Goal: Transaction & Acquisition: Purchase product/service

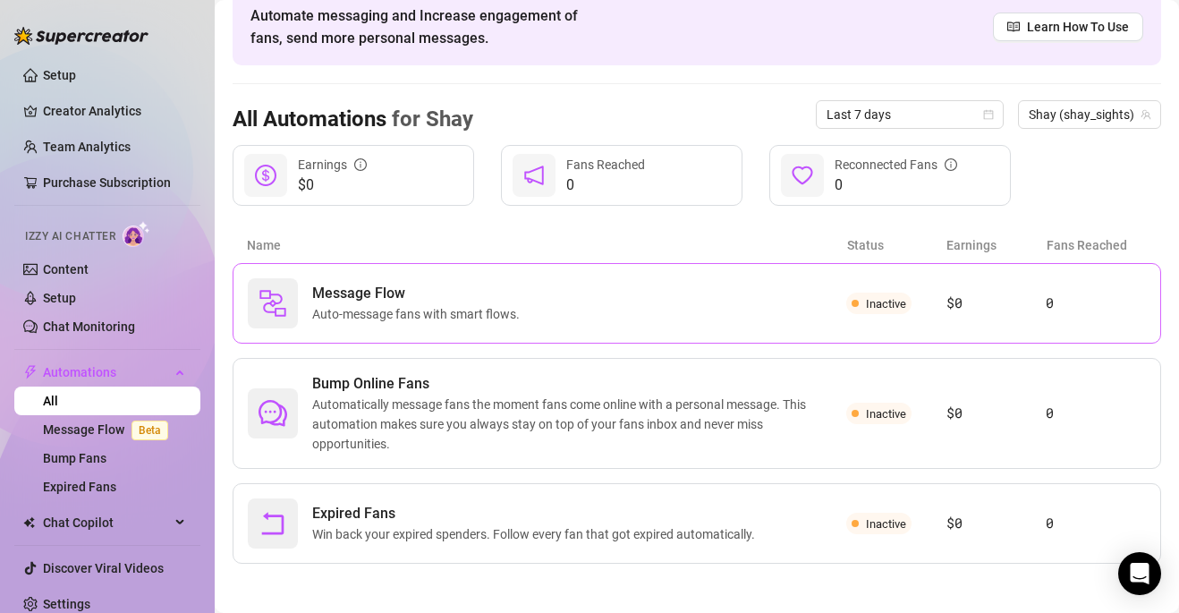
scroll to position [91, 0]
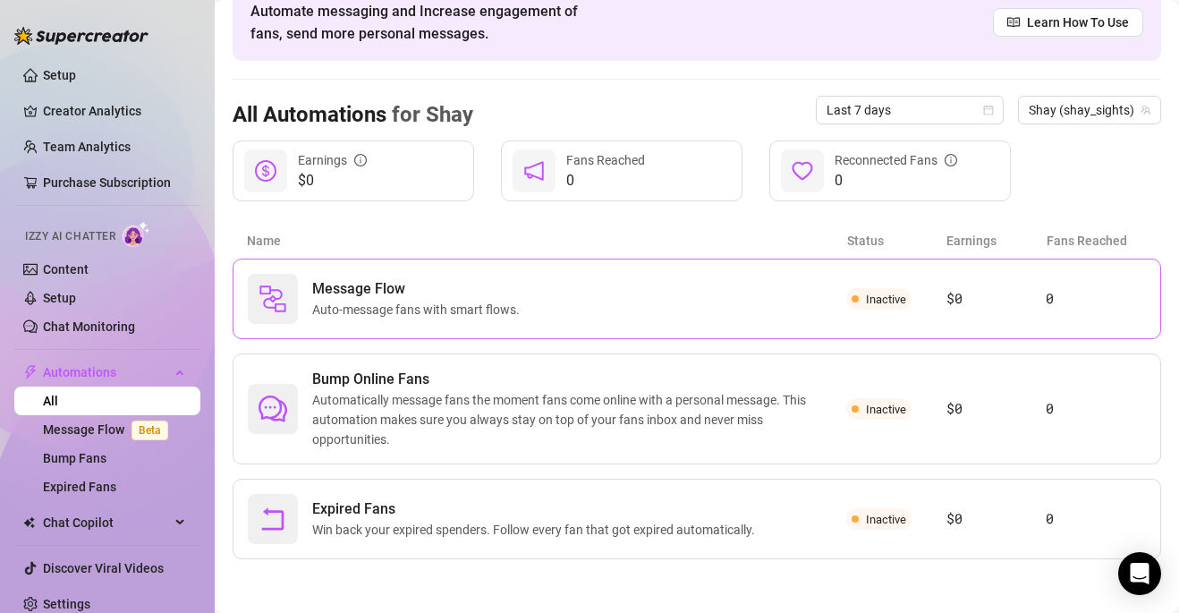
click at [437, 321] on div "Message Flow Auto-message fans with smart flows." at bounding box center [547, 299] width 598 height 50
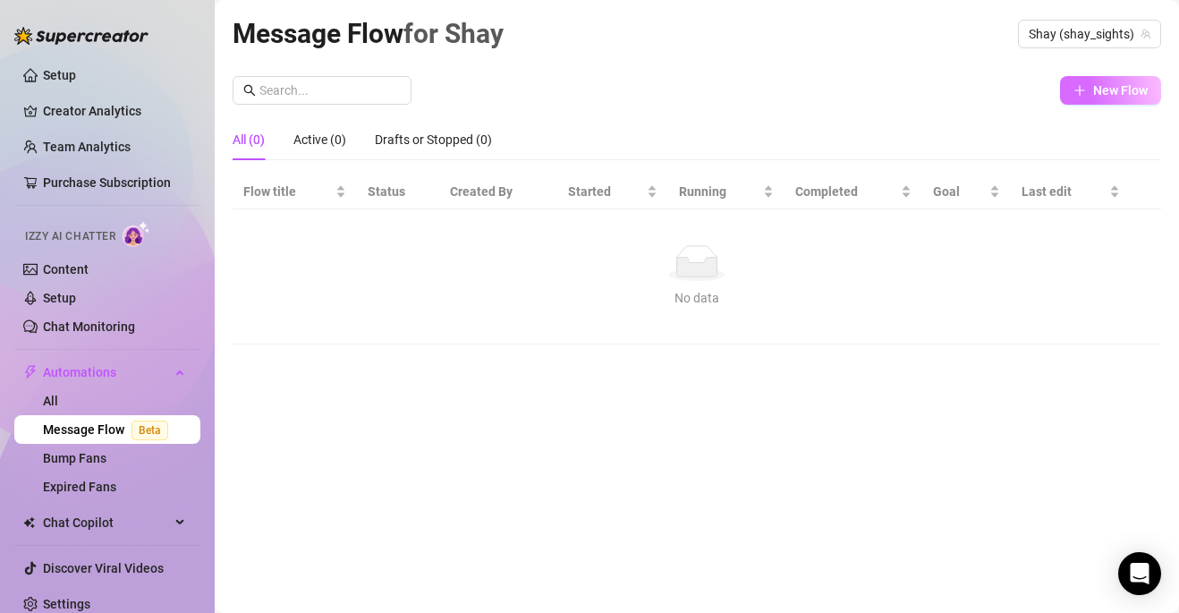
click at [1079, 89] on icon "plus" at bounding box center [1079, 89] width 10 height 1
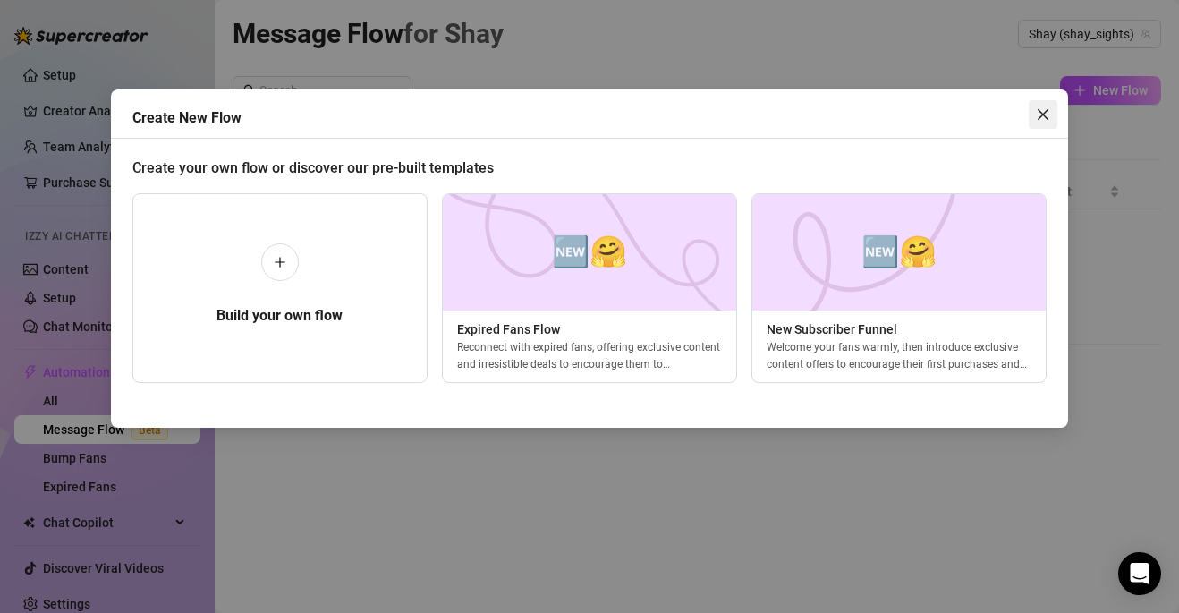
click at [1041, 119] on icon "close" at bounding box center [1043, 114] width 14 height 14
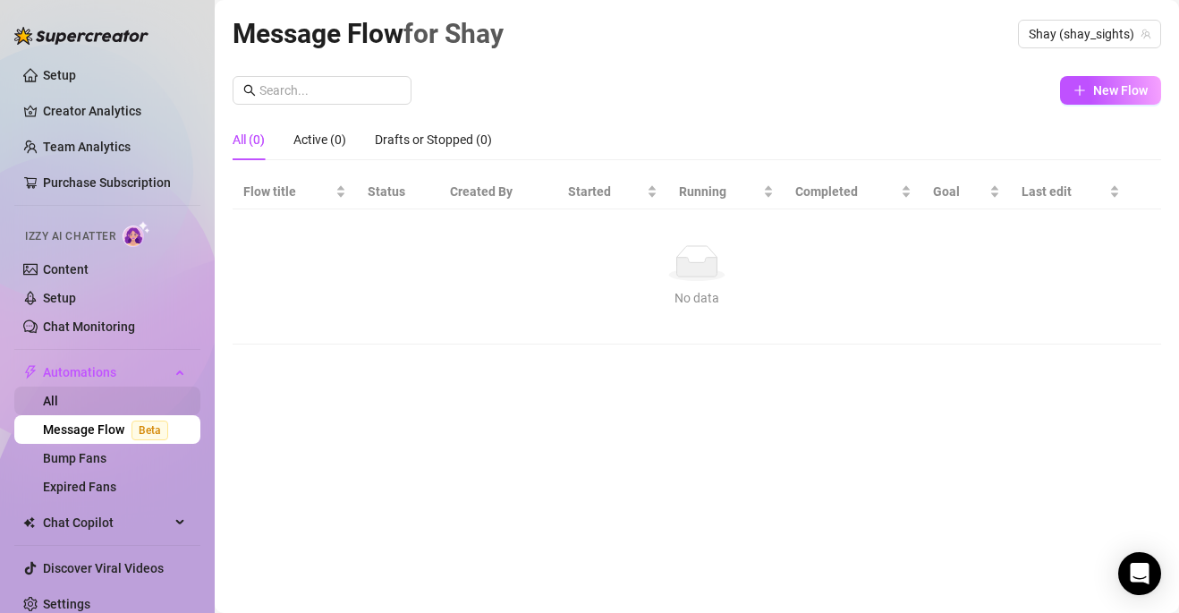
click at [58, 402] on link "All" at bounding box center [50, 401] width 15 height 14
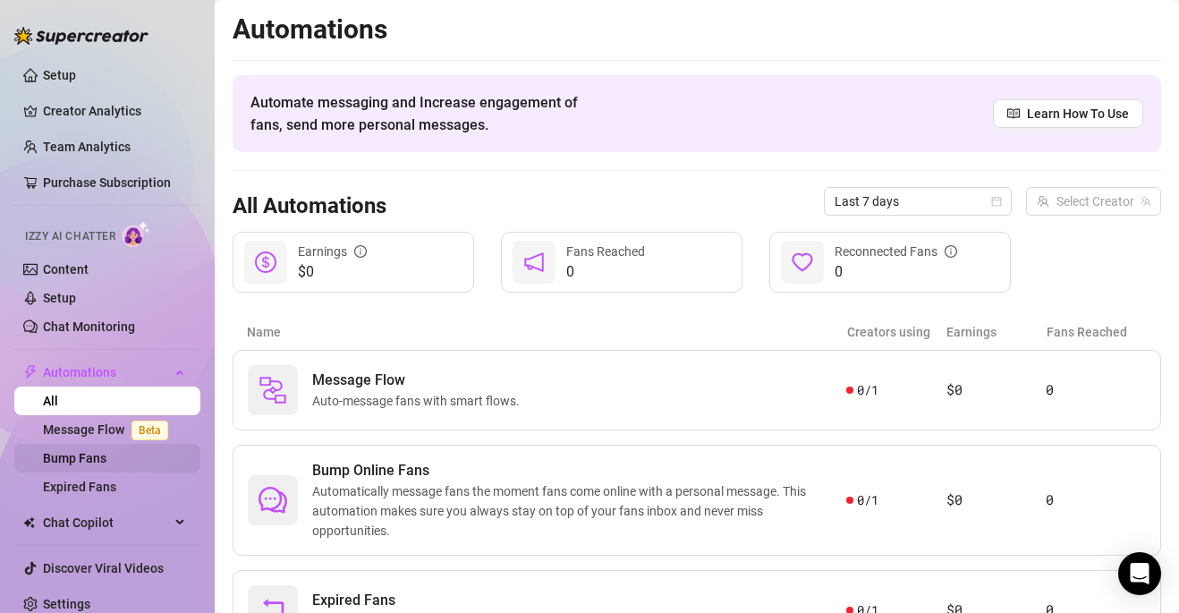
click at [106, 465] on link "Bump Fans" at bounding box center [75, 458] width 64 height 14
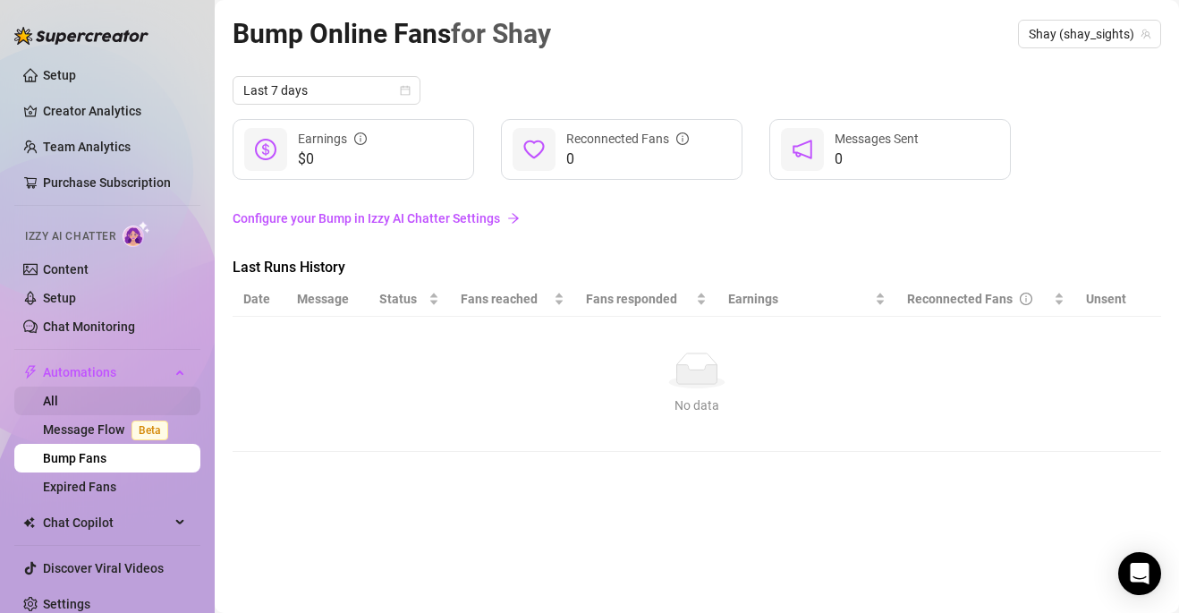
scroll to position [13, 0]
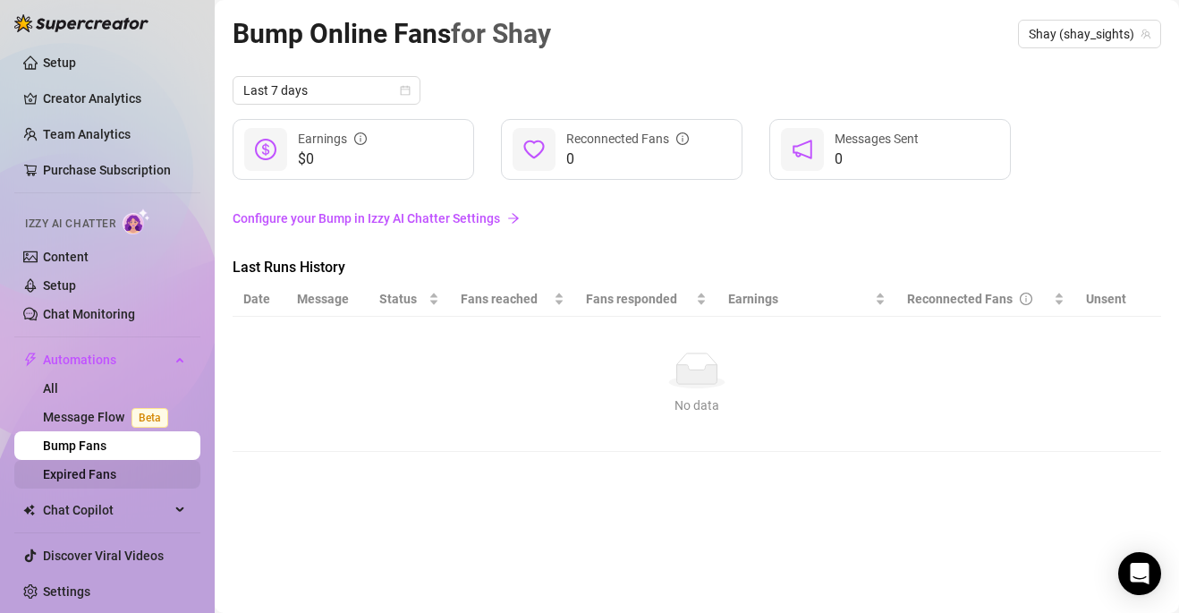
click at [106, 469] on link "Expired Fans" at bounding box center [79, 474] width 73 height 14
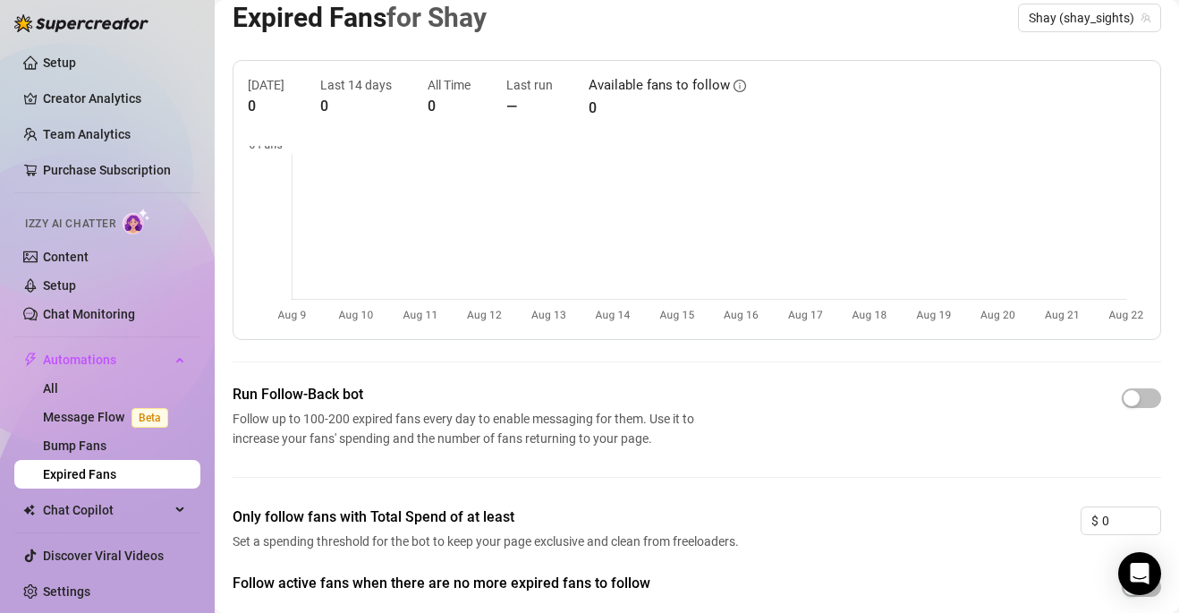
scroll to position [4, 0]
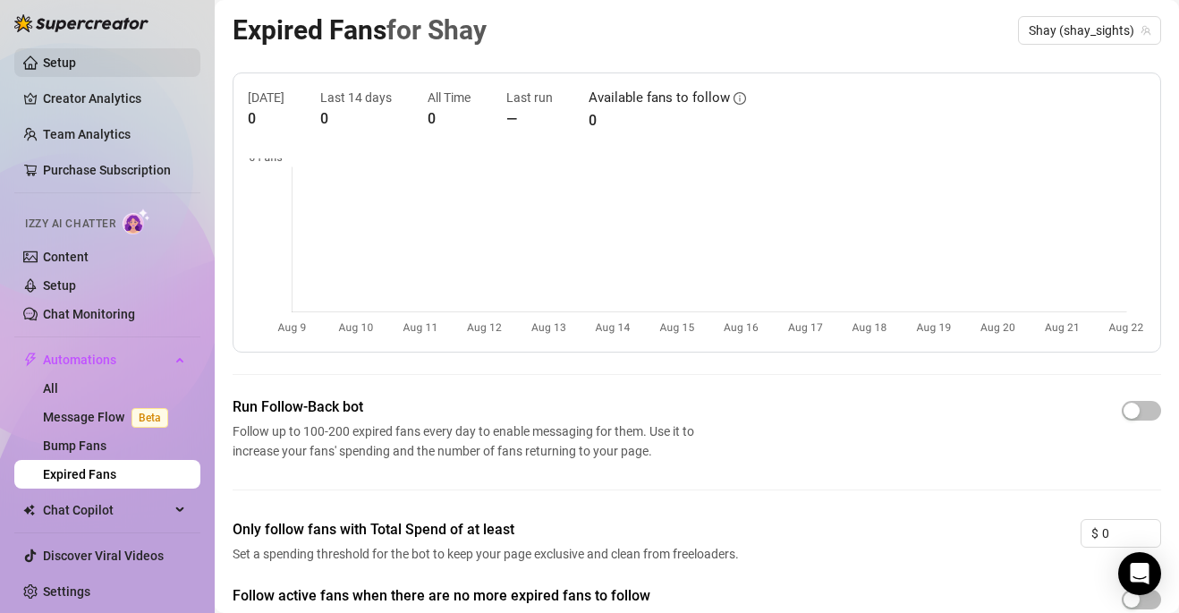
click at [76, 65] on link "Setup" at bounding box center [59, 62] width 33 height 14
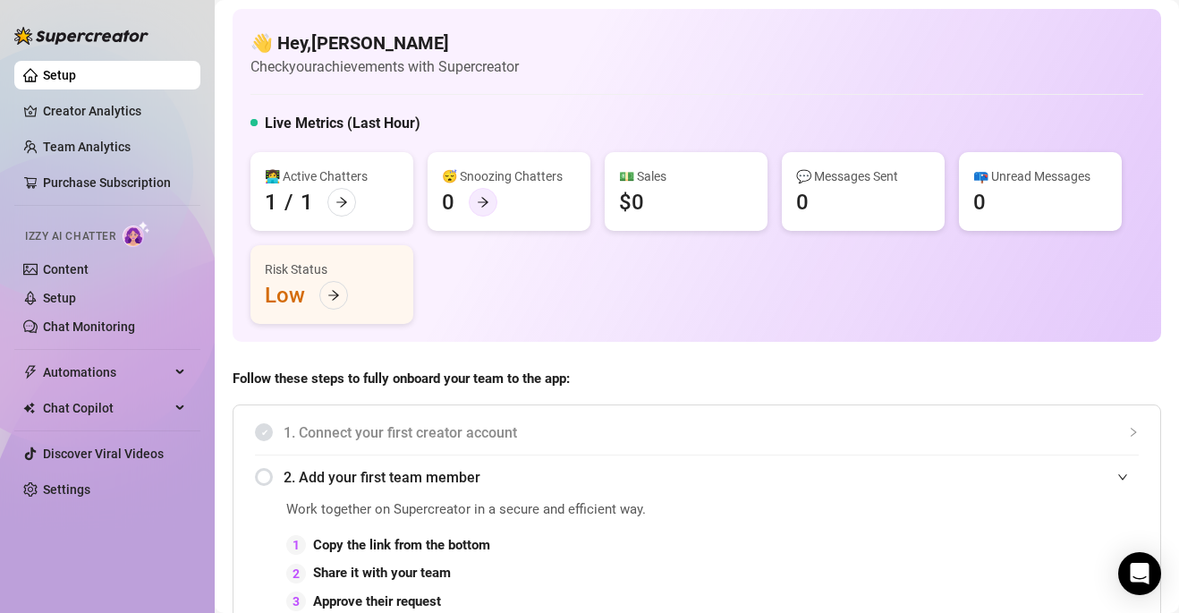
click at [479, 201] on icon "arrow-right" at bounding box center [483, 203] width 11 height 10
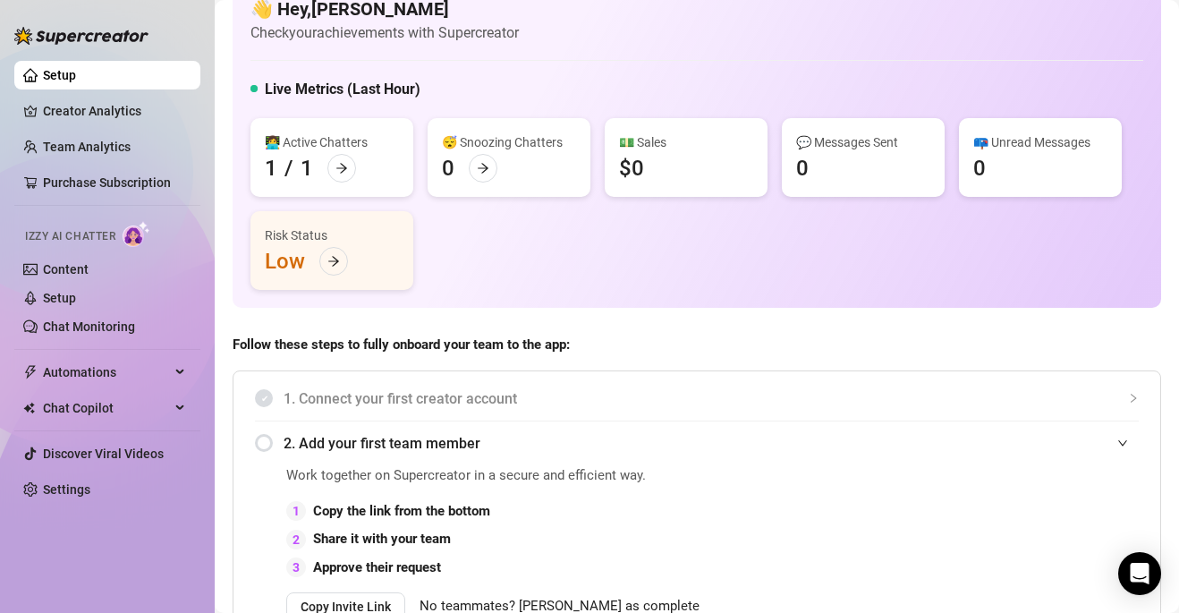
scroll to position [48, 0]
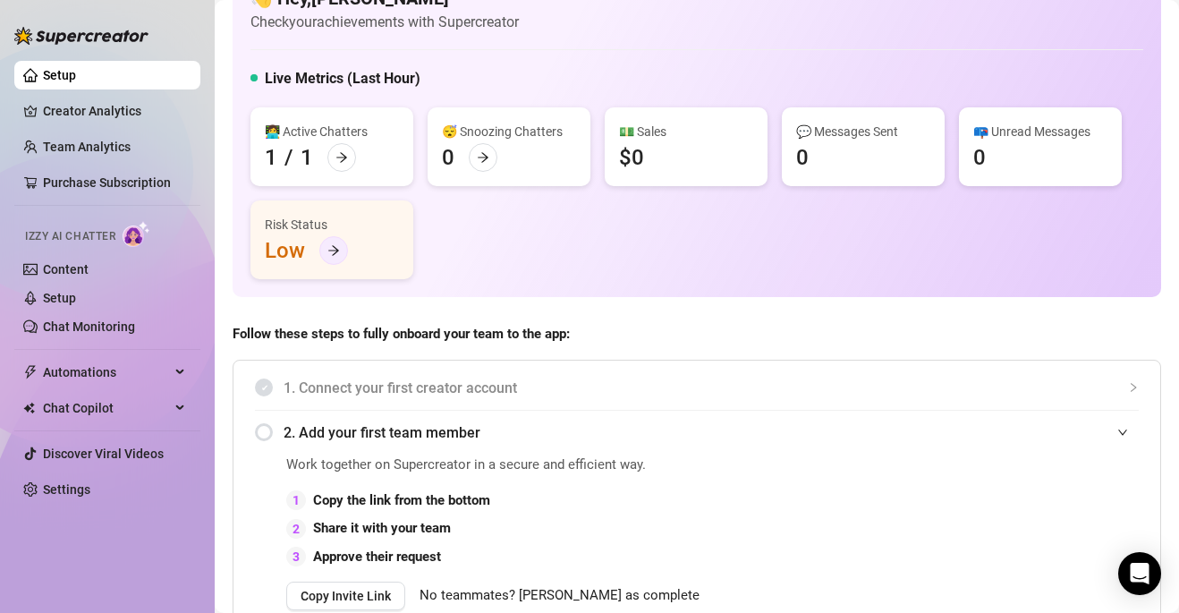
click at [337, 255] on icon "arrow-right" at bounding box center [333, 250] width 13 height 13
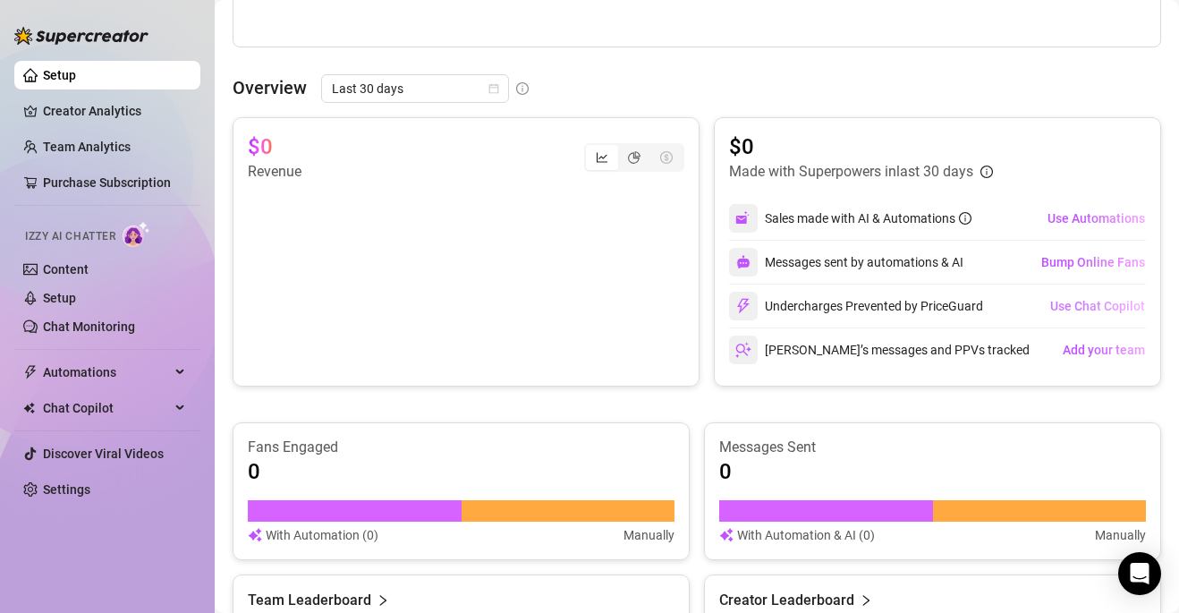
scroll to position [717, 0]
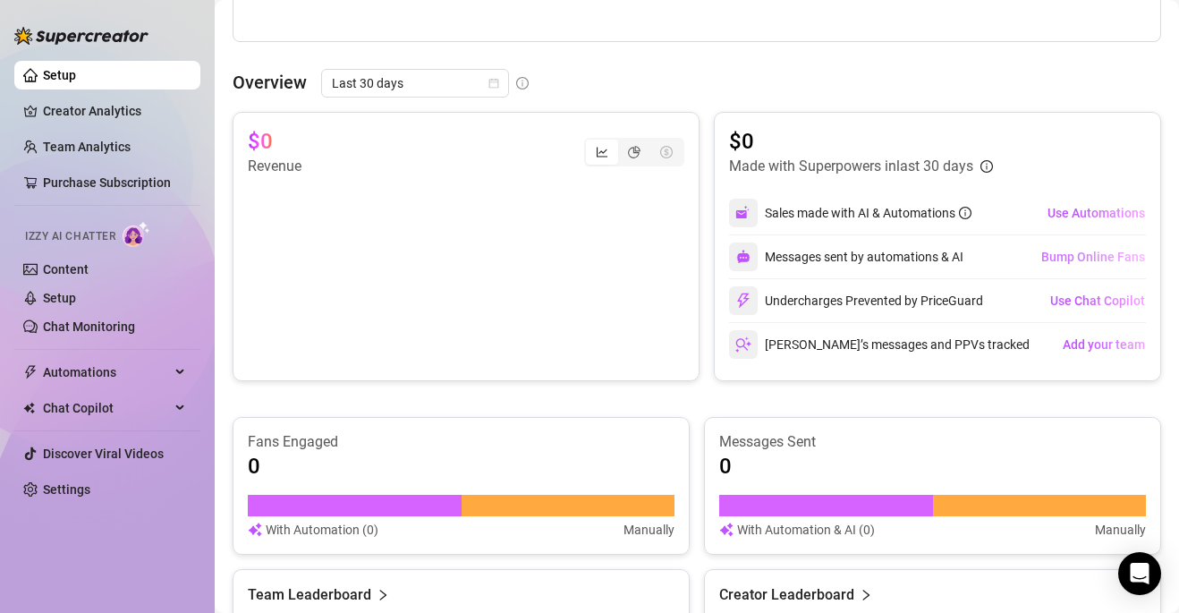
click at [1090, 259] on span "Bump Online Fans" at bounding box center [1093, 257] width 104 height 14
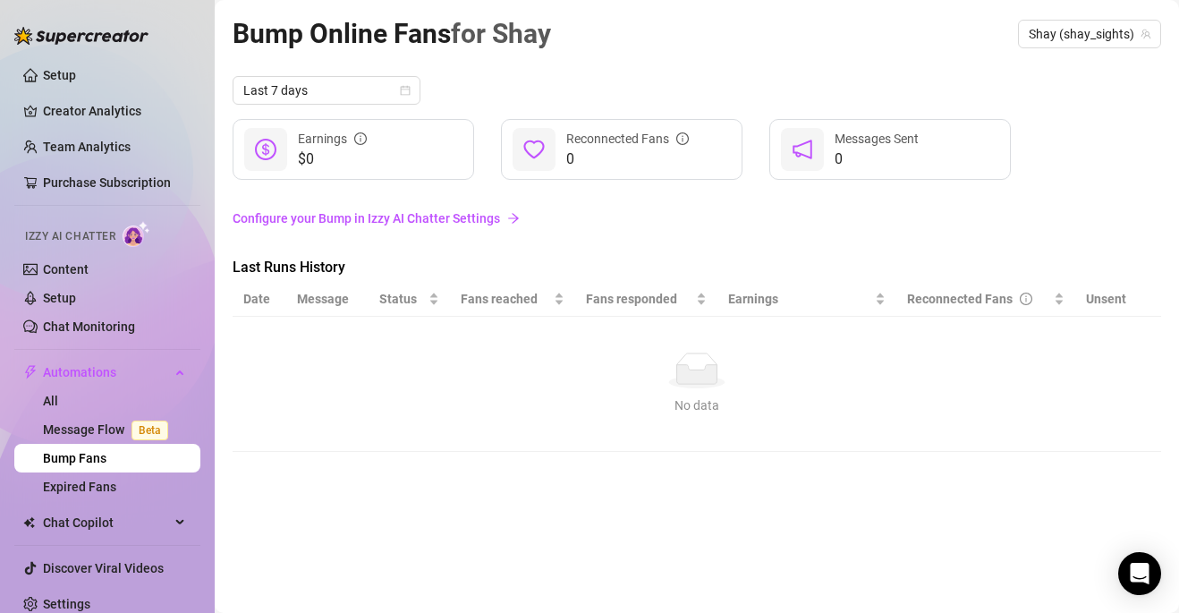
scroll to position [13, 0]
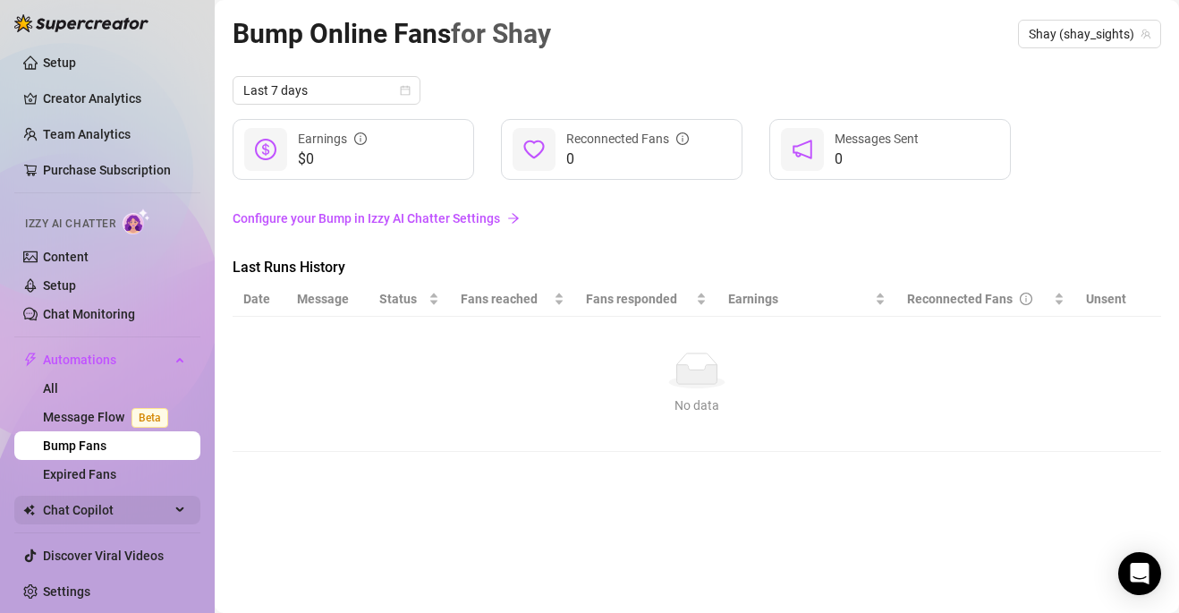
click at [146, 513] on span "Chat Copilot" at bounding box center [106, 510] width 127 height 29
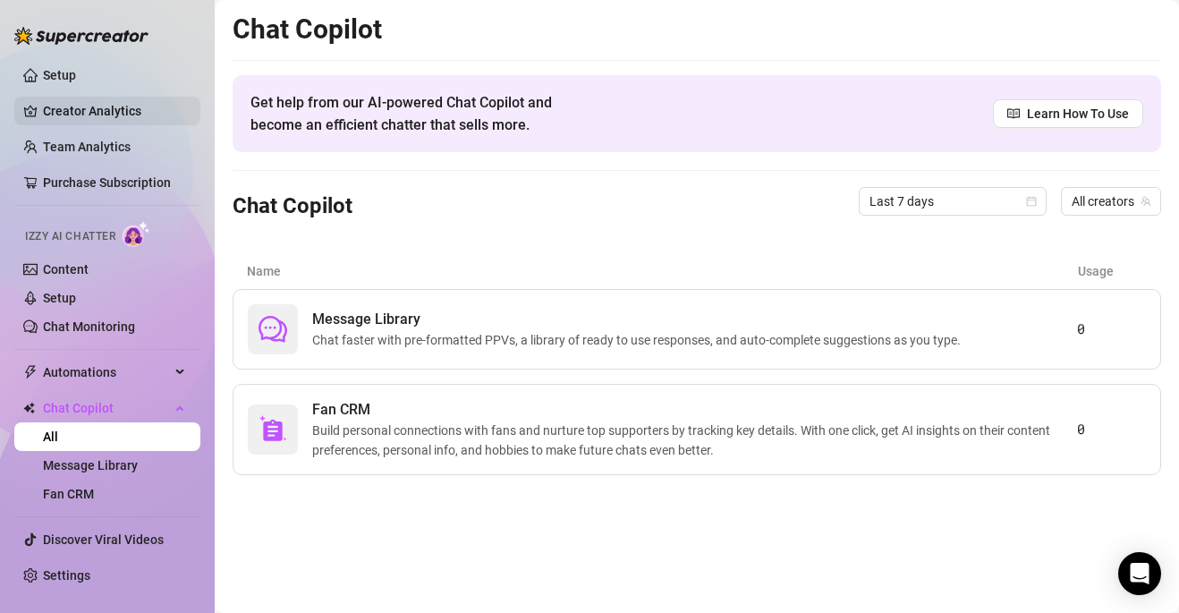
click at [116, 106] on link "Creator Analytics" at bounding box center [114, 111] width 143 height 29
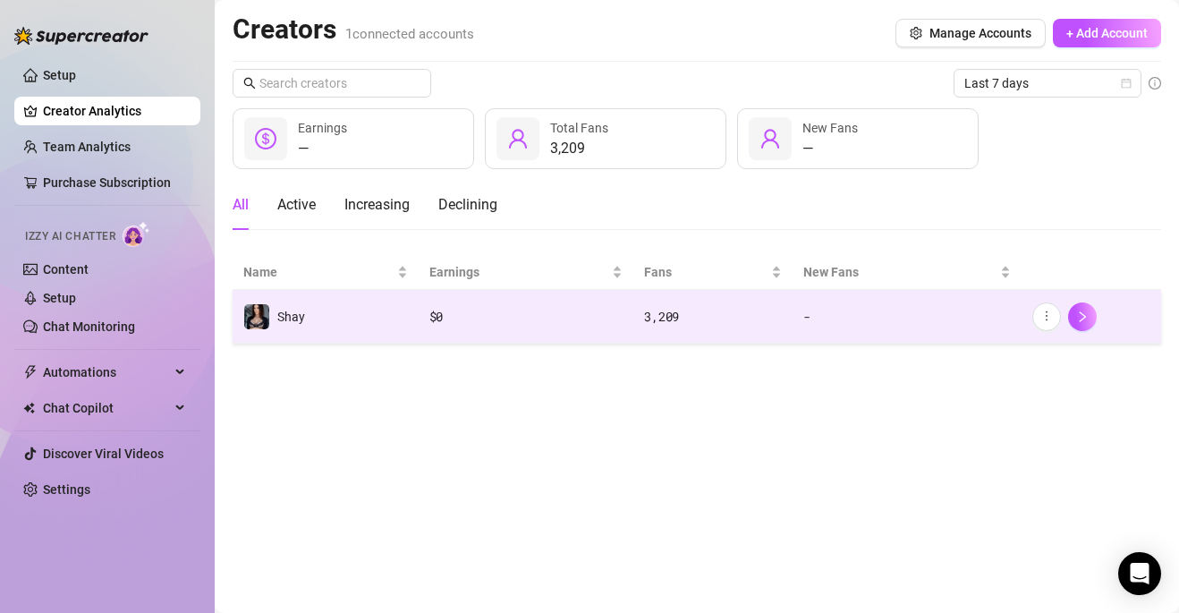
click at [671, 320] on div "3,209" at bounding box center [713, 317] width 138 height 20
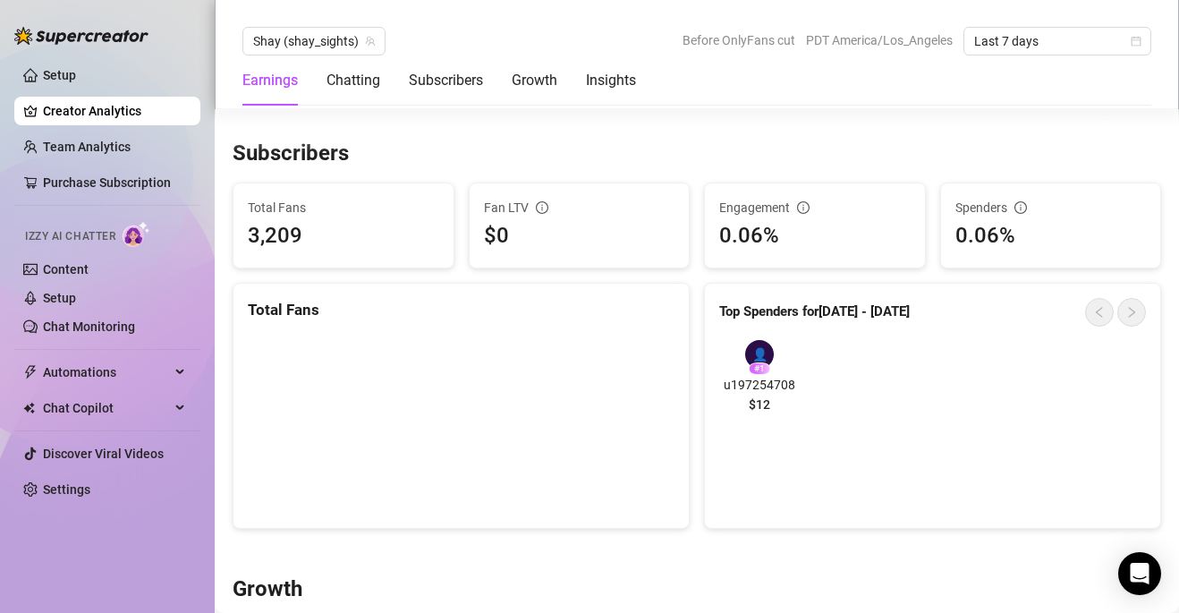
scroll to position [1011, 0]
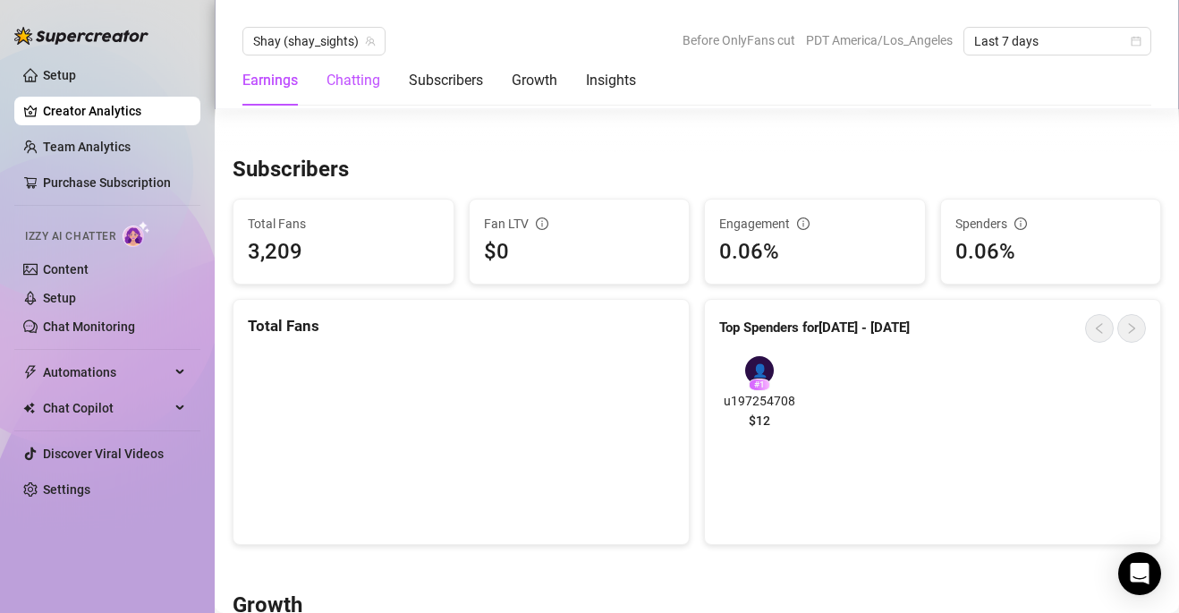
click at [366, 87] on div "Chatting" at bounding box center [354, 80] width 54 height 21
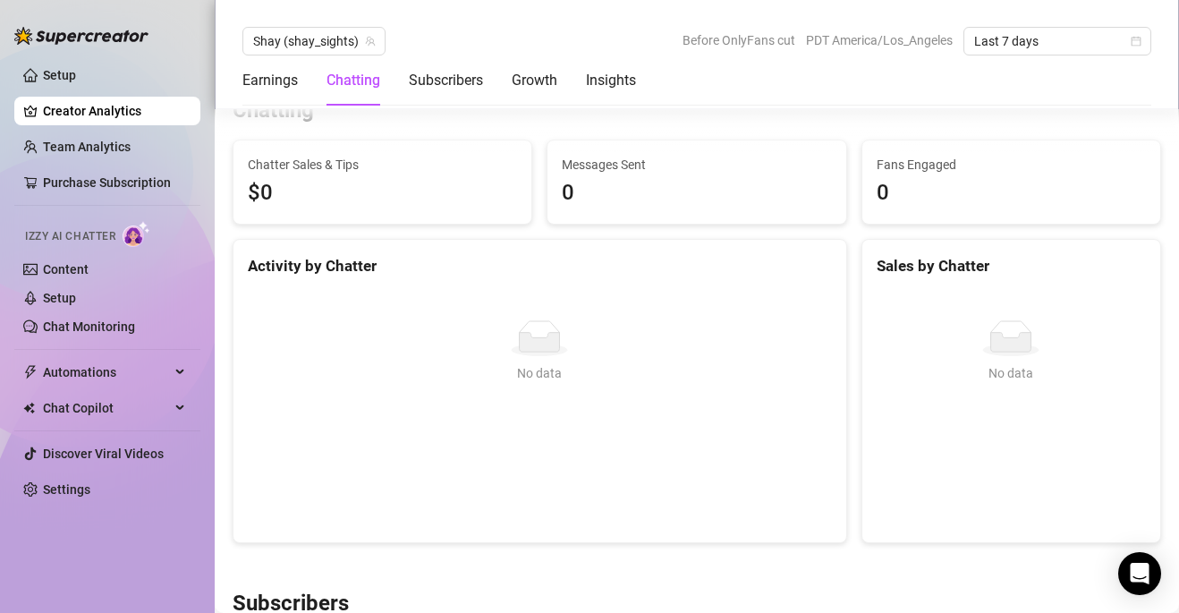
scroll to position [556, 0]
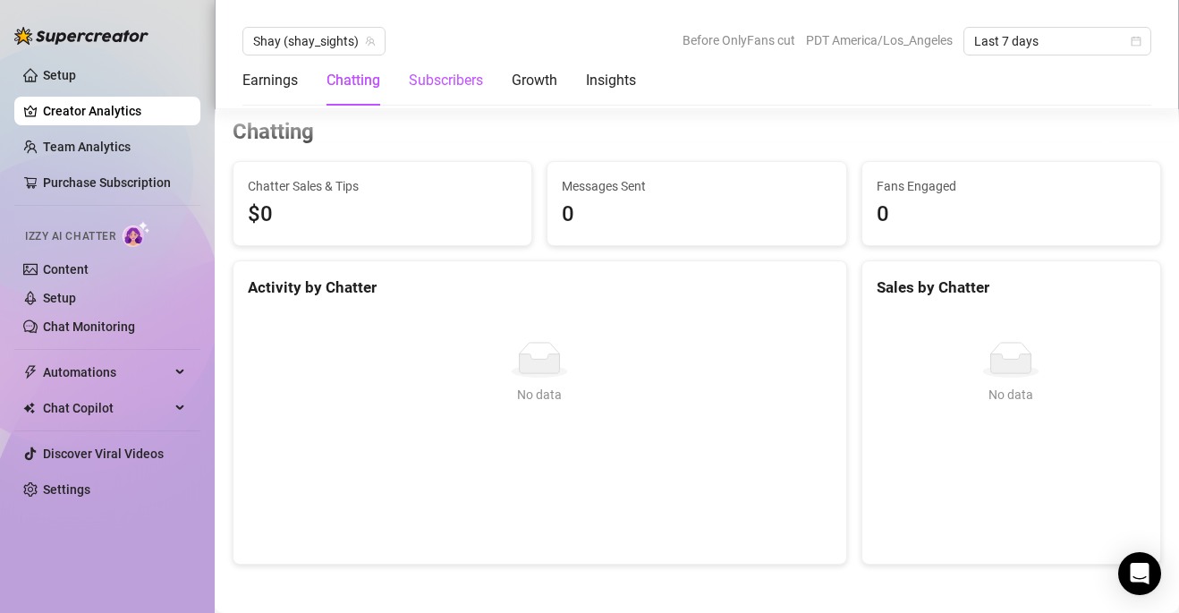
click at [438, 83] on div "Subscribers" at bounding box center [446, 80] width 74 height 21
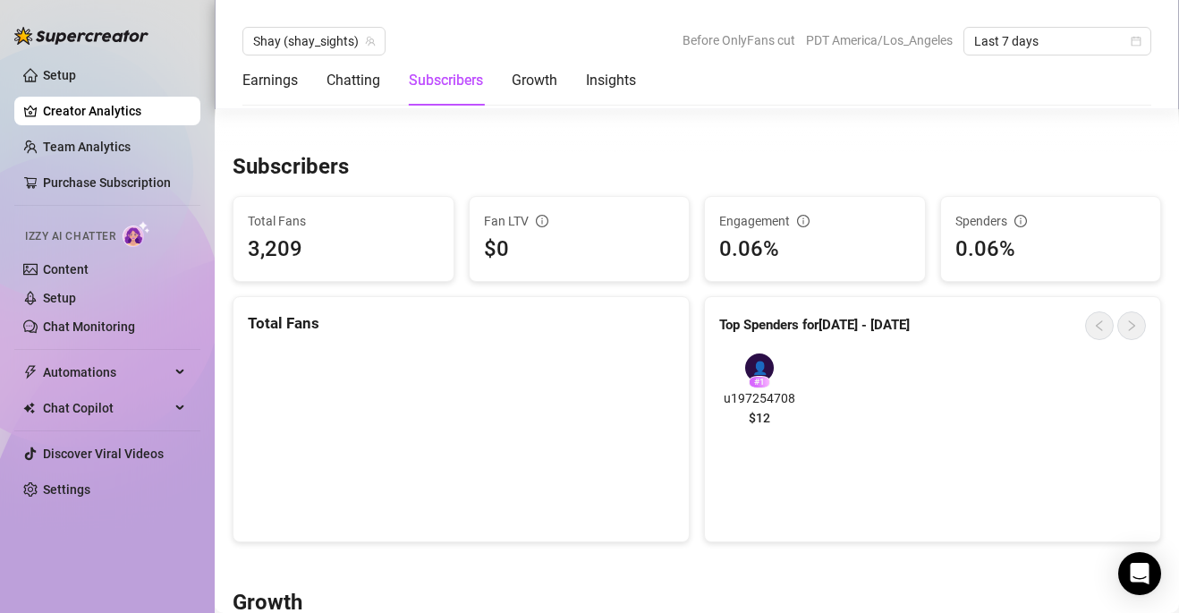
scroll to position [1048, 0]
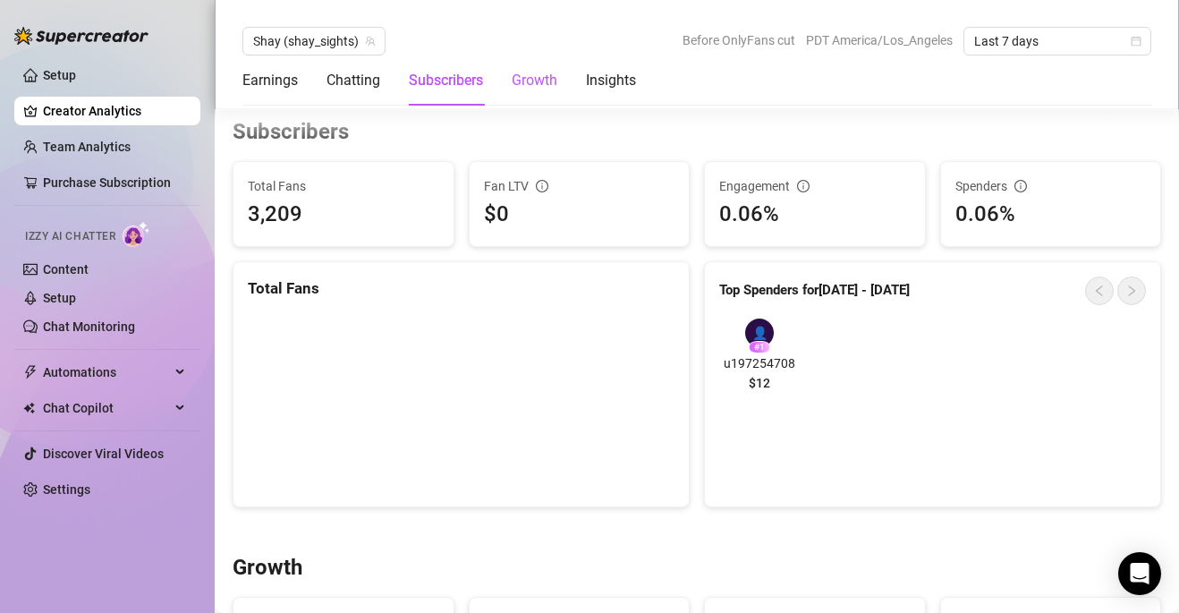
click at [521, 86] on div "Growth" at bounding box center [535, 80] width 46 height 21
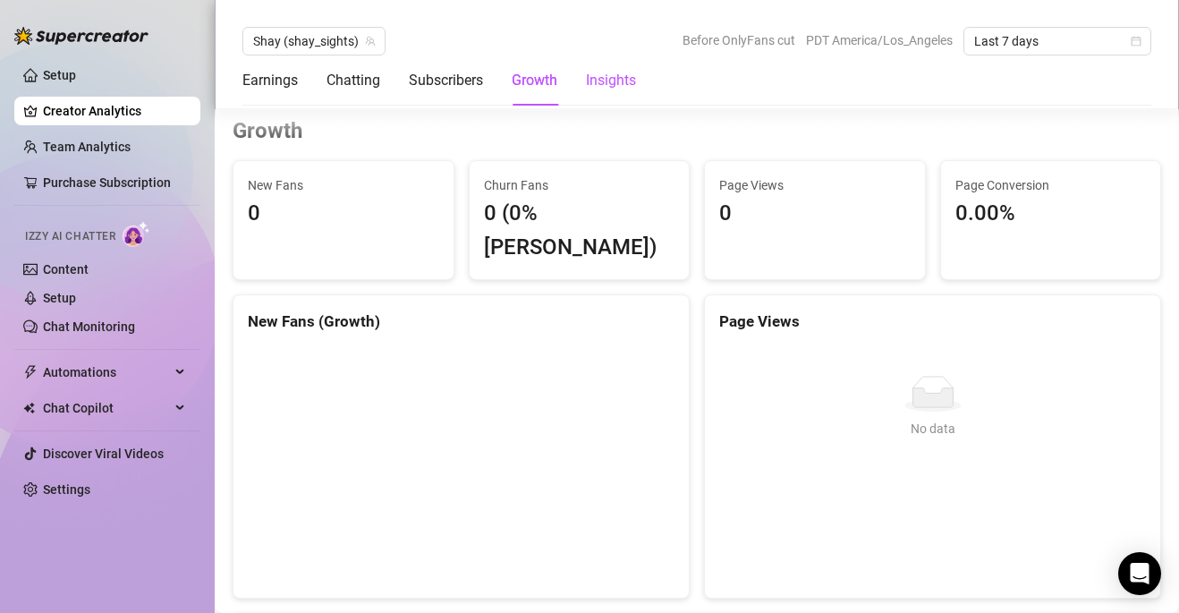
click at [599, 88] on div "Insights" at bounding box center [611, 80] width 50 height 21
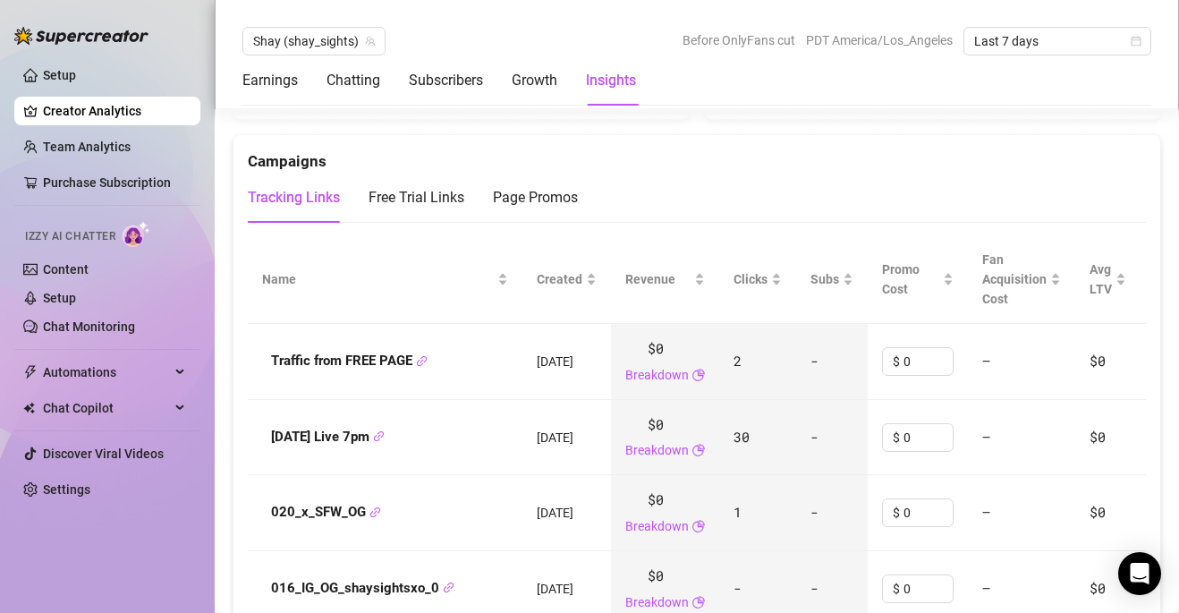
scroll to position [1963, 0]
click at [391, 188] on div "Free Trial Links" at bounding box center [417, 198] width 96 height 21
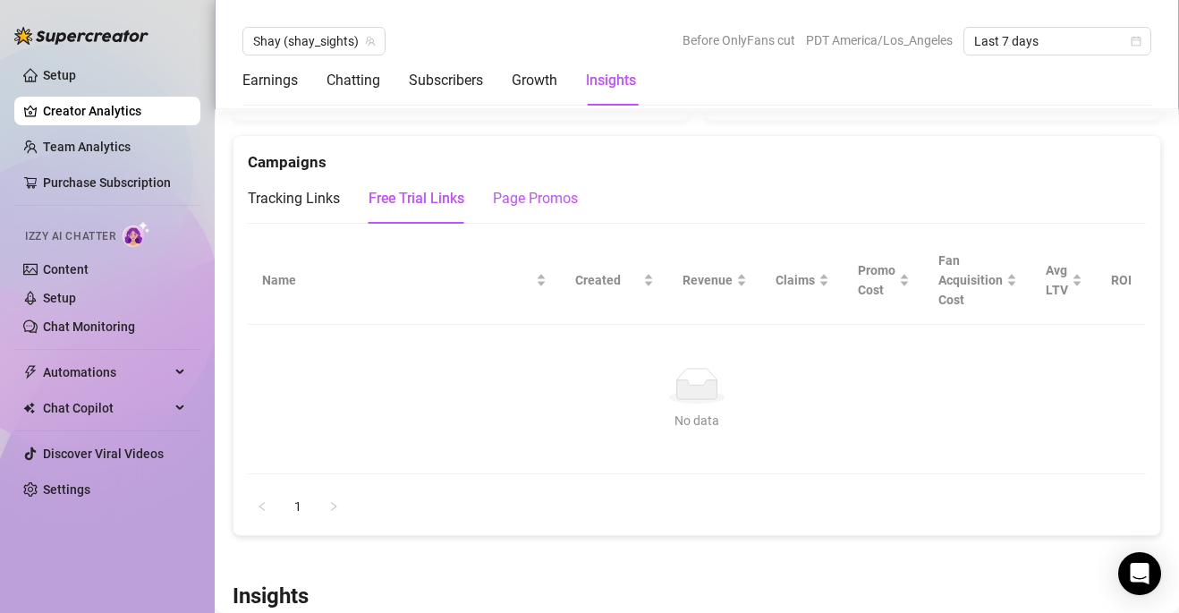
click at [517, 188] on div "Page Promos" at bounding box center [535, 198] width 85 height 21
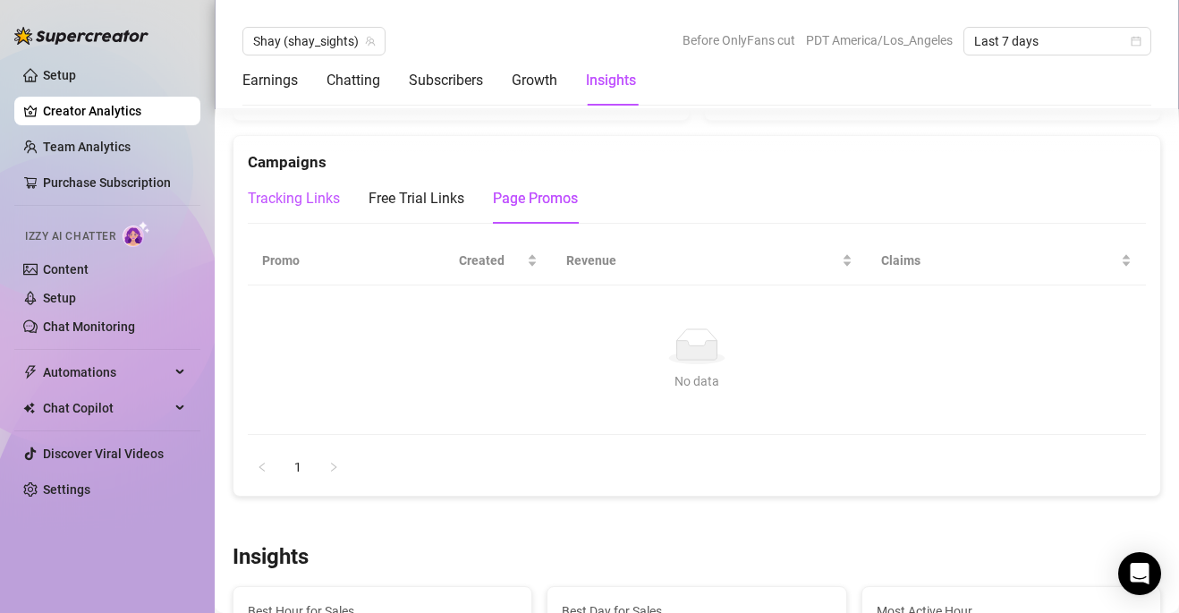
click at [313, 188] on div "Tracking Links" at bounding box center [294, 198] width 92 height 21
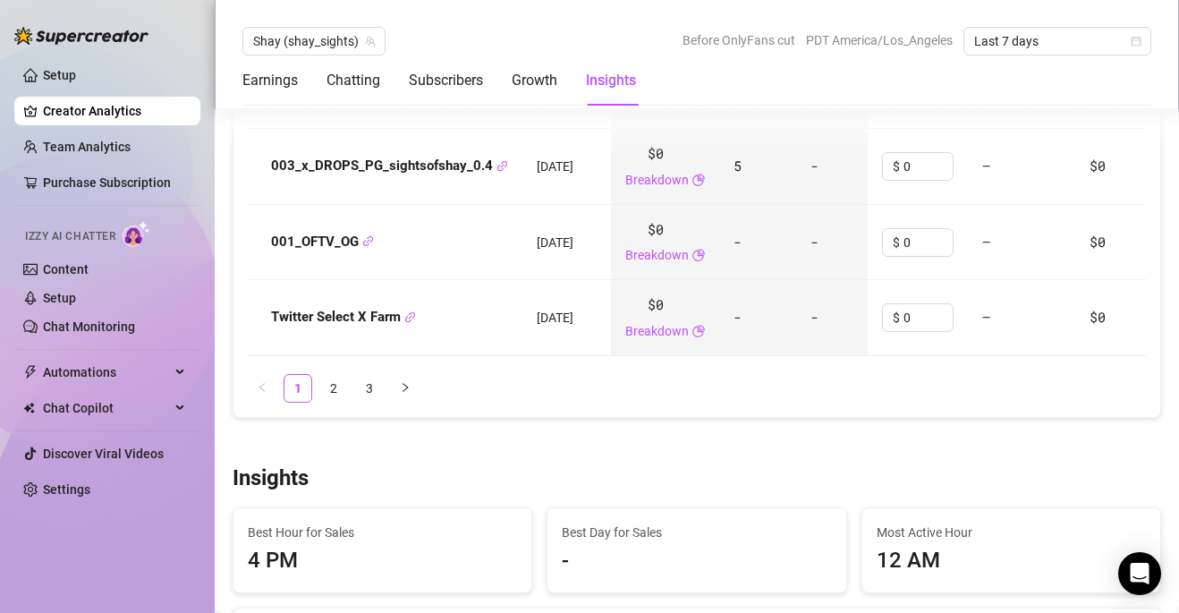
scroll to position [2694, 0]
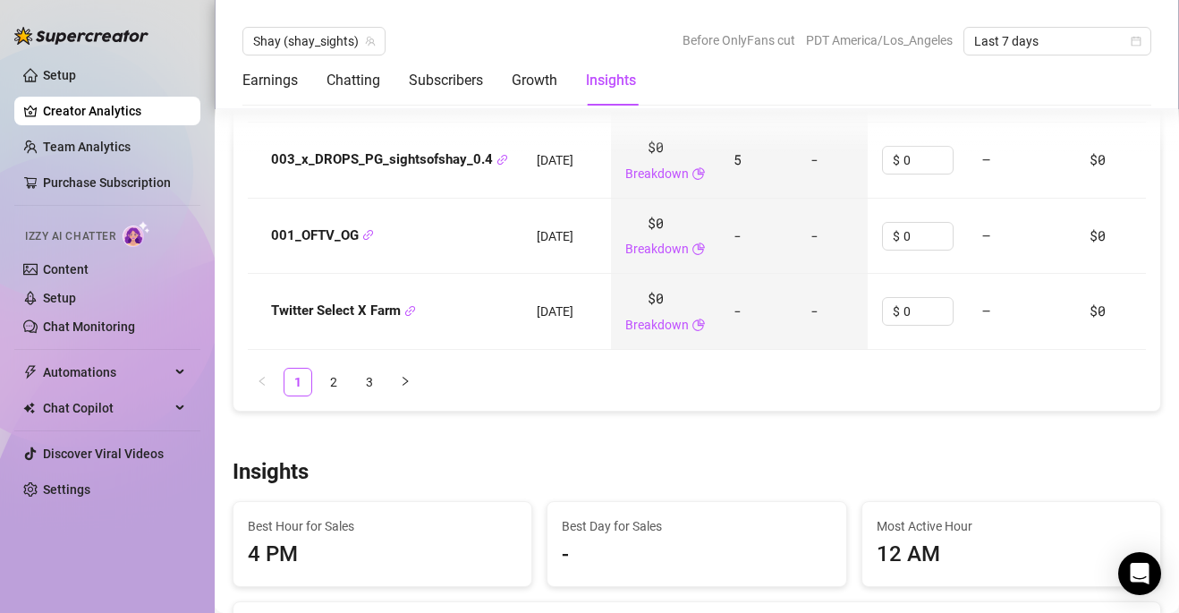
click at [348, 368] on ul "1 2 3" at bounding box center [697, 382] width 898 height 29
click at [339, 369] on link "2" at bounding box center [333, 382] width 27 height 27
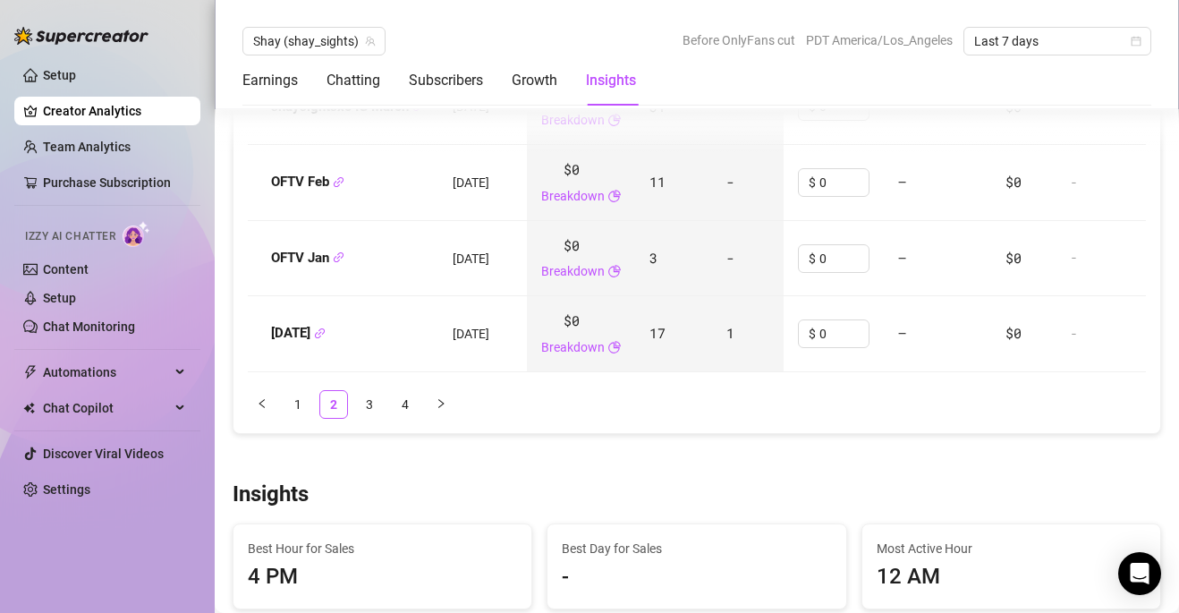
scroll to position [2679, 0]
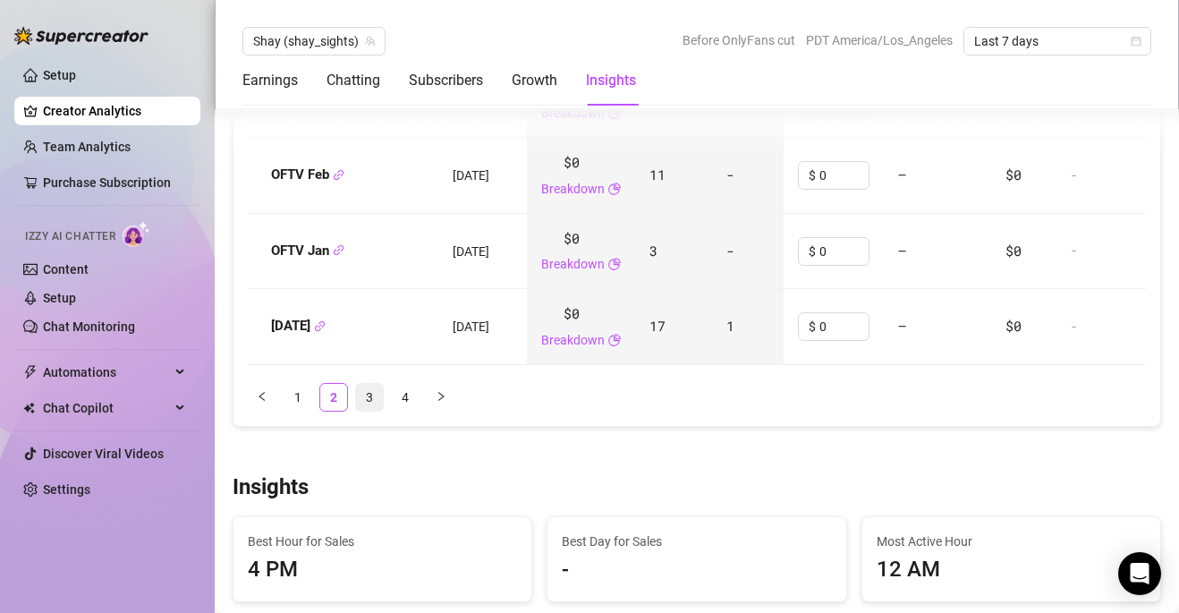
click at [370, 384] on link "3" at bounding box center [369, 397] width 27 height 27
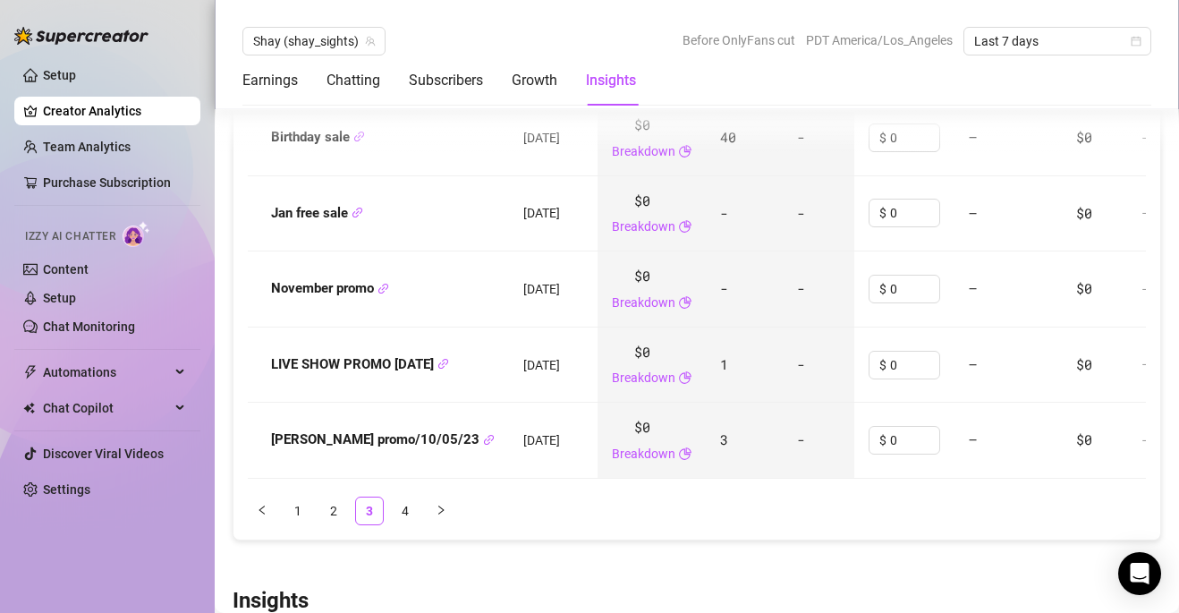
scroll to position [2582, 0]
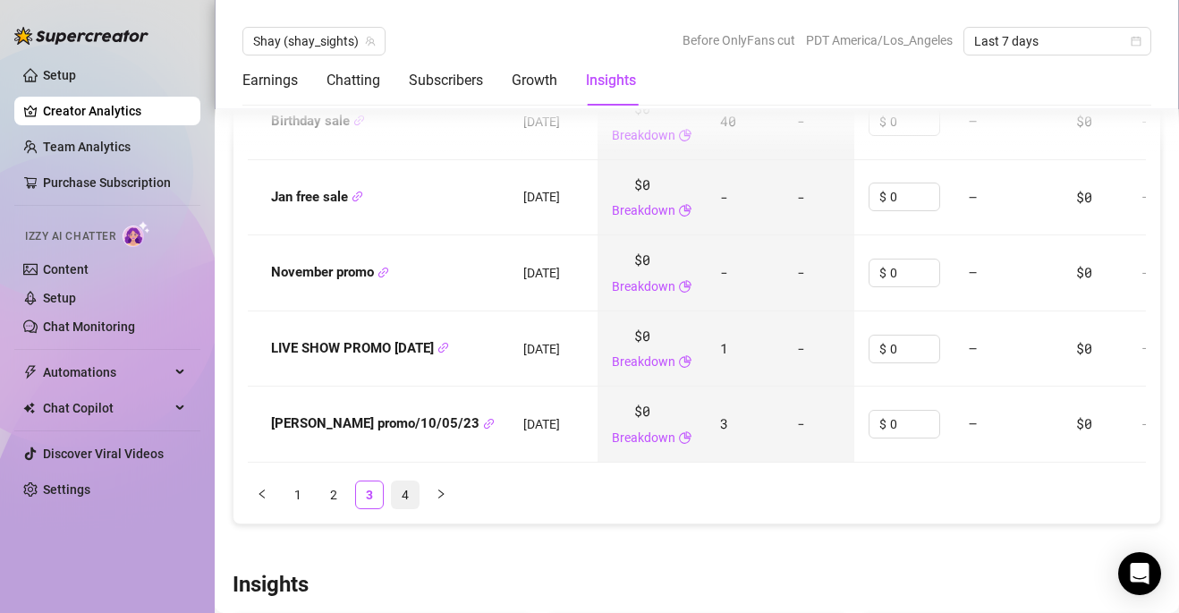
click at [403, 481] on link "4" at bounding box center [405, 494] width 27 height 27
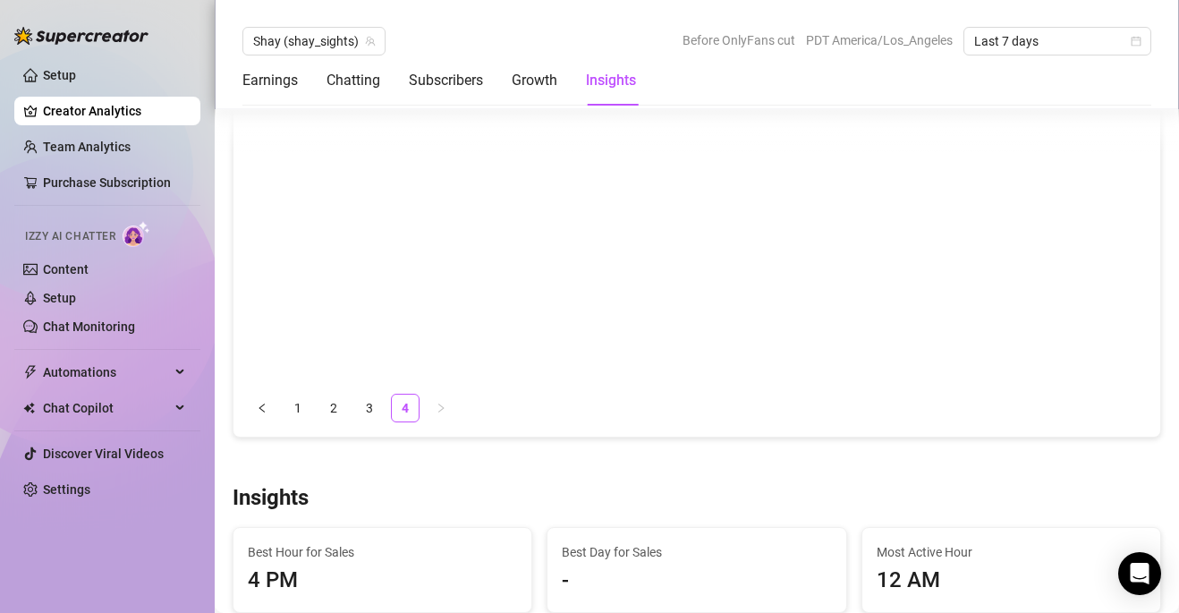
scroll to position [2440, 0]
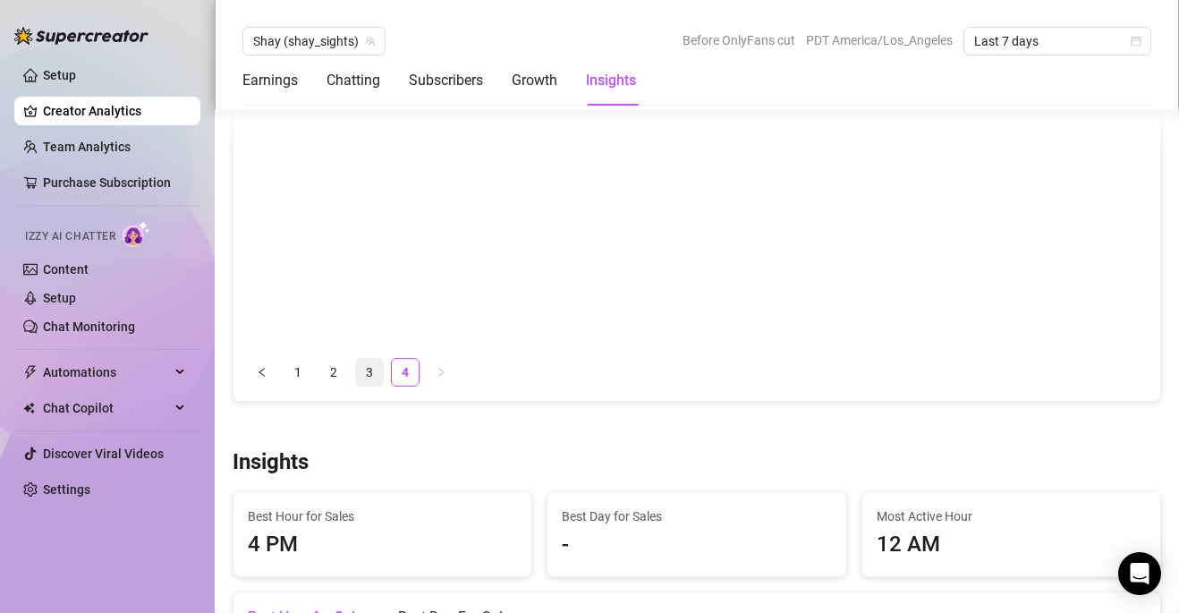
click at [372, 359] on link "3" at bounding box center [369, 372] width 27 height 27
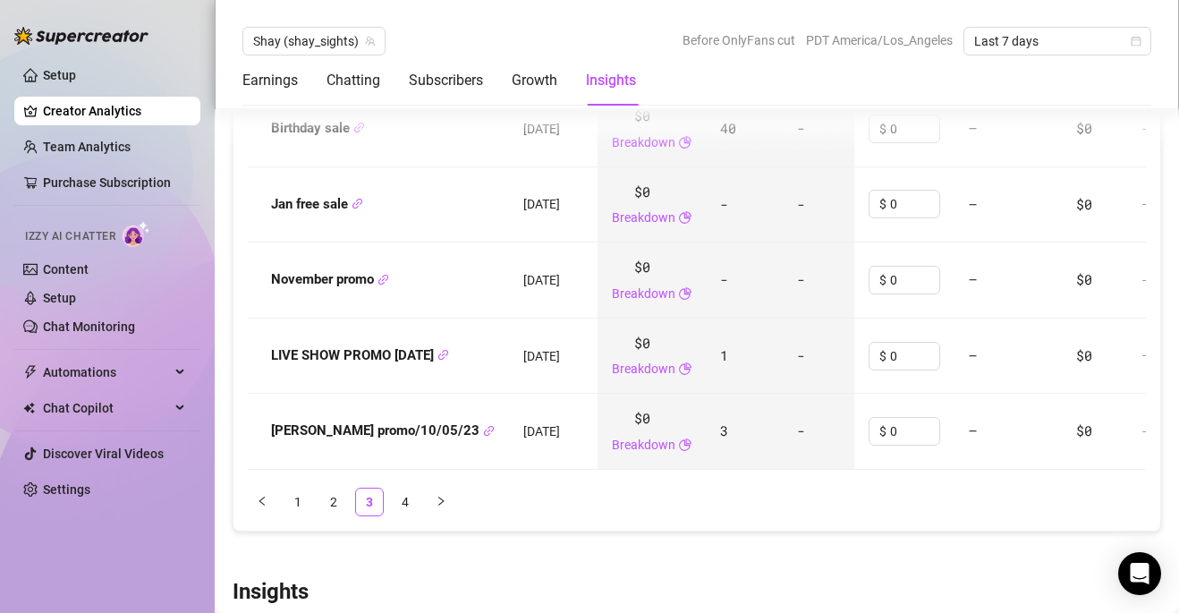
scroll to position [2628, 0]
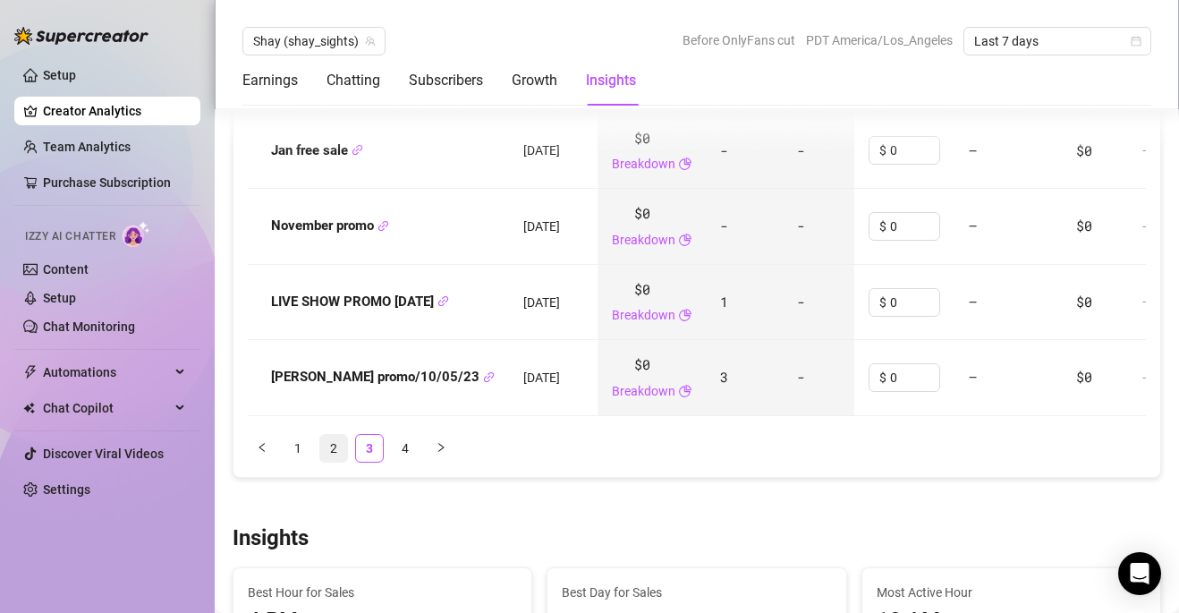
click at [337, 435] on link "2" at bounding box center [333, 448] width 27 height 27
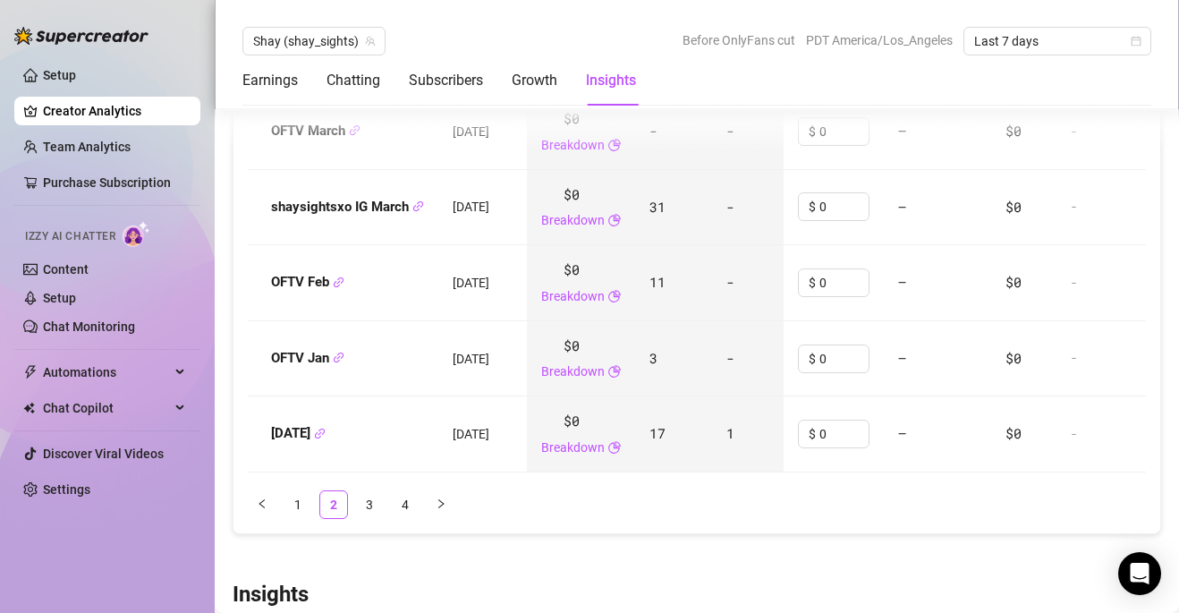
scroll to position [2583, 0]
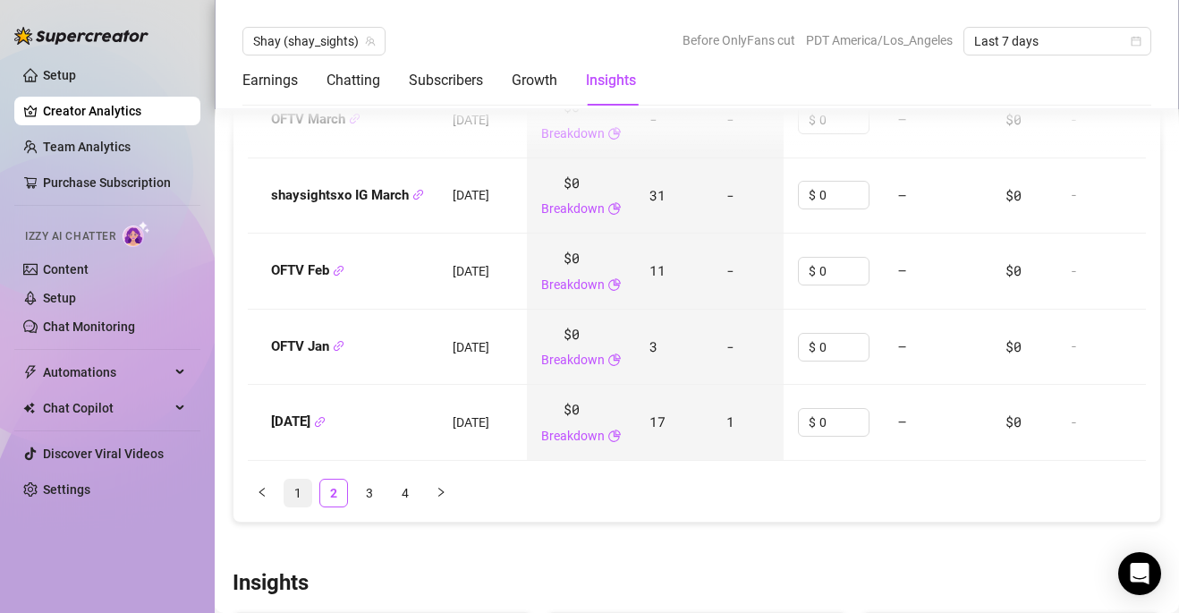
click at [305, 479] on link "1" at bounding box center [297, 492] width 27 height 27
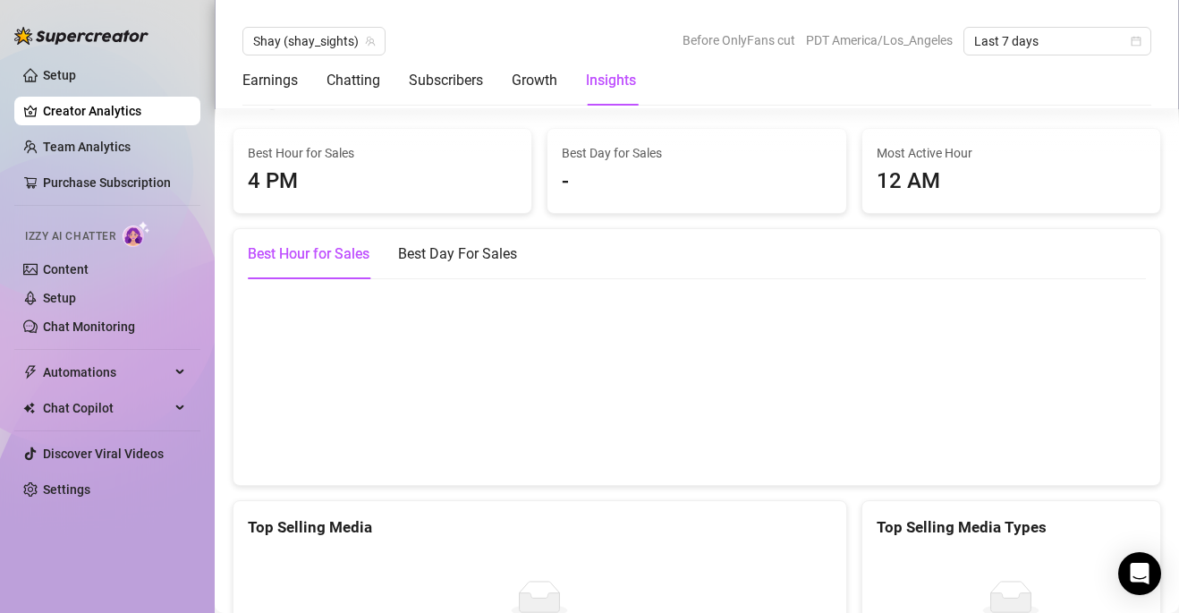
scroll to position [3072, 0]
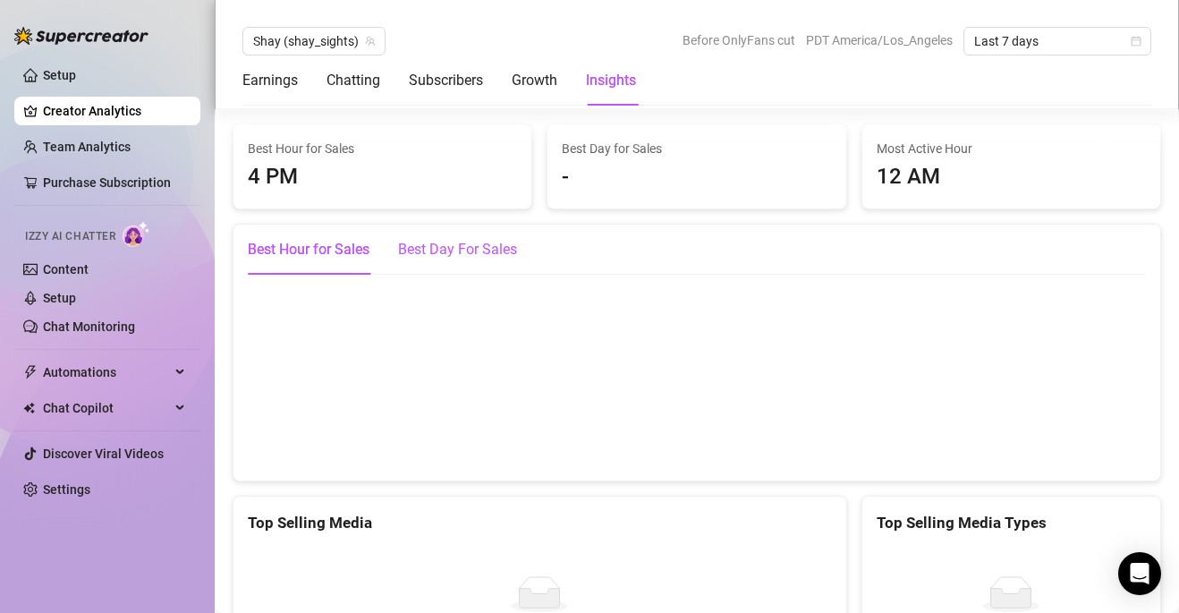
click at [435, 239] on div "Best Day For Sales" at bounding box center [457, 249] width 119 height 21
click at [325, 226] on div "Best Hour for Sales" at bounding box center [309, 250] width 122 height 50
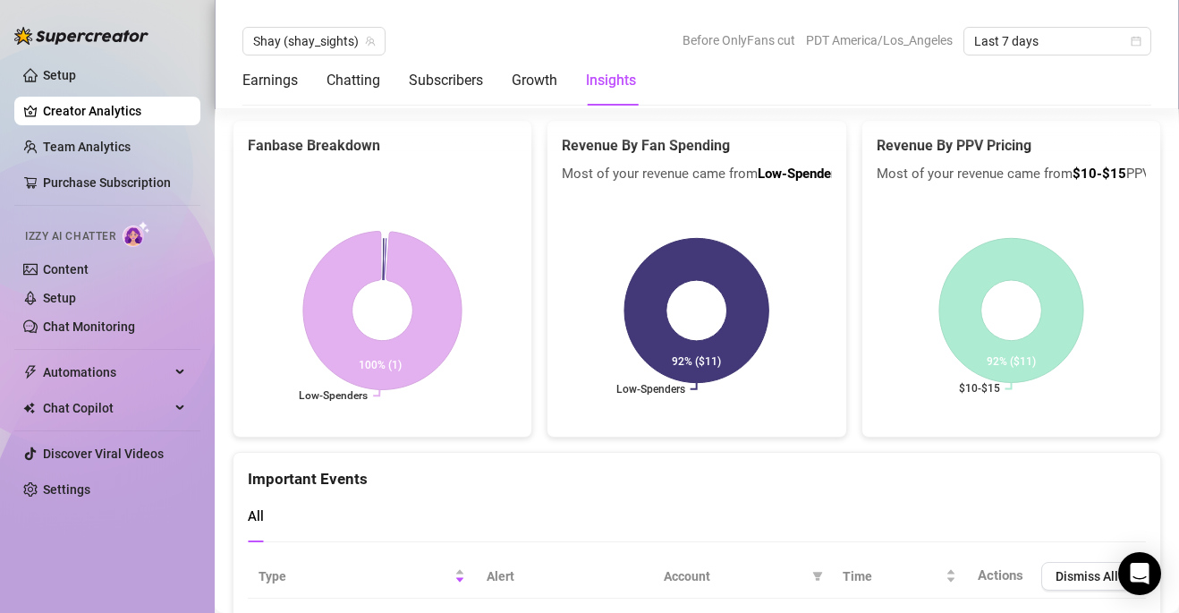
scroll to position [3763, 0]
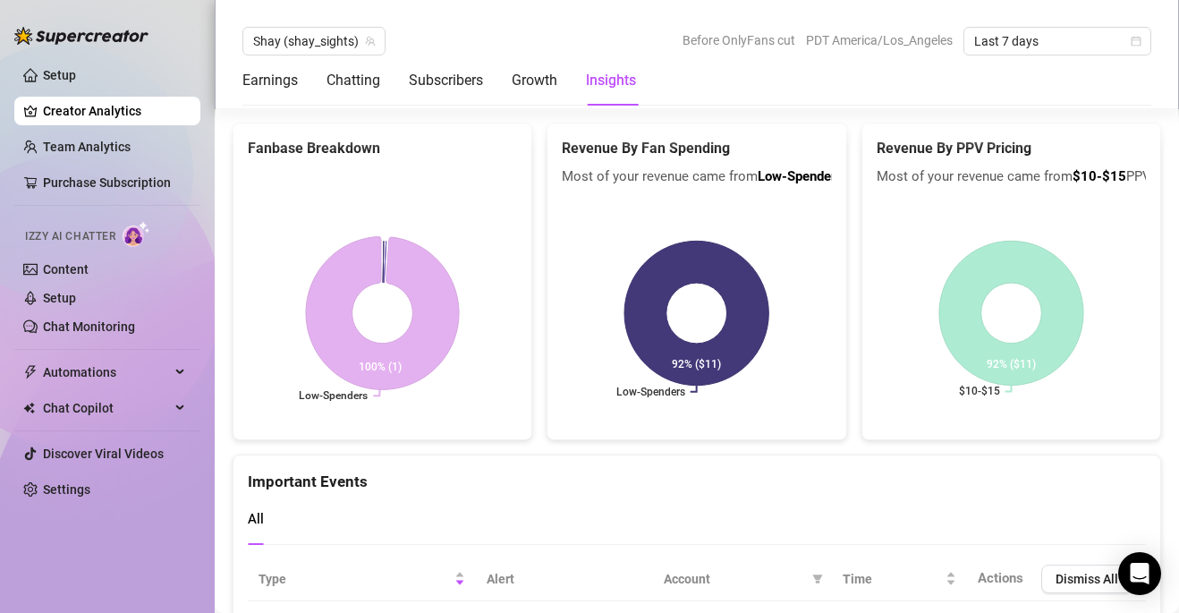
click at [366, 259] on rect at bounding box center [382, 313] width 269 height 224
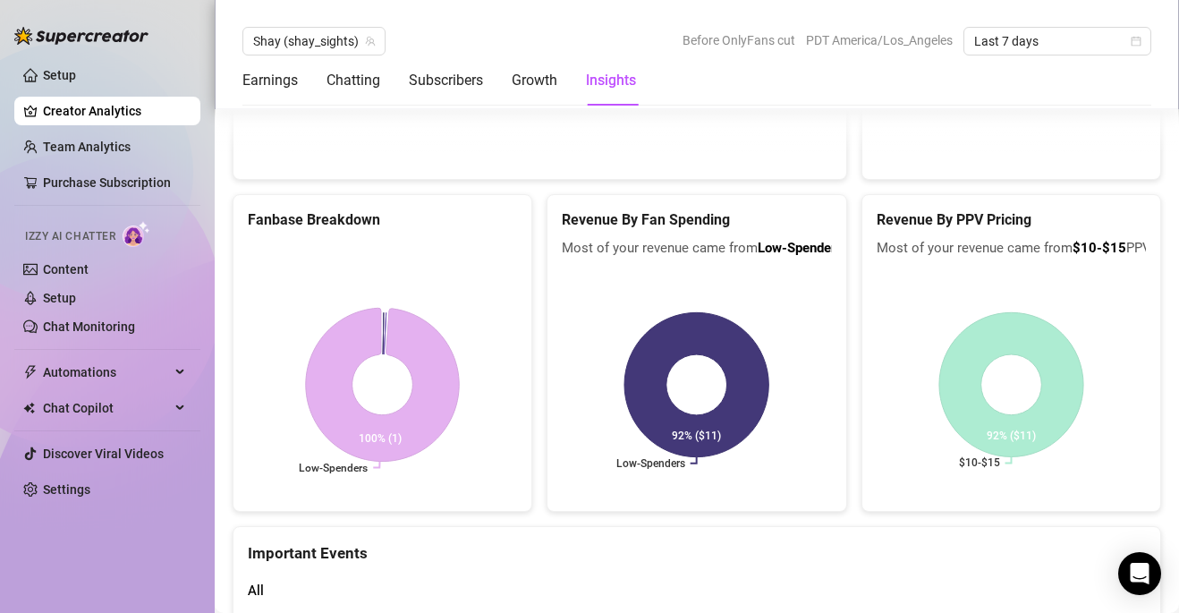
scroll to position [3692, 0]
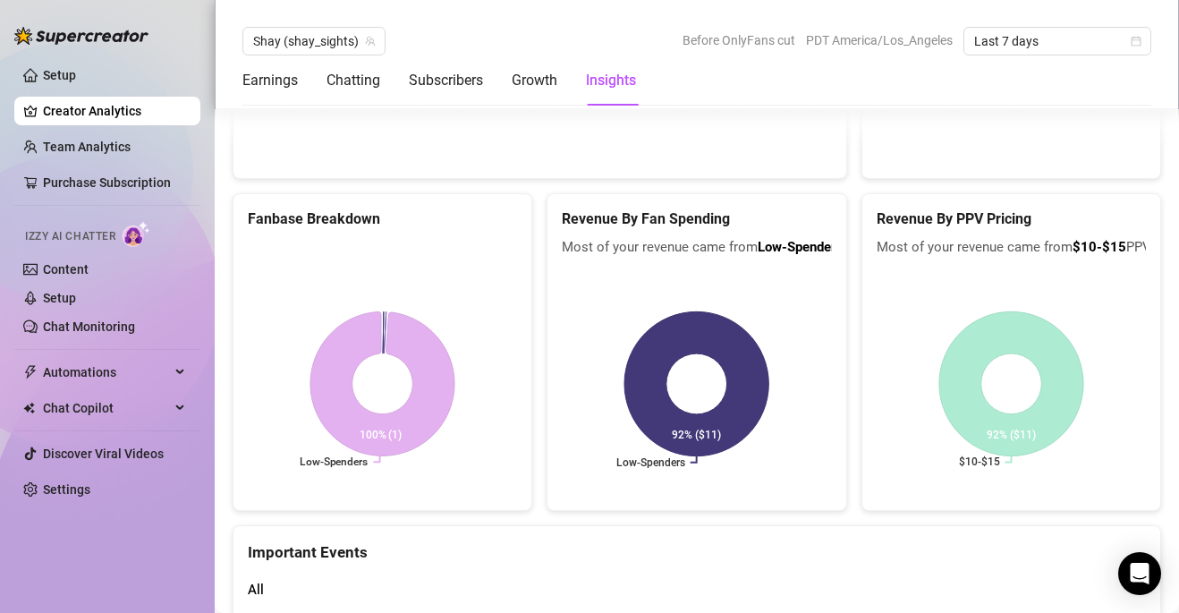
click at [340, 208] on h5 "Fanbase Breakdown" at bounding box center [382, 218] width 269 height 21
click at [347, 334] on icon at bounding box center [383, 384] width 146 height 146
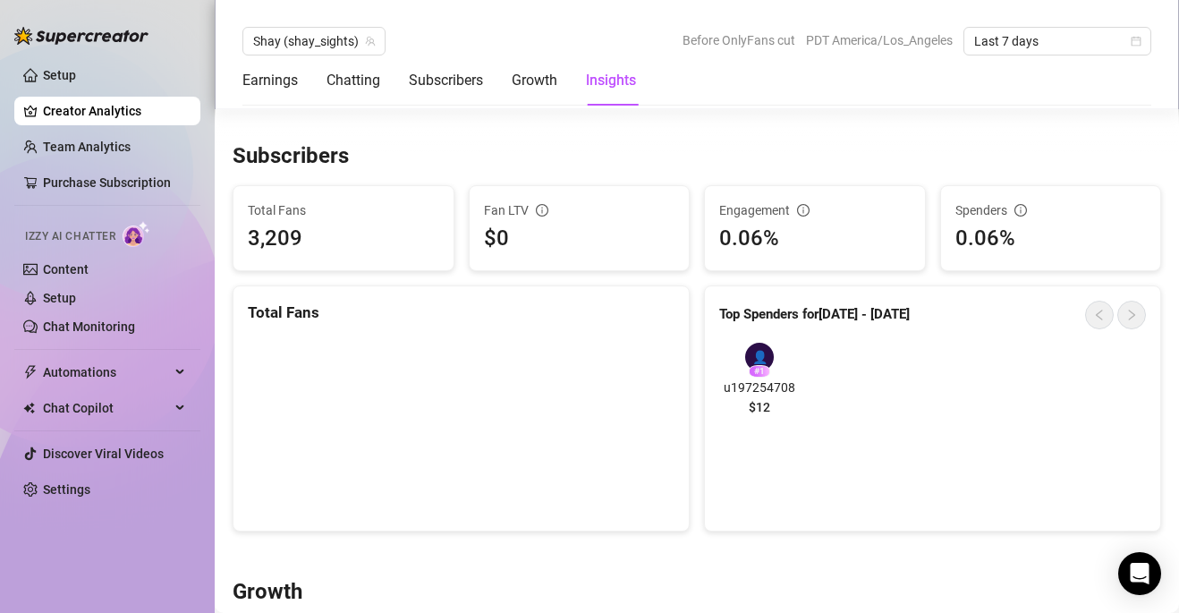
scroll to position [1022, 0]
click at [541, 209] on icon "info-circle" at bounding box center [542, 212] width 2 height 6
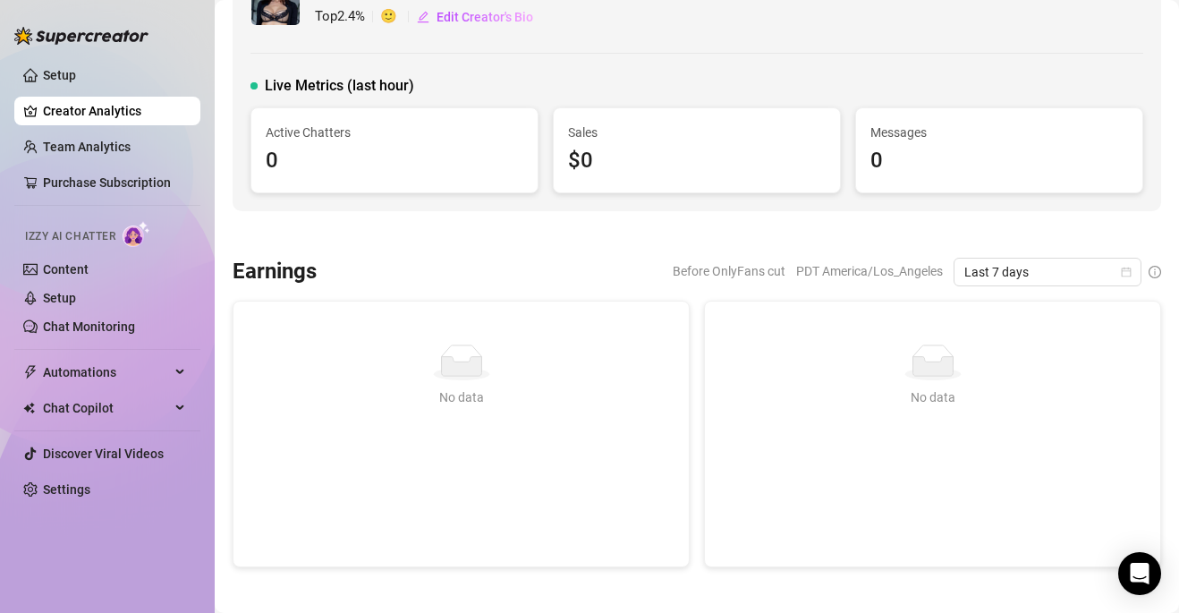
scroll to position [0, 0]
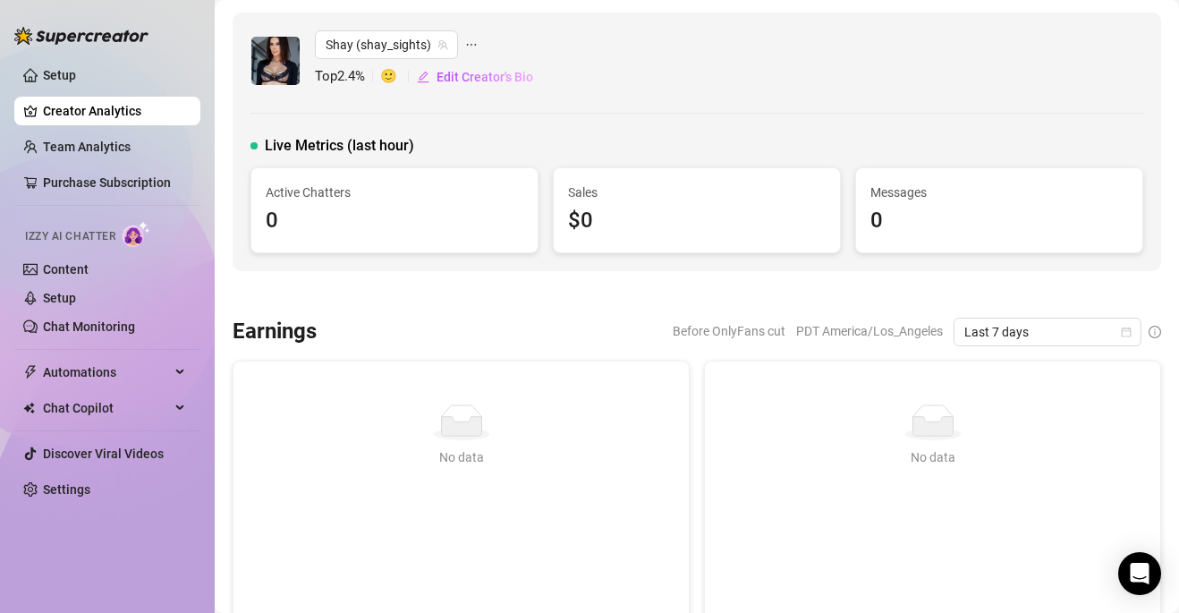
click at [352, 141] on span "Live Metrics (last hour)" at bounding box center [339, 145] width 149 height 21
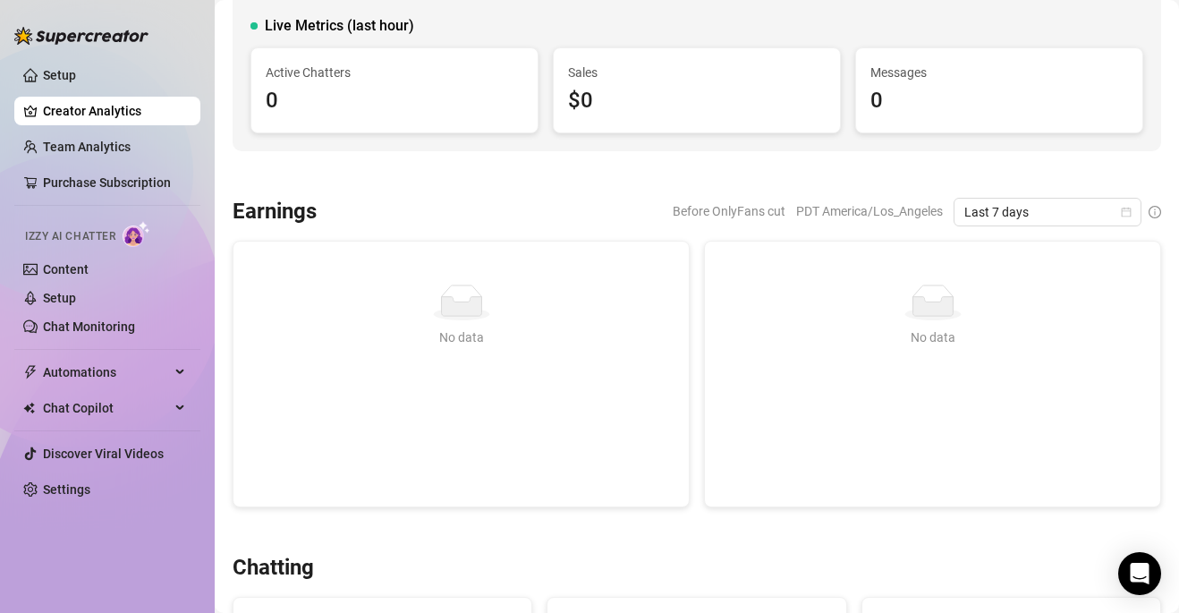
scroll to position [144, 0]
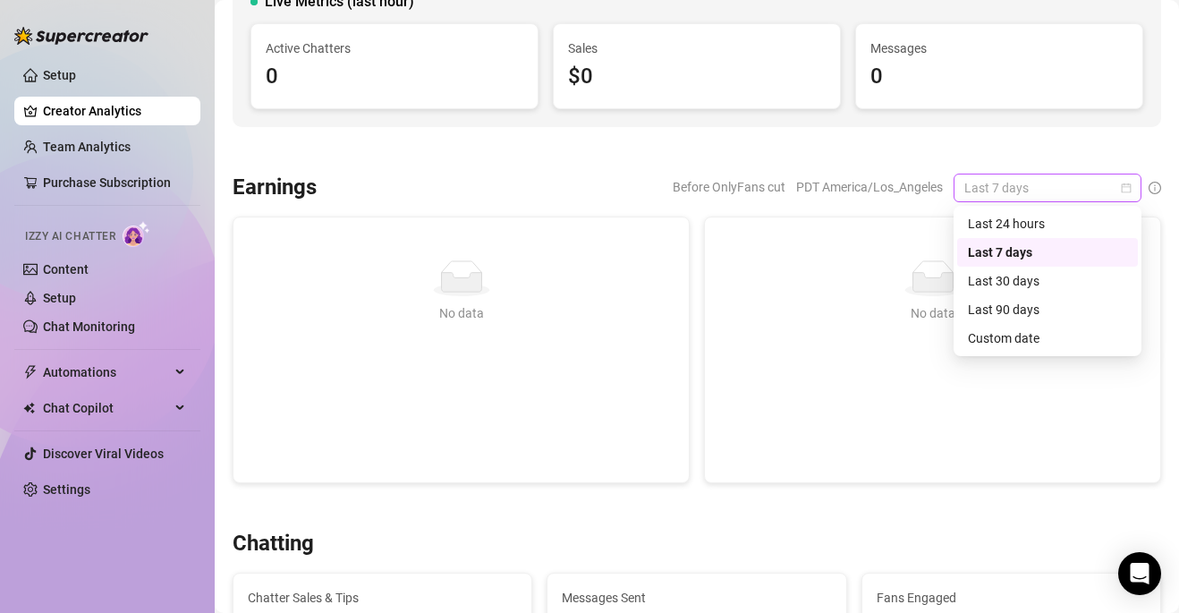
click at [1014, 178] on span "Last 7 days" at bounding box center [1047, 187] width 166 height 27
click at [1030, 218] on div "Last 24 hours" at bounding box center [1047, 224] width 159 height 20
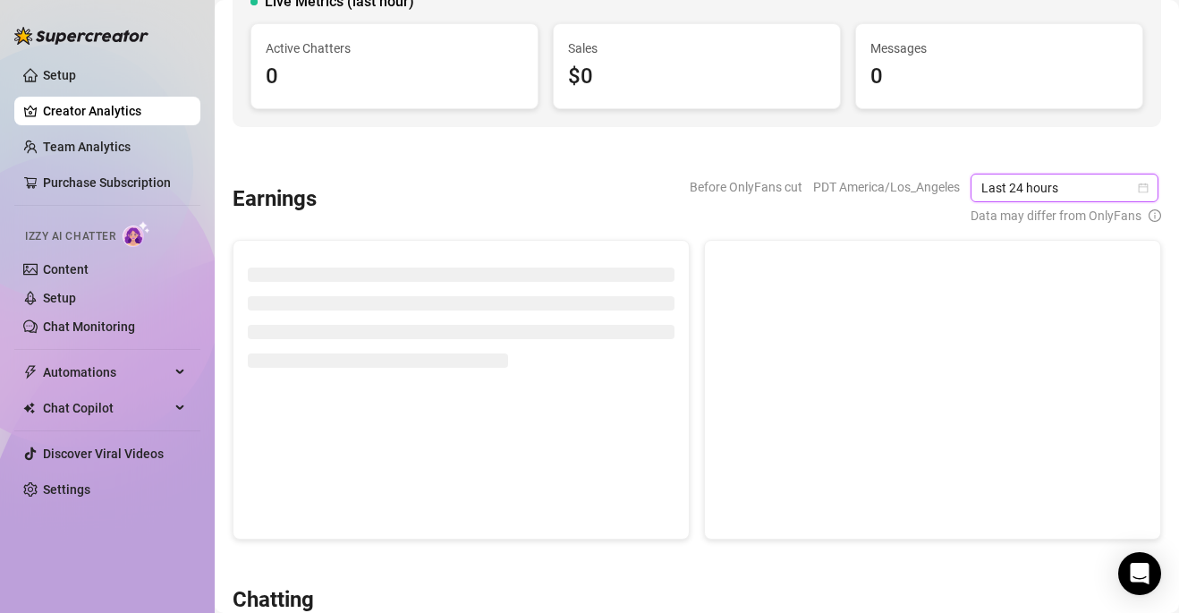
click at [1040, 177] on span "Last 24 hours" at bounding box center [1064, 187] width 166 height 27
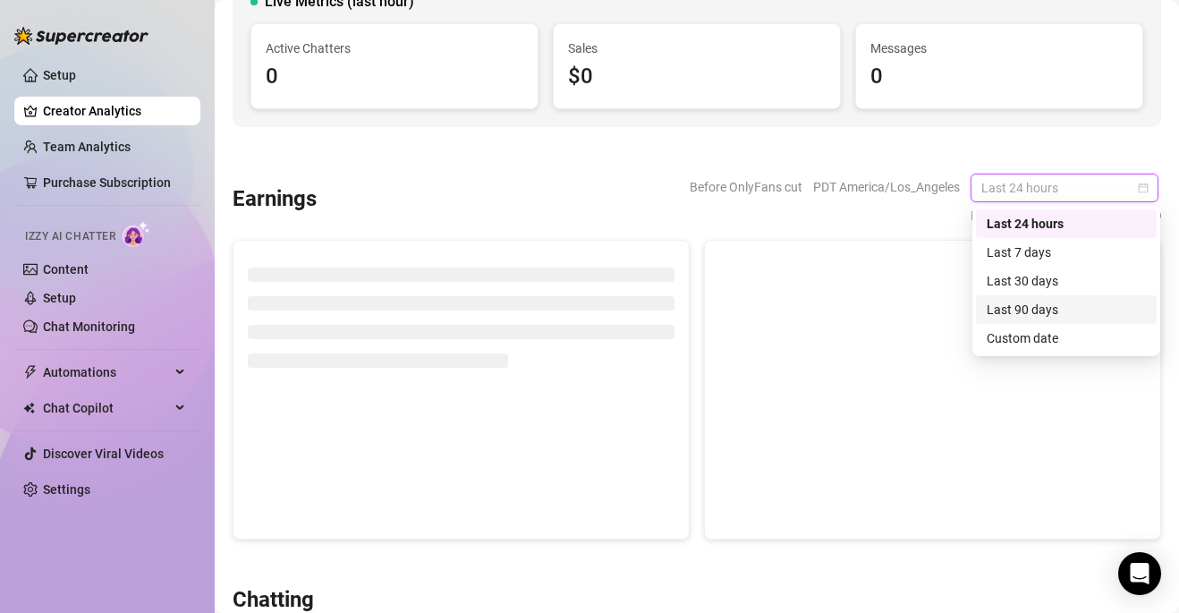
click at [1046, 305] on div "Last 90 days" at bounding box center [1066, 310] width 159 height 20
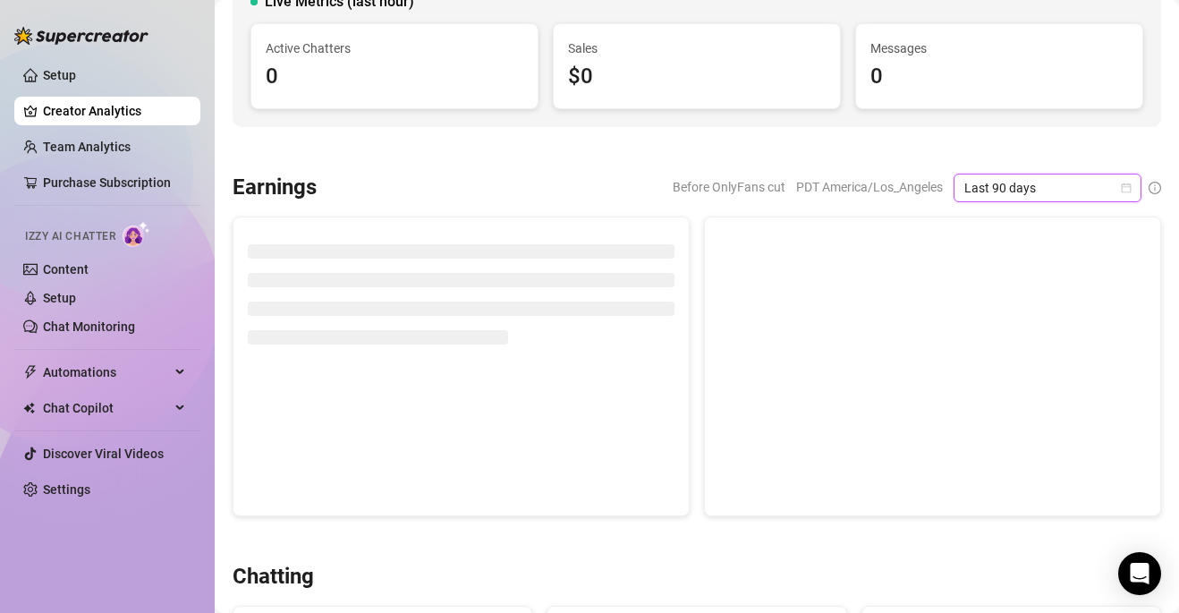
click at [1046, 185] on span "Last 90 days" at bounding box center [1047, 187] width 166 height 27
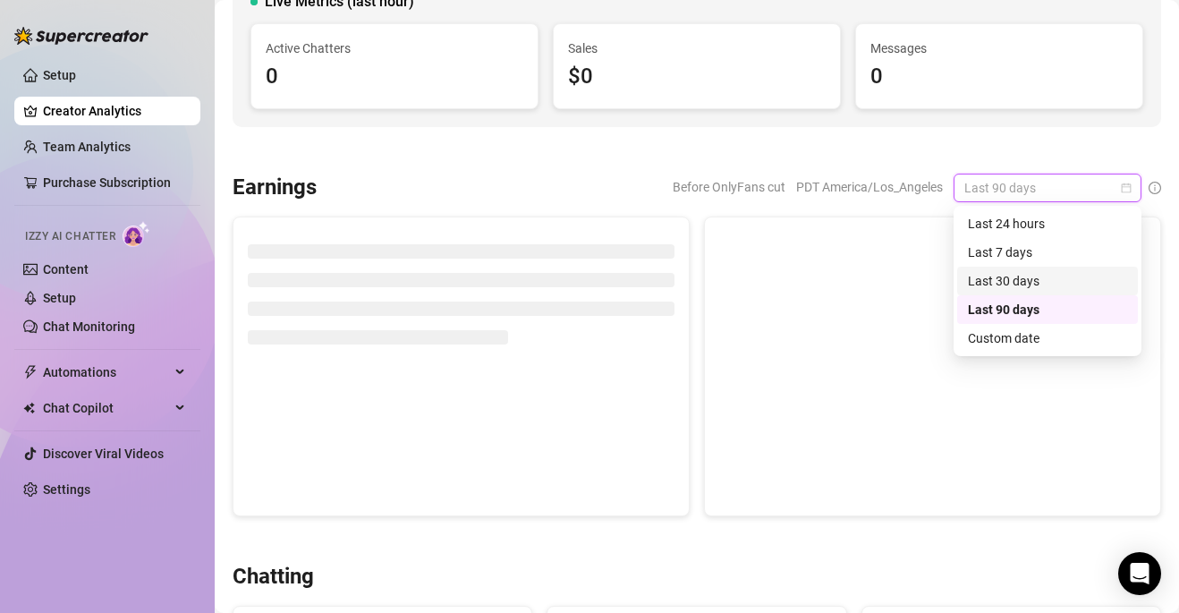
click at [1042, 276] on div "Last 30 days" at bounding box center [1047, 281] width 159 height 20
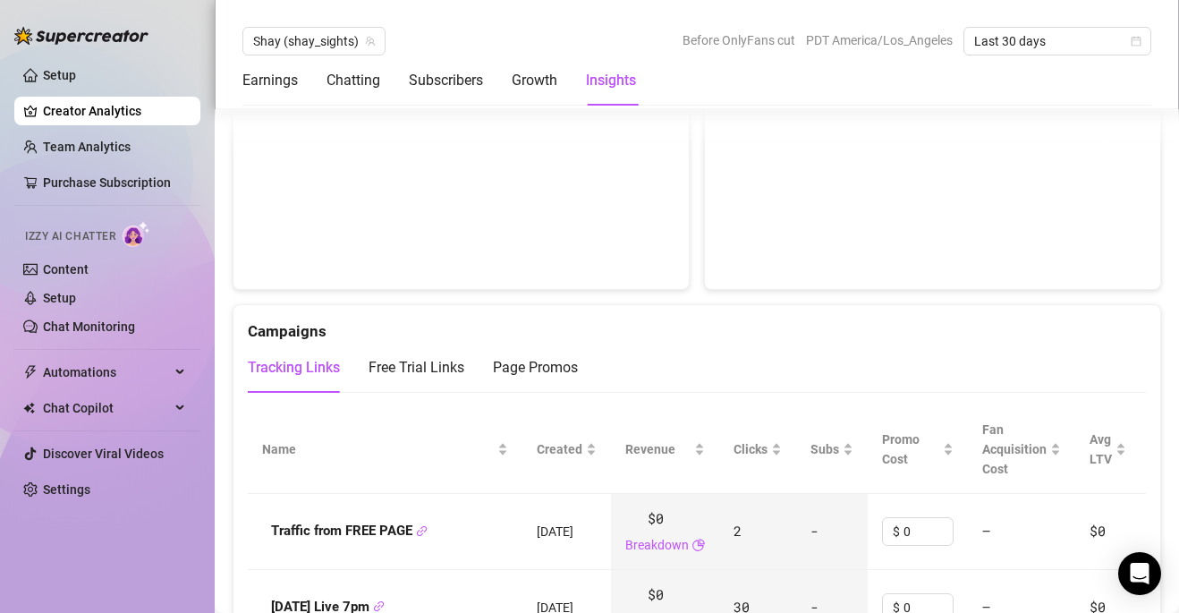
scroll to position [1797, 0]
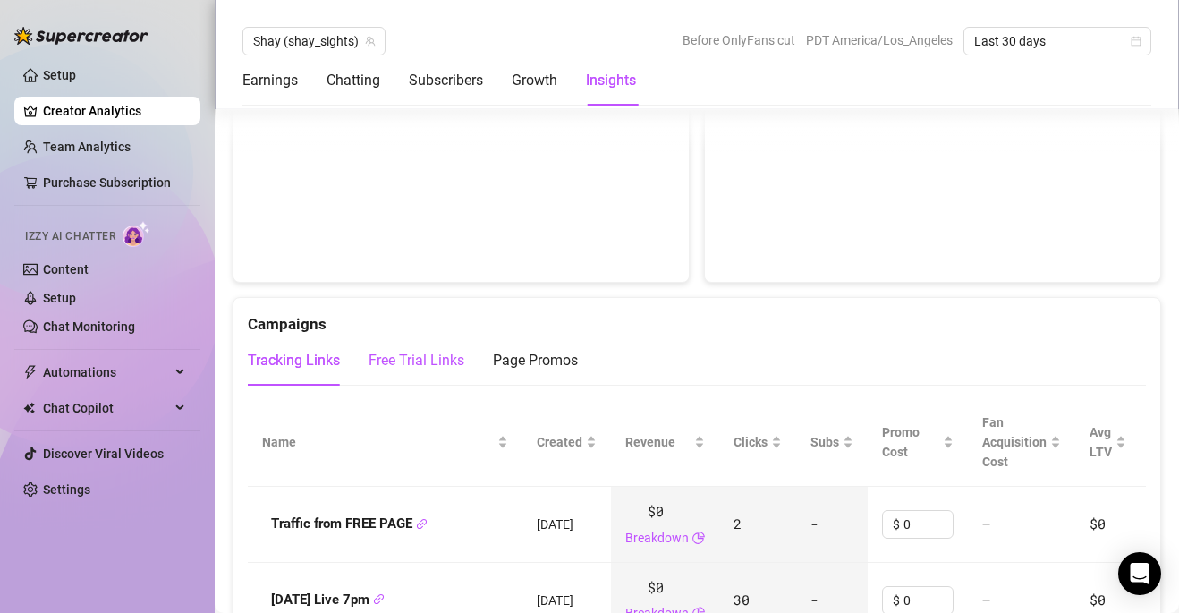
click at [426, 350] on div "Free Trial Links" at bounding box center [417, 360] width 96 height 21
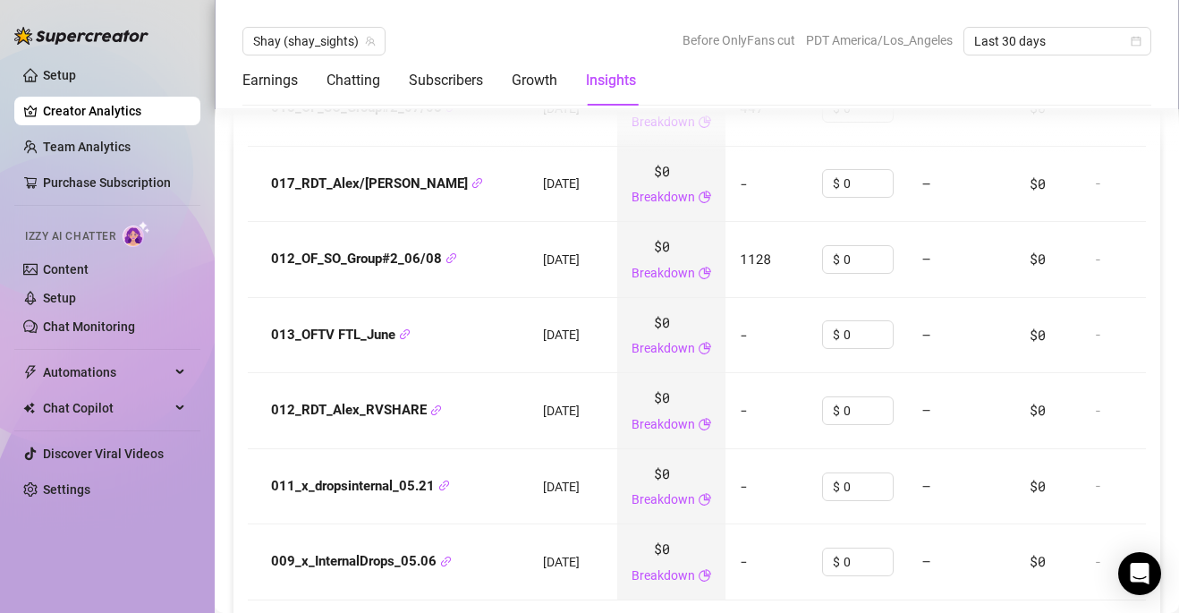
scroll to position [2444, 0]
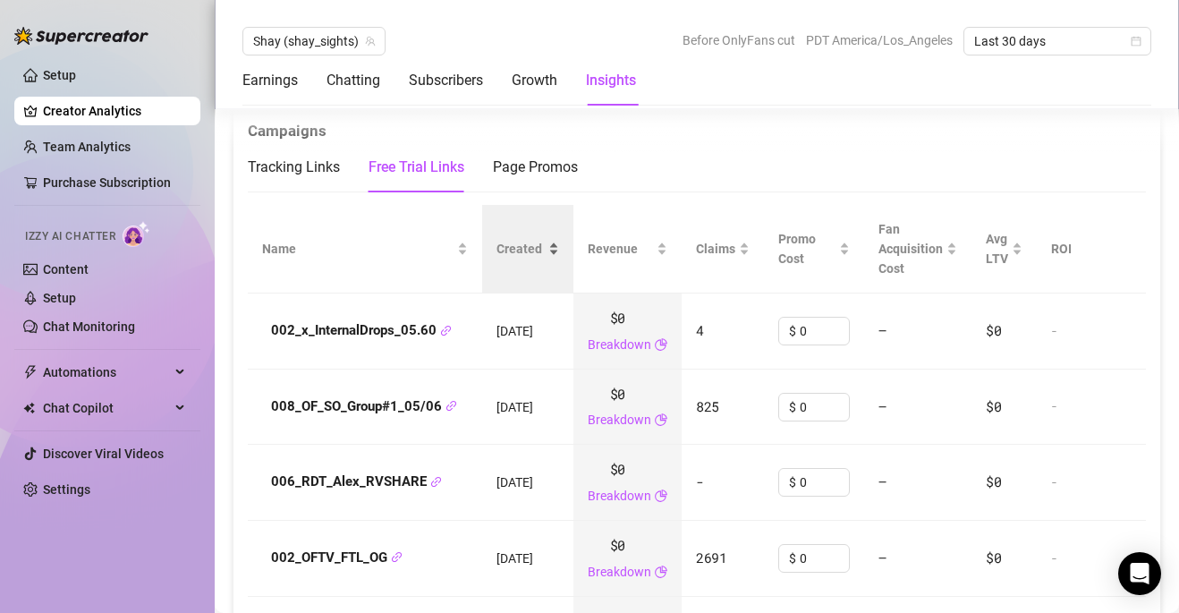
scroll to position [2000, 0]
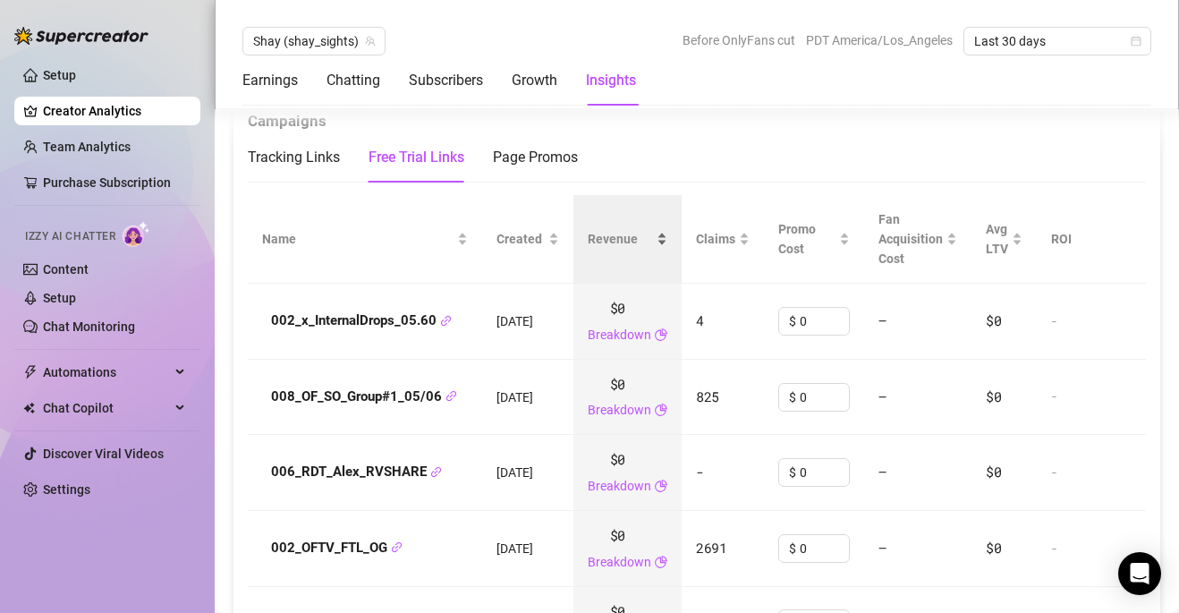
click at [612, 229] on span "Revenue" at bounding box center [620, 239] width 65 height 20
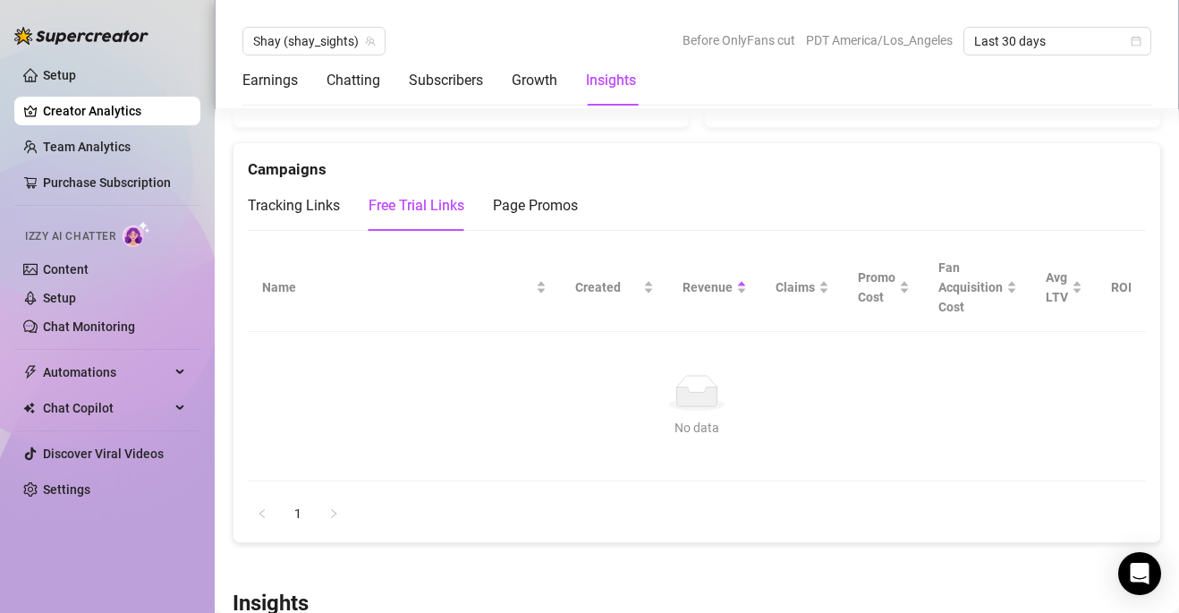
scroll to position [1948, 0]
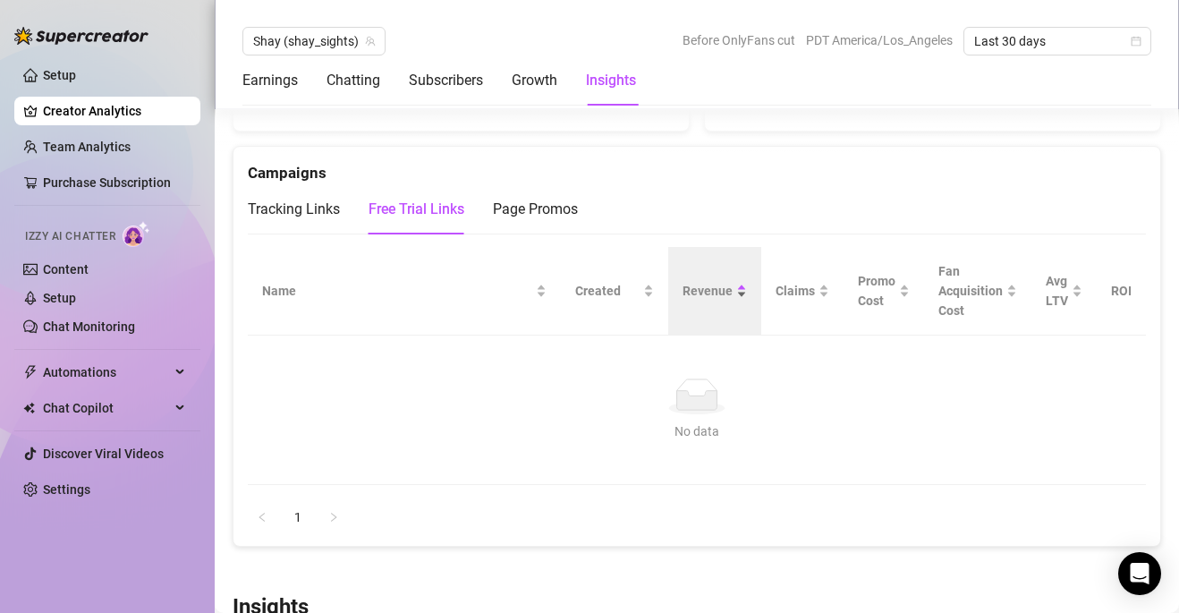
click at [735, 281] on div "Revenue" at bounding box center [715, 291] width 64 height 20
click at [317, 199] on div "Tracking Links" at bounding box center [294, 209] width 92 height 21
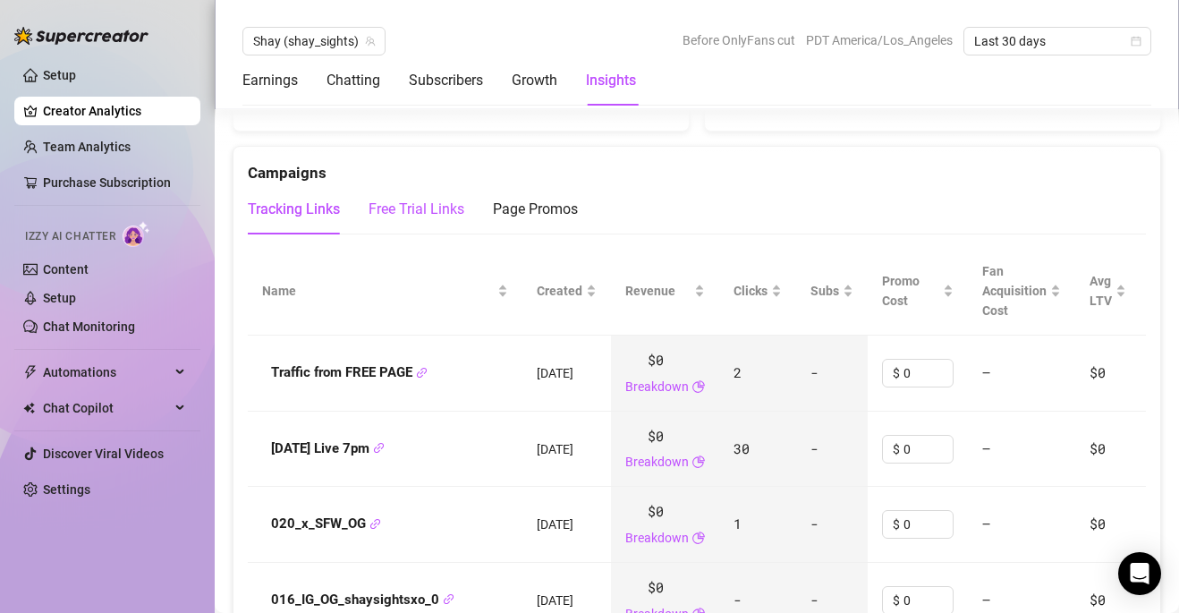
click at [440, 199] on div "Free Trial Links" at bounding box center [417, 209] width 96 height 21
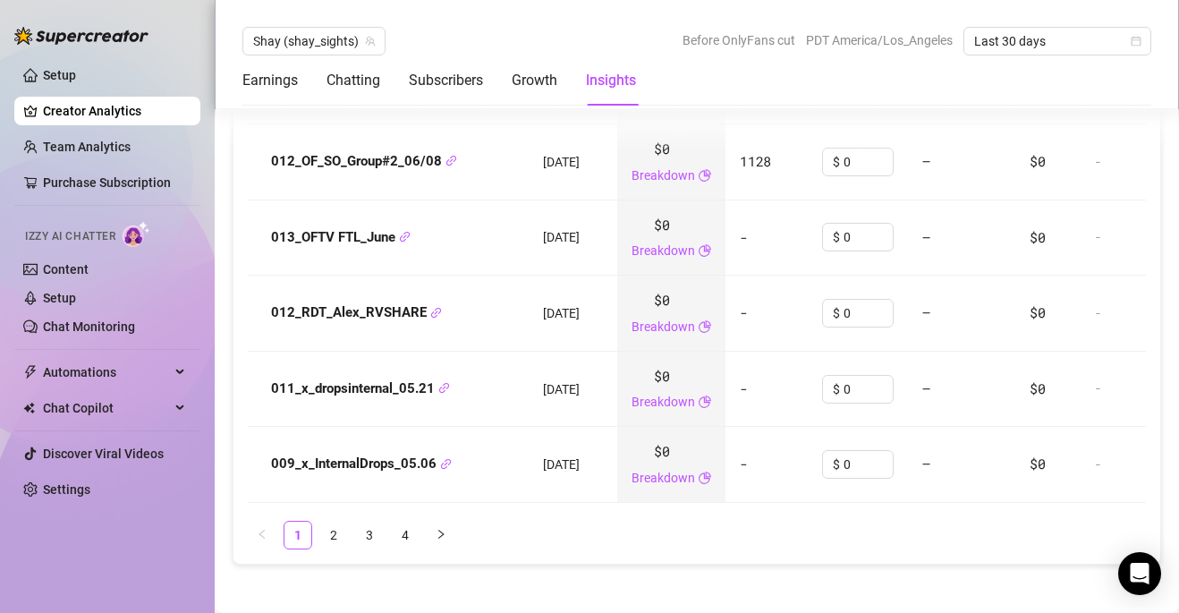
scroll to position [2541, 0]
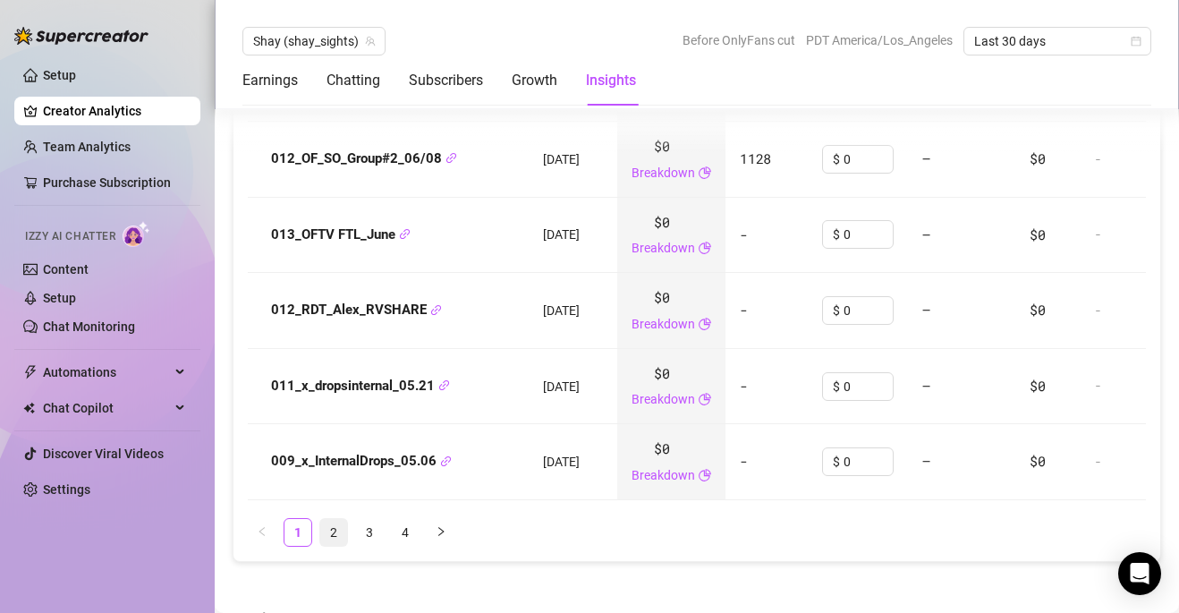
click at [330, 519] on link "2" at bounding box center [333, 532] width 27 height 27
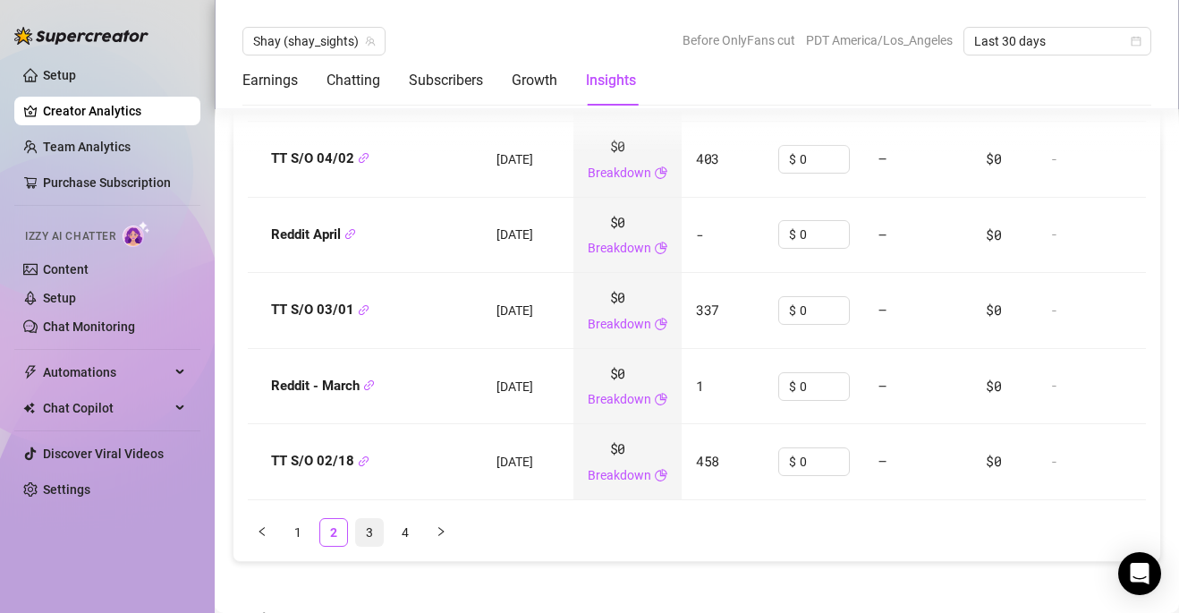
click at [369, 519] on link "3" at bounding box center [369, 532] width 27 height 27
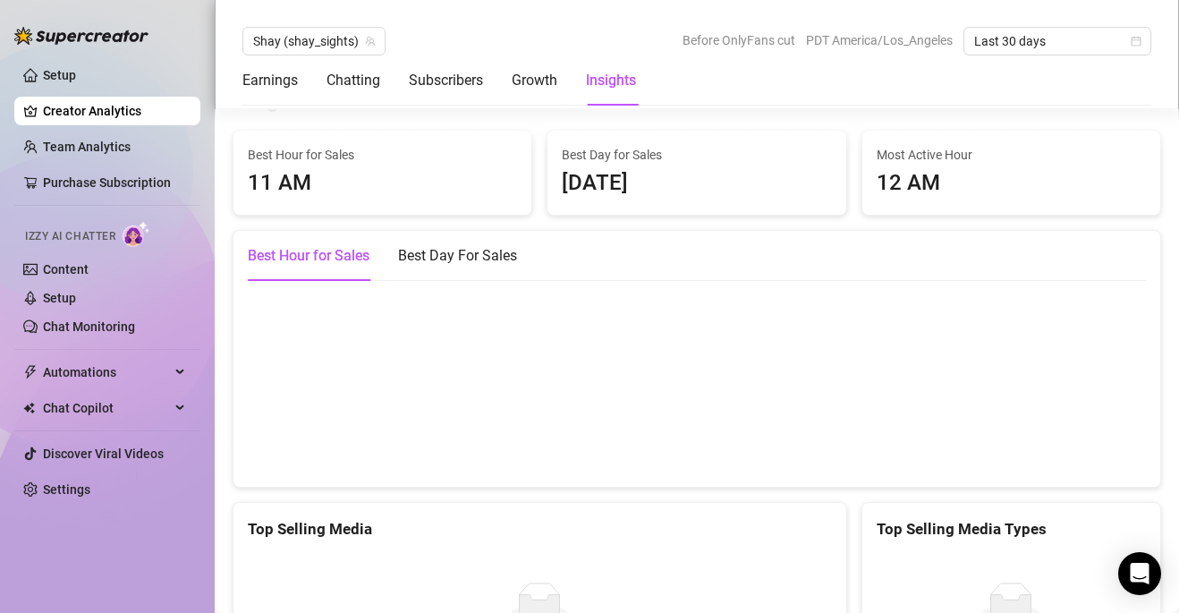
scroll to position [3051, 0]
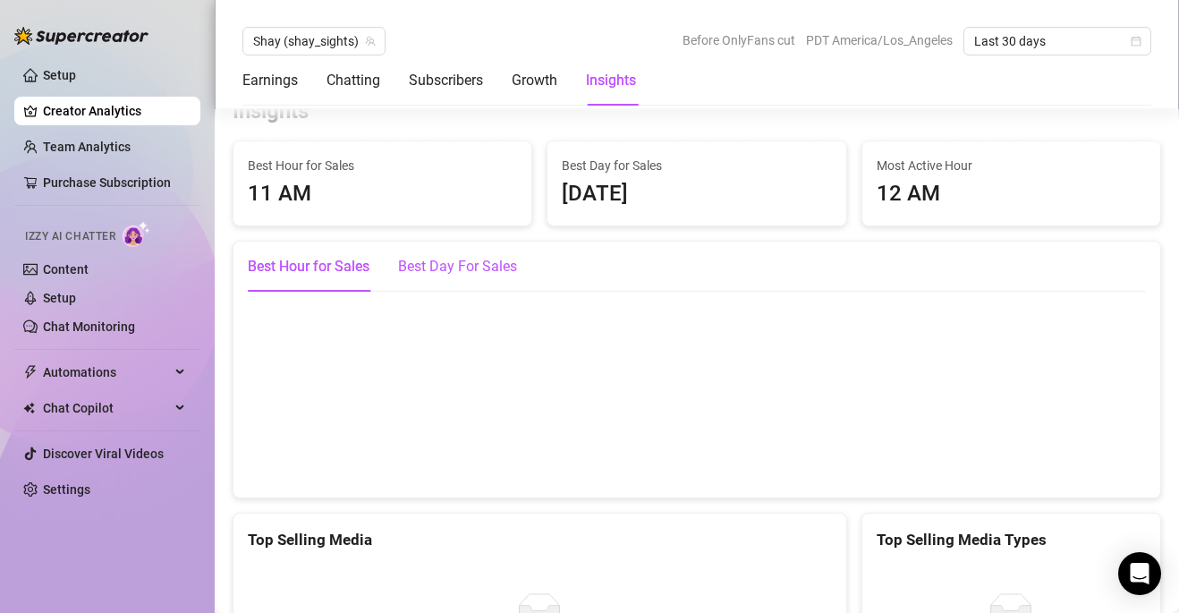
click at [484, 256] on div "Best Day For Sales" at bounding box center [457, 266] width 119 height 21
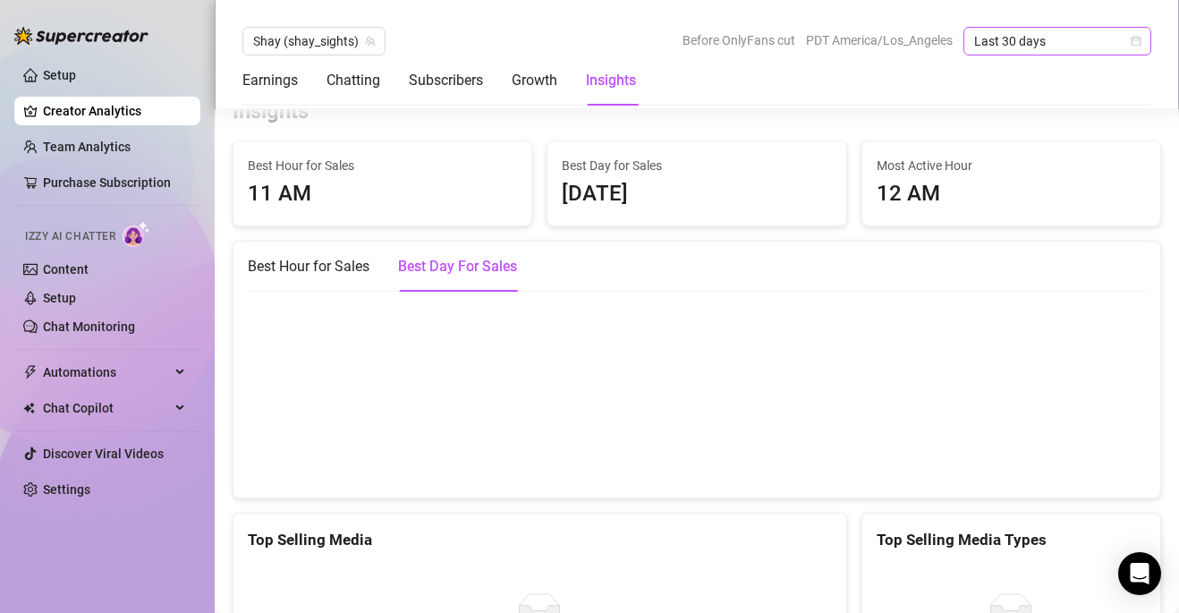
click at [1085, 43] on span "Last 30 days" at bounding box center [1057, 41] width 166 height 27
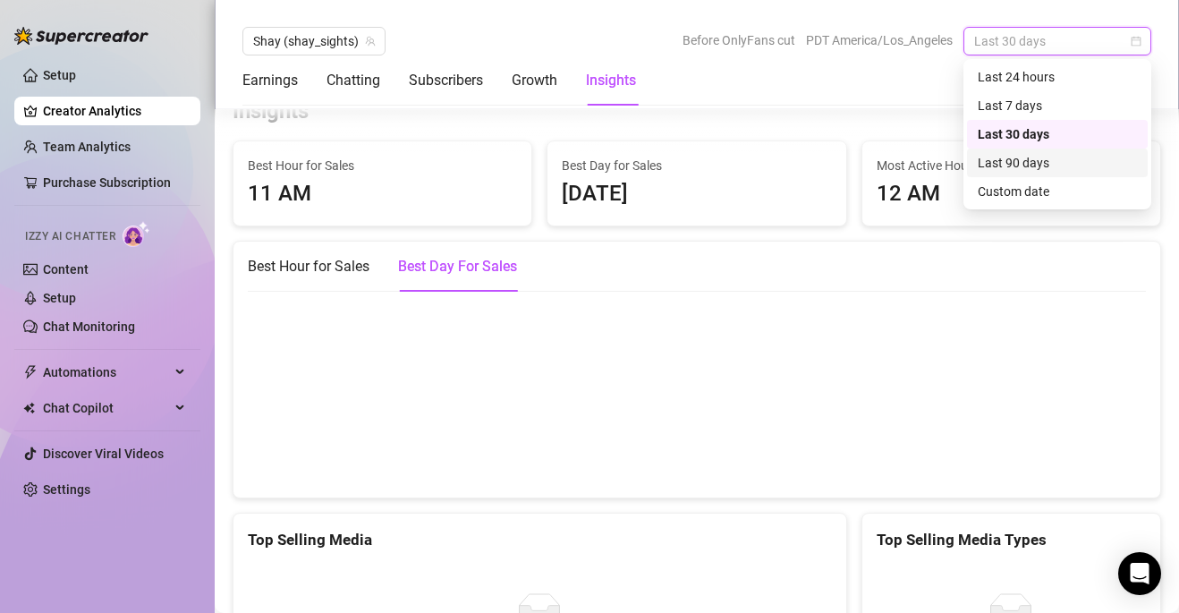
click at [1082, 159] on div "Last 90 days" at bounding box center [1057, 163] width 159 height 20
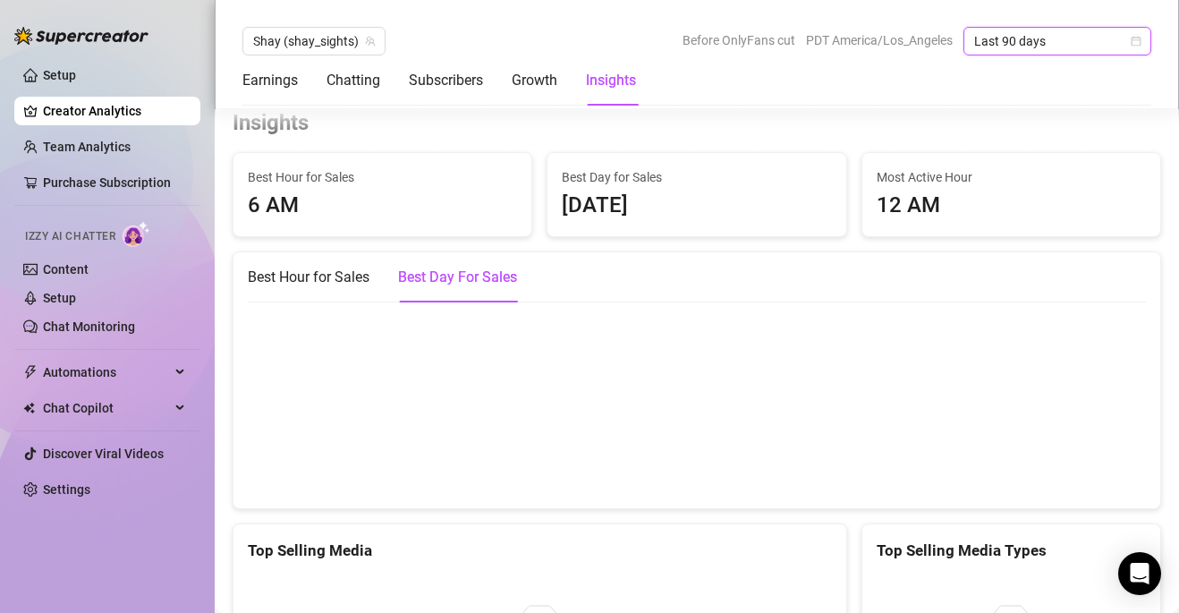
scroll to position [2968, 0]
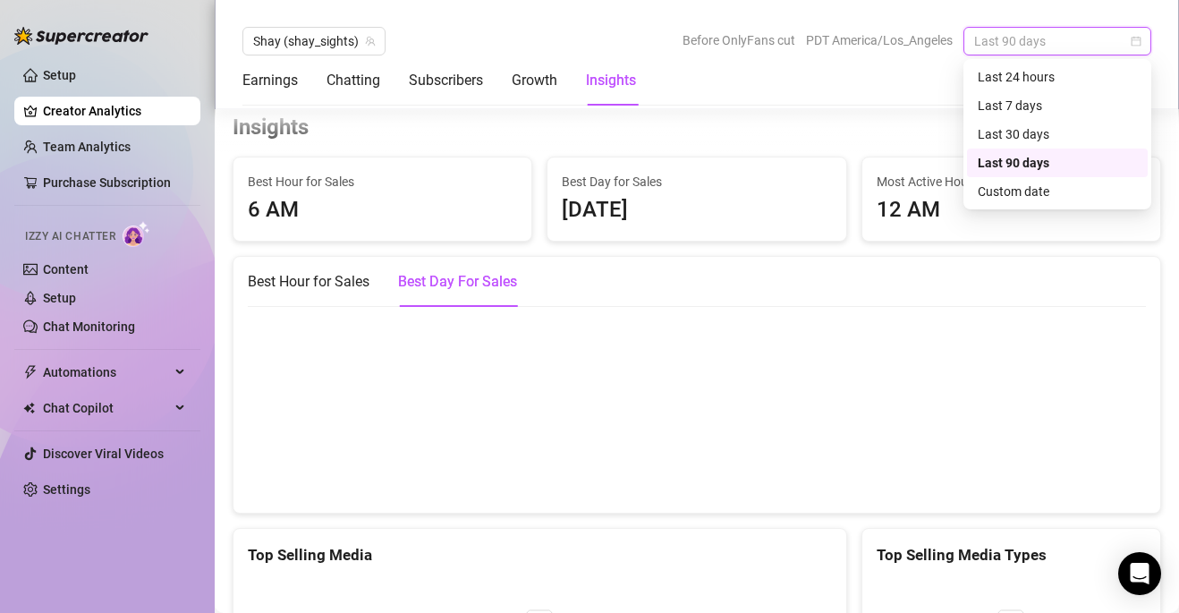
click at [1060, 41] on span "Last 90 days" at bounding box center [1057, 41] width 166 height 27
click at [911, 123] on div "Insights" at bounding box center [697, 128] width 929 height 29
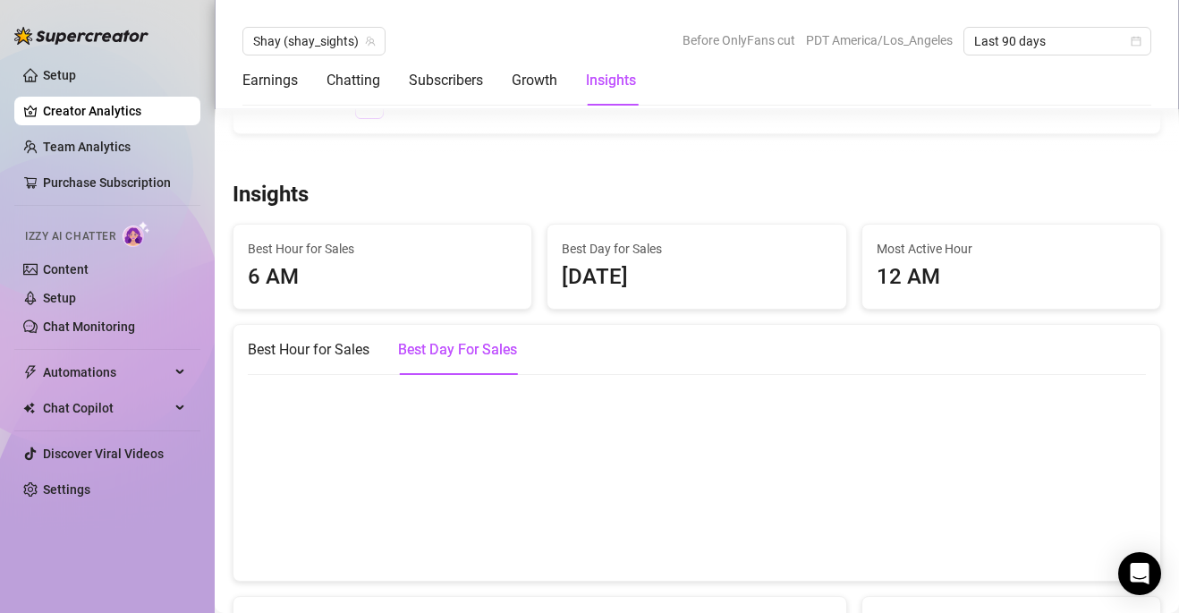
scroll to position [3035, 0]
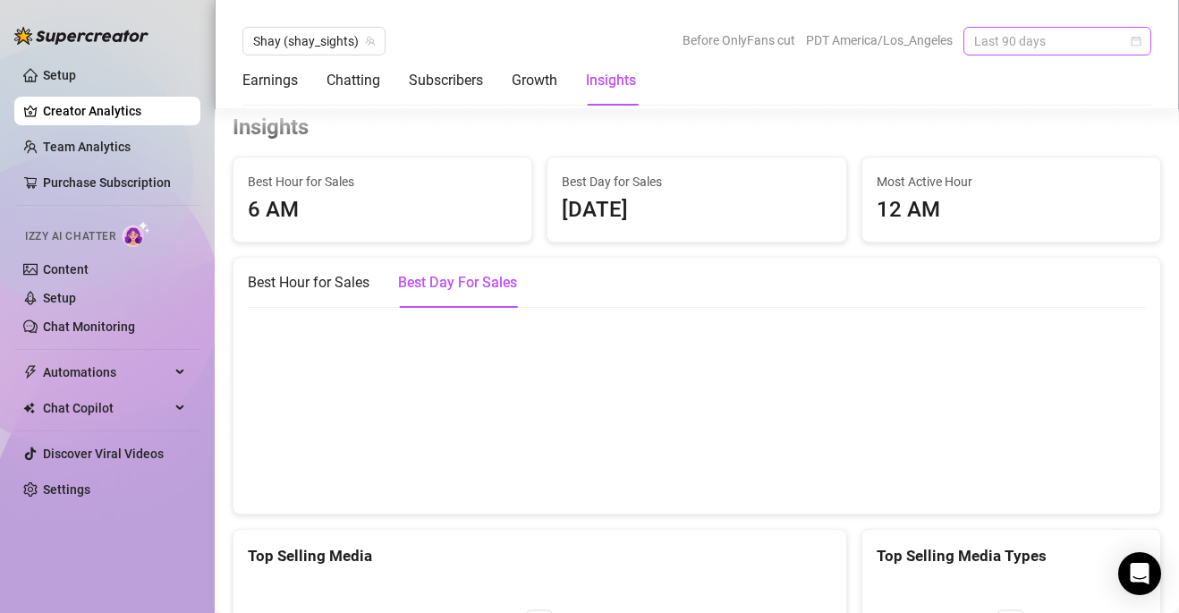
click at [1009, 38] on span "Last 90 days" at bounding box center [1057, 41] width 166 height 27
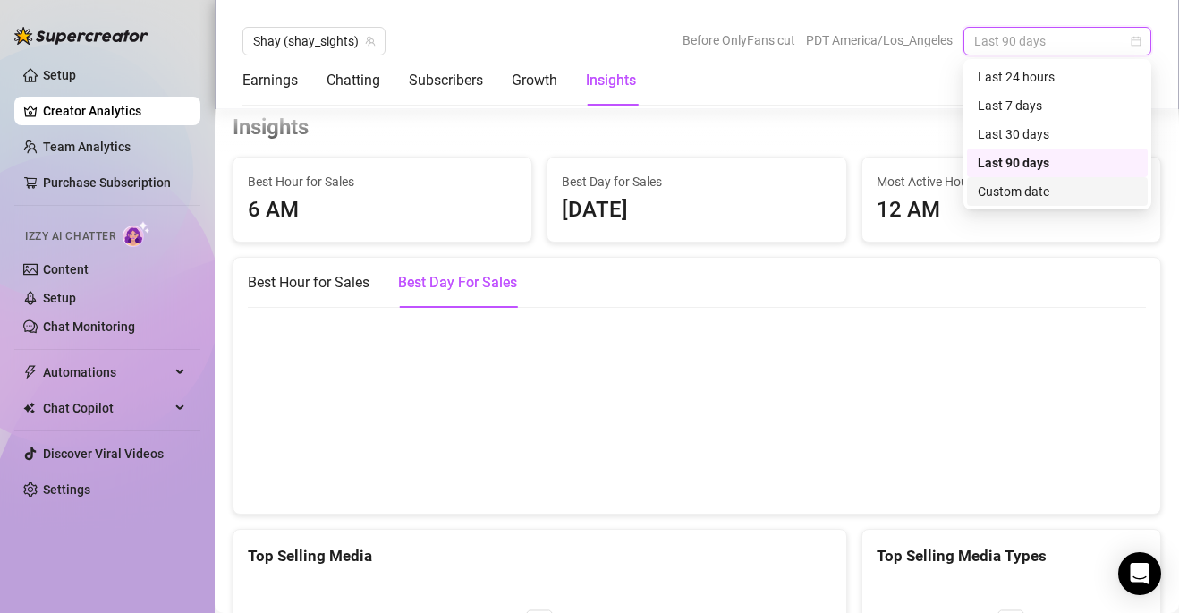
click at [1013, 201] on div "Custom date" at bounding box center [1057, 191] width 181 height 29
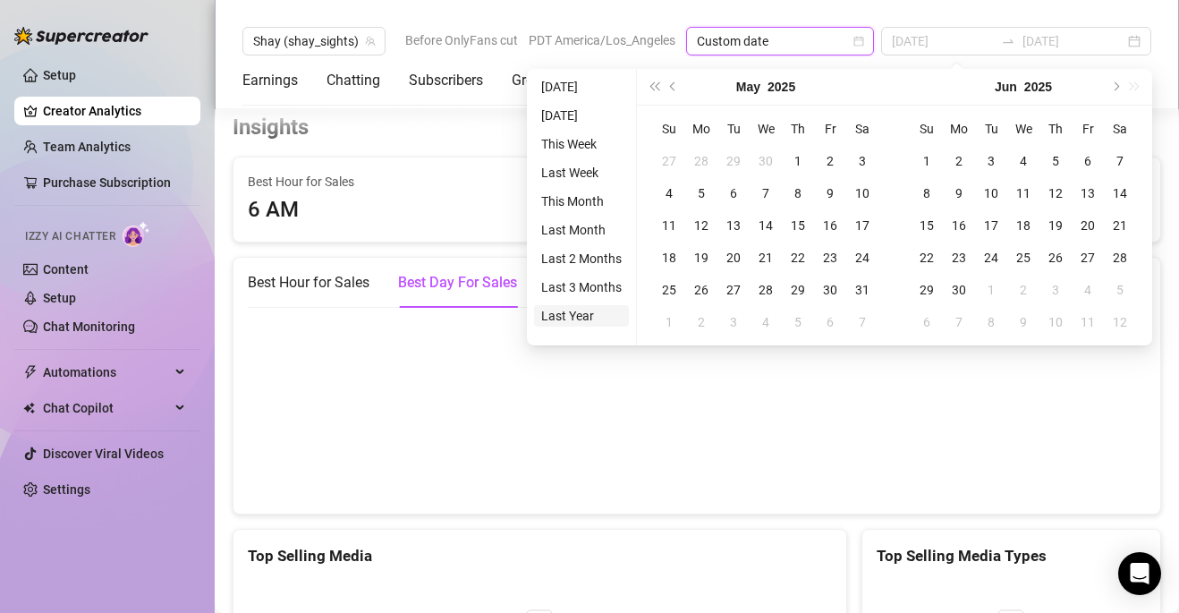
type input "[DATE]"
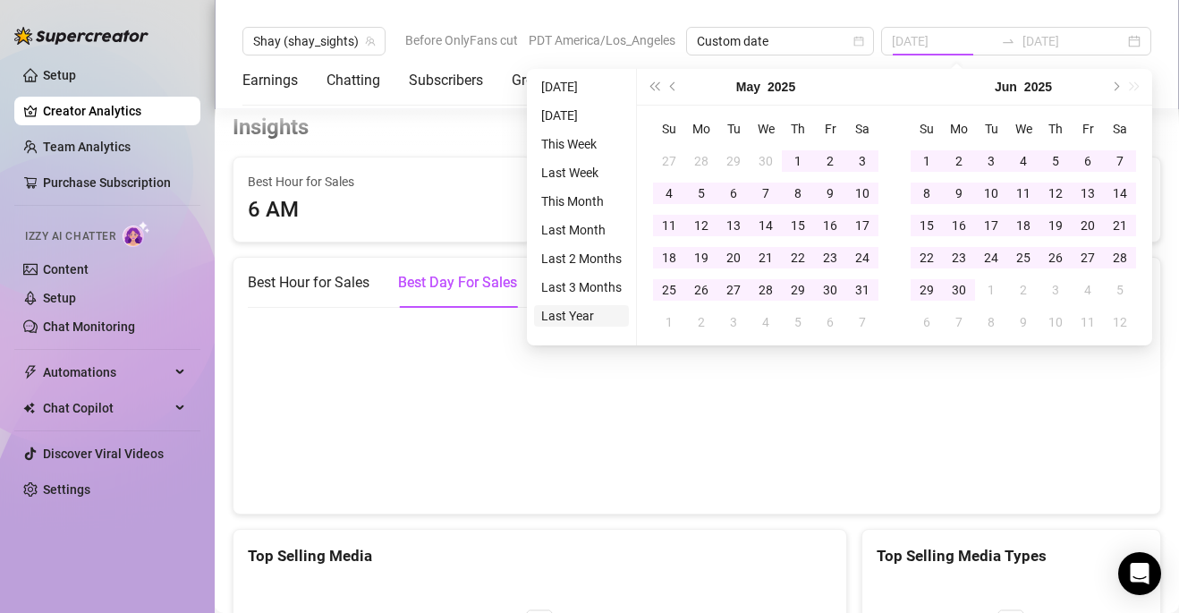
click at [602, 317] on li "Last Year" at bounding box center [581, 315] width 95 height 21
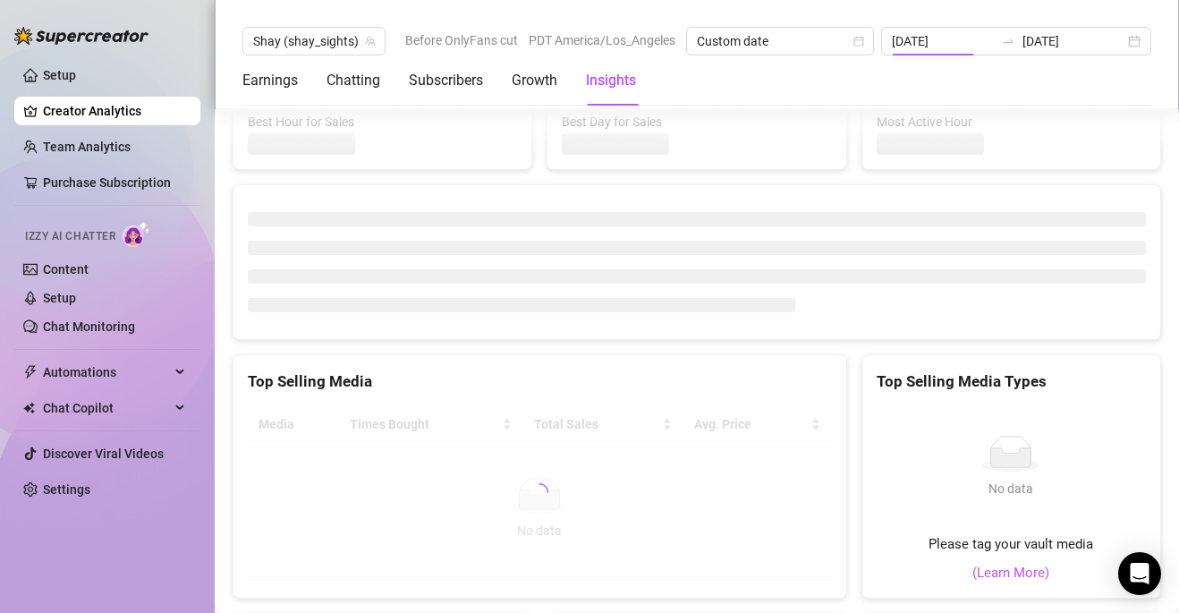
type input "[DATE]"
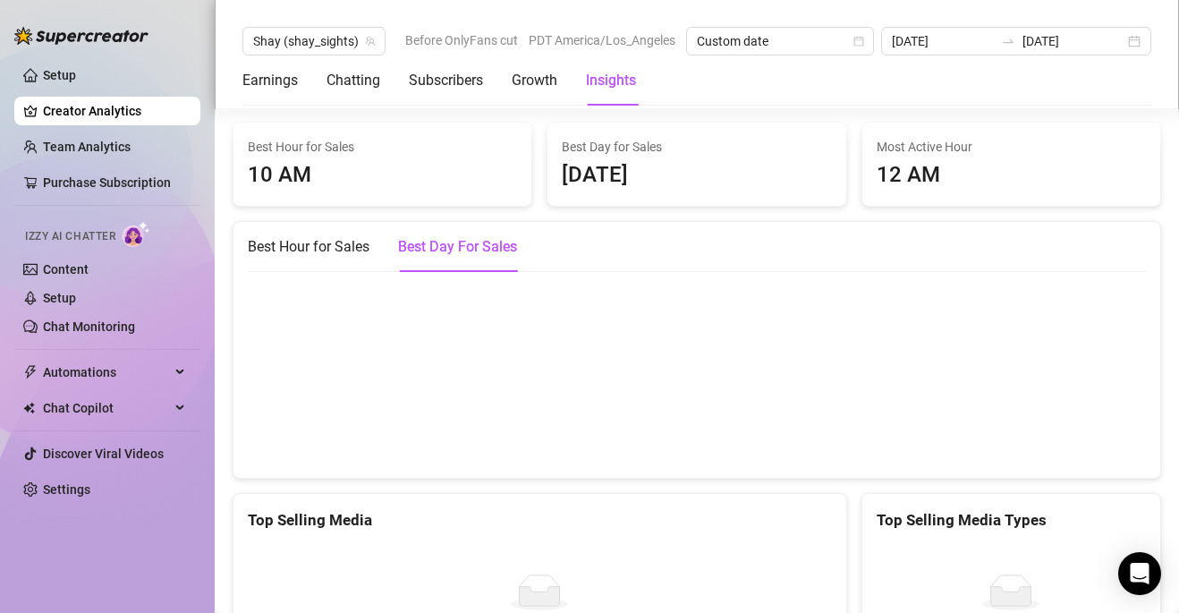
scroll to position [3004, 0]
click at [324, 236] on div "Best Hour for Sales" at bounding box center [309, 245] width 122 height 21
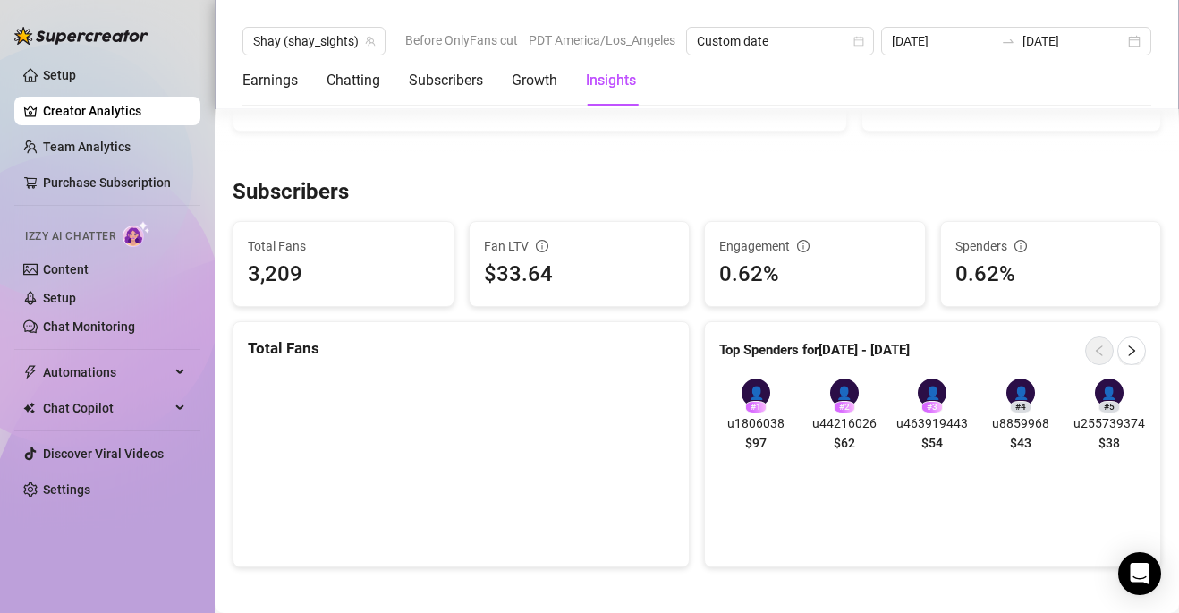
scroll to position [1052, 0]
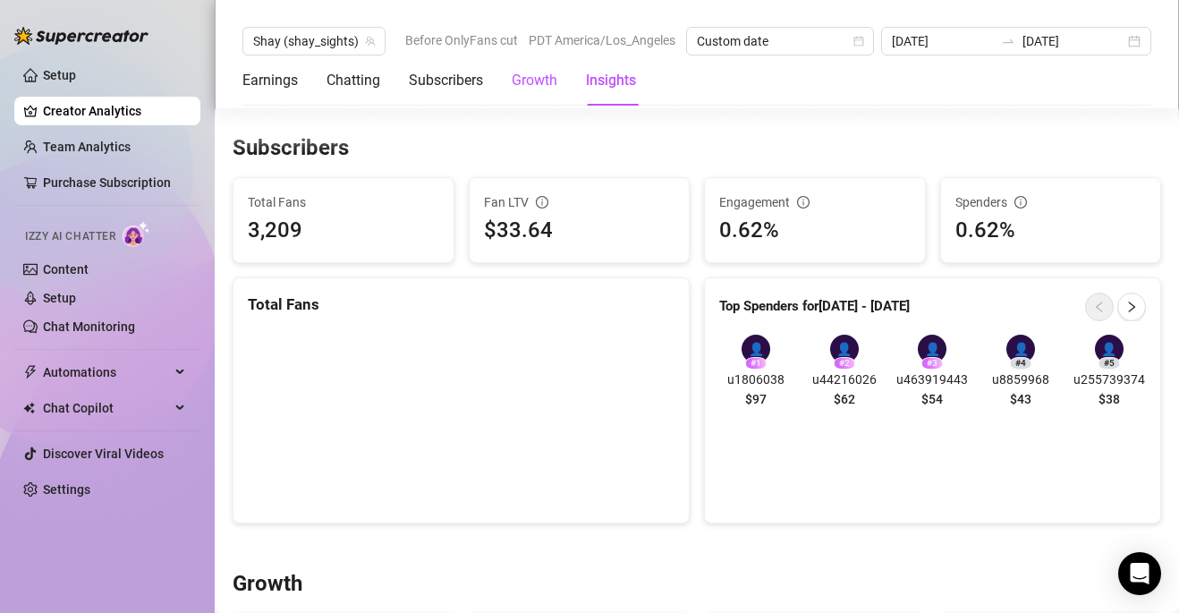
click at [557, 89] on div "Growth" at bounding box center [535, 80] width 46 height 21
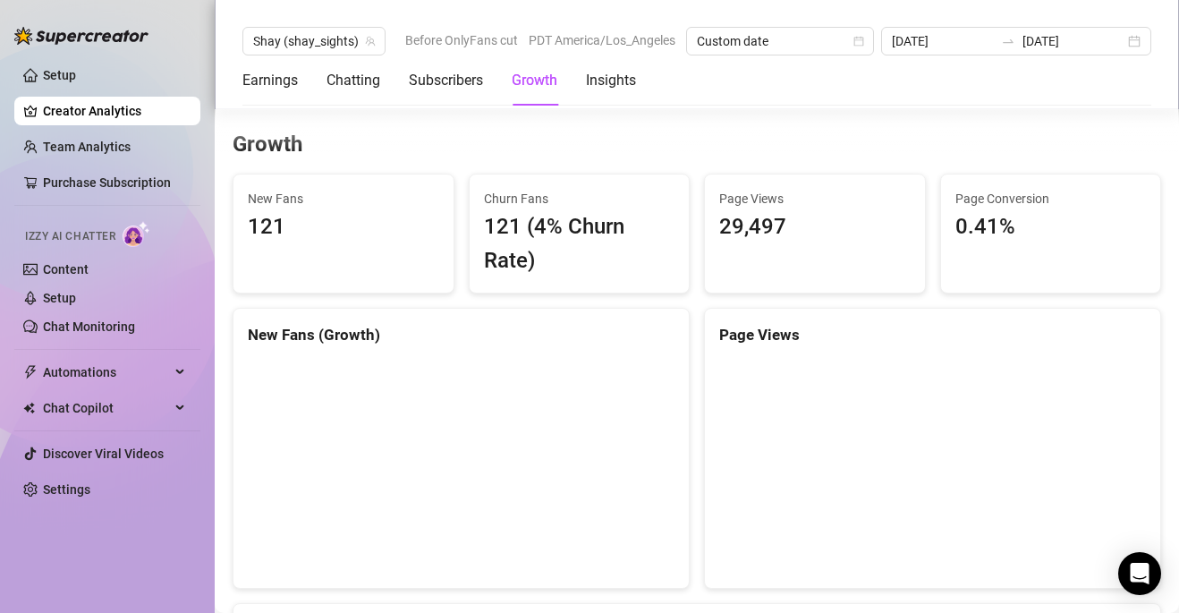
scroll to position [1505, 0]
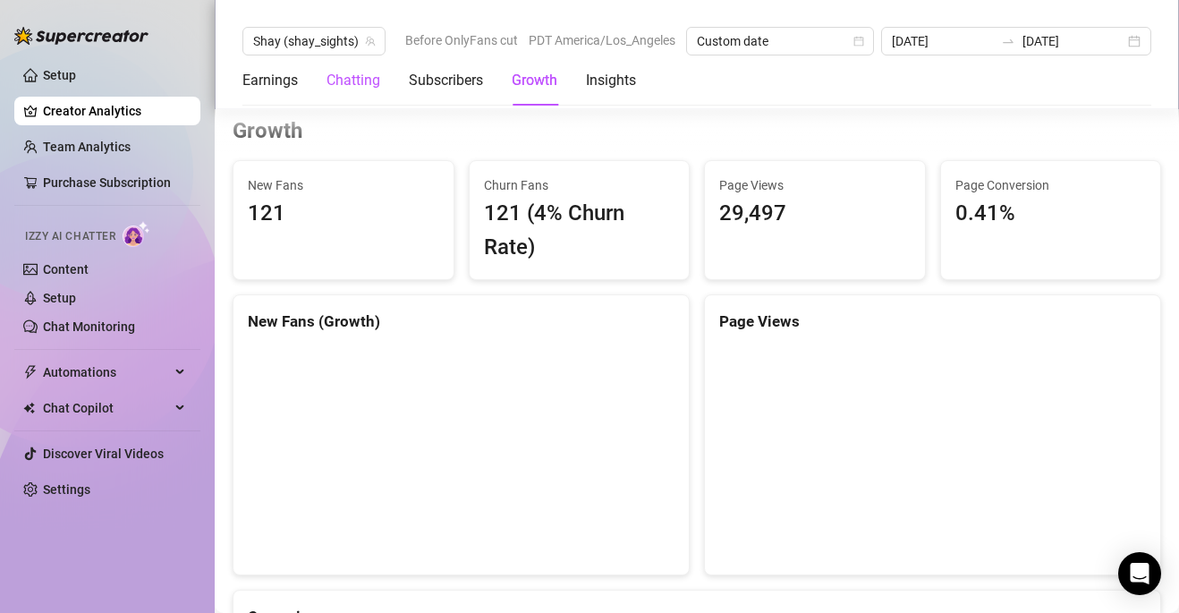
click at [331, 89] on div "Chatting" at bounding box center [354, 80] width 54 height 21
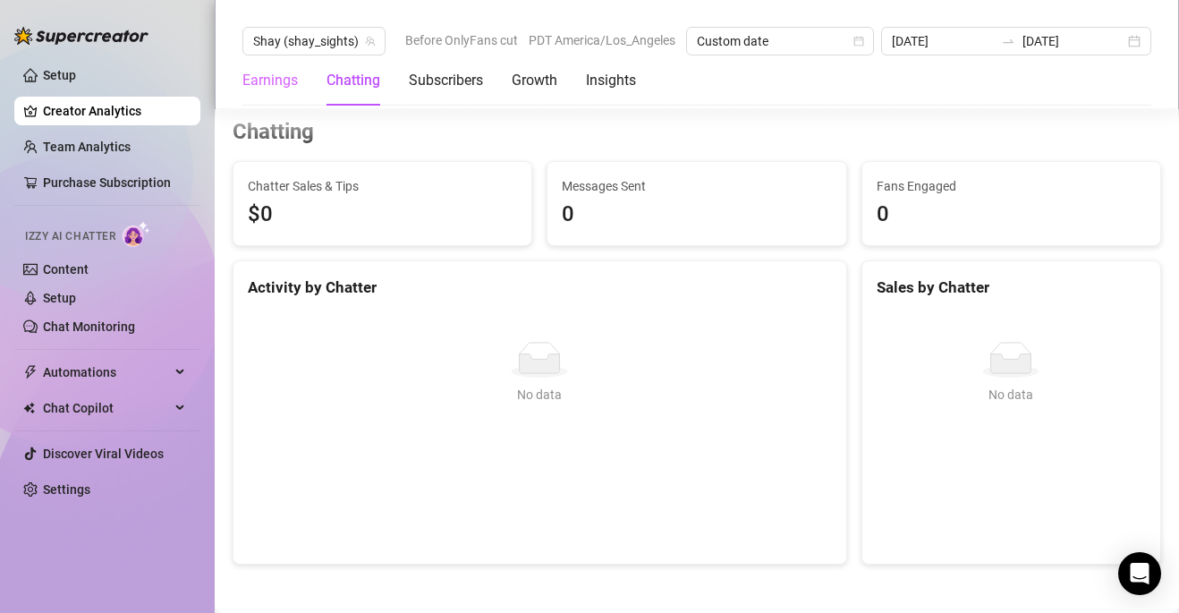
click at [279, 94] on div "Earnings" at bounding box center [269, 80] width 55 height 50
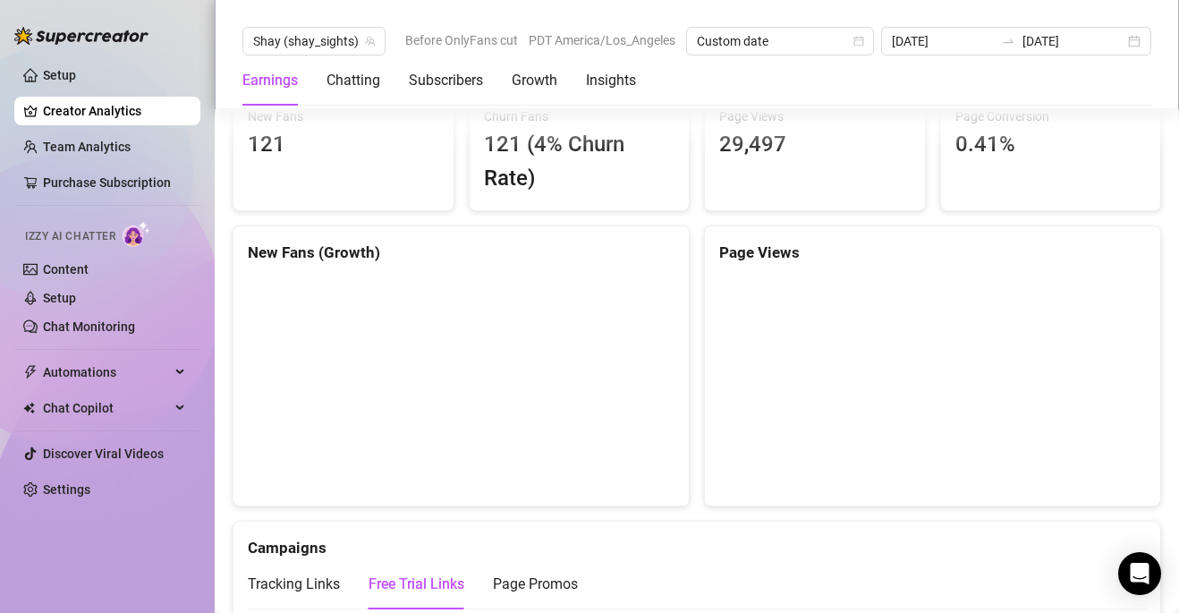
scroll to position [1576, 0]
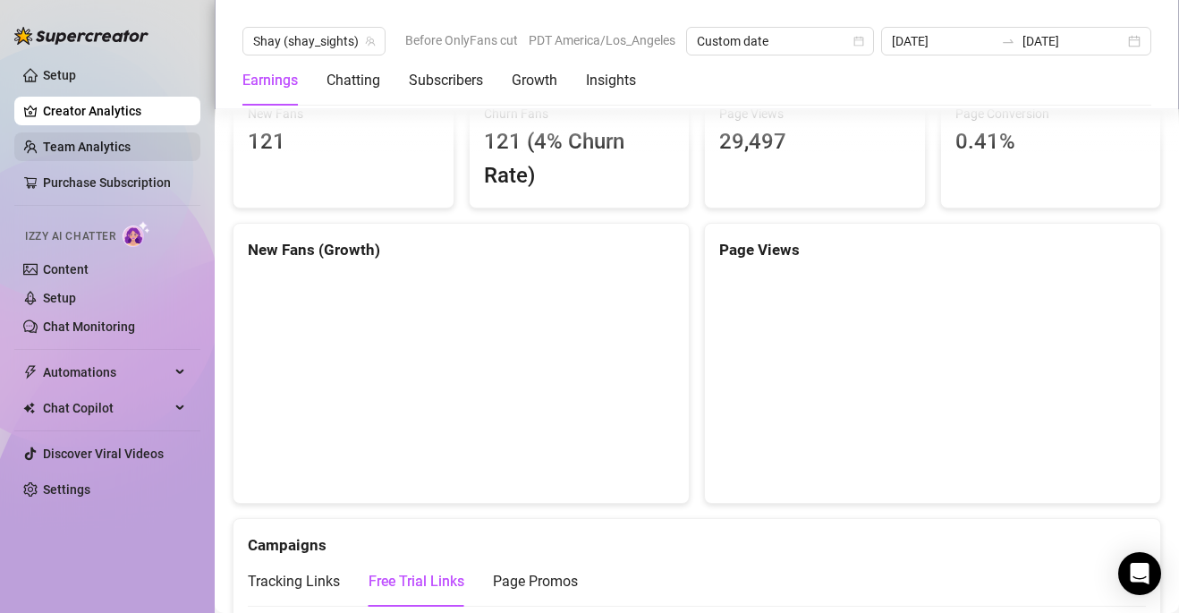
click at [131, 154] on link "Team Analytics" at bounding box center [87, 147] width 88 height 14
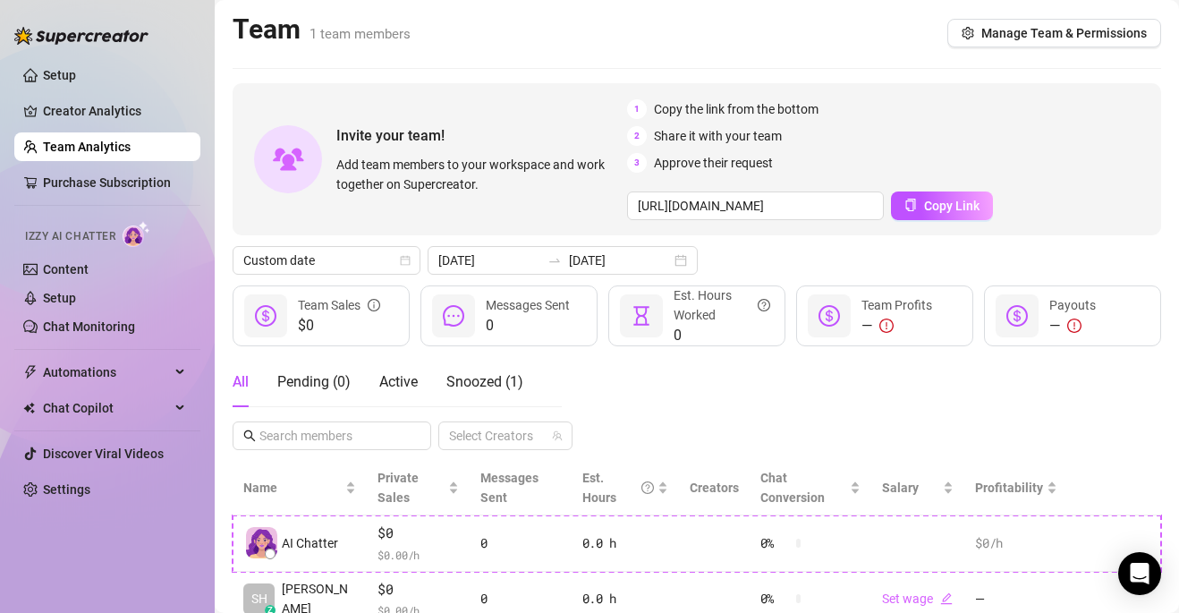
scroll to position [68, 0]
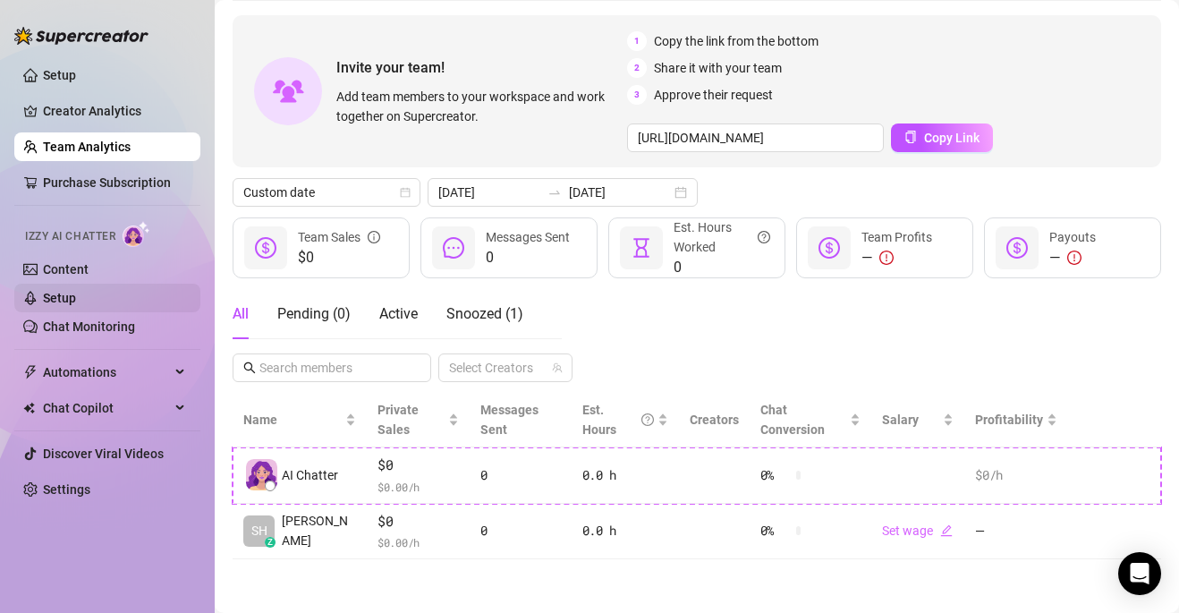
click at [76, 297] on link "Setup" at bounding box center [59, 298] width 33 height 14
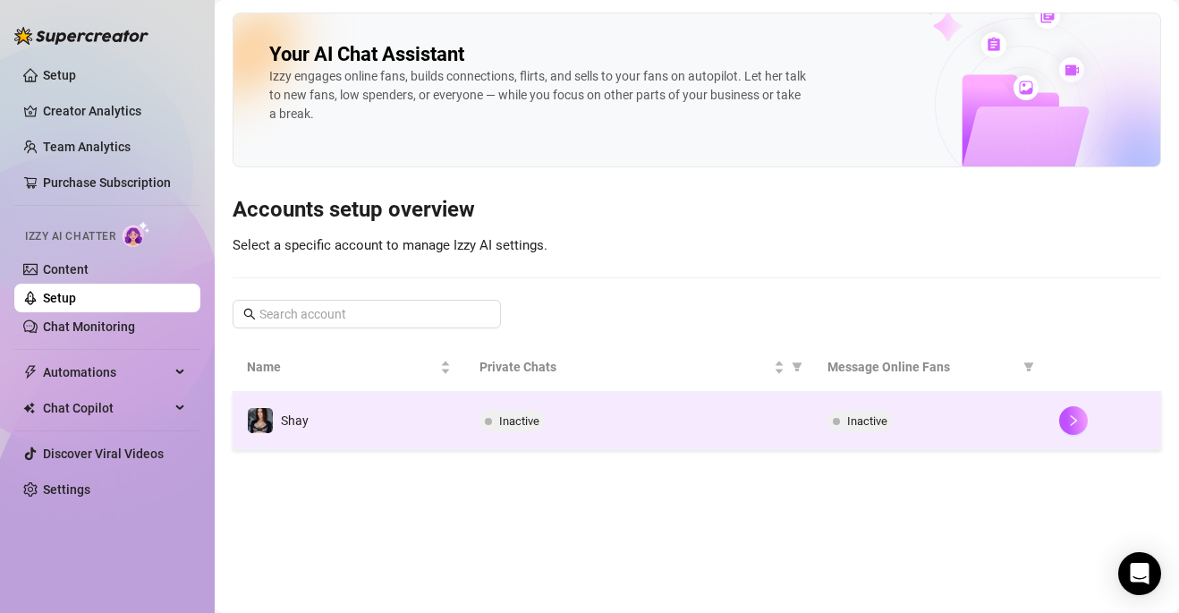
click at [346, 433] on td "Shay" at bounding box center [349, 421] width 233 height 58
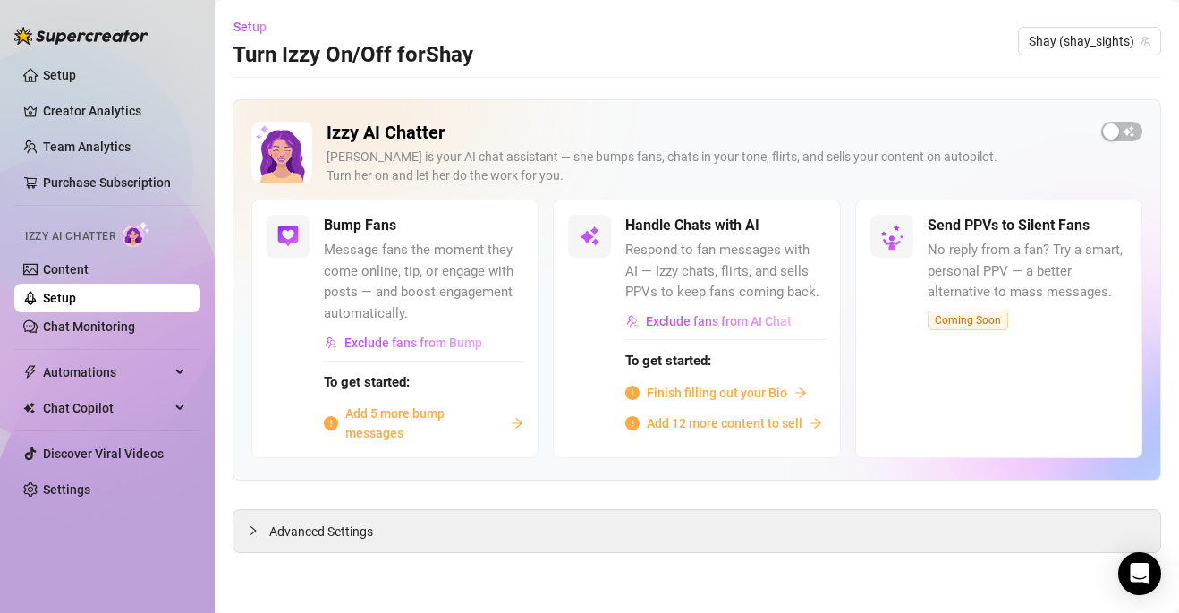
click at [416, 418] on span "Add 5 more bump messages" at bounding box center [424, 422] width 158 height 39
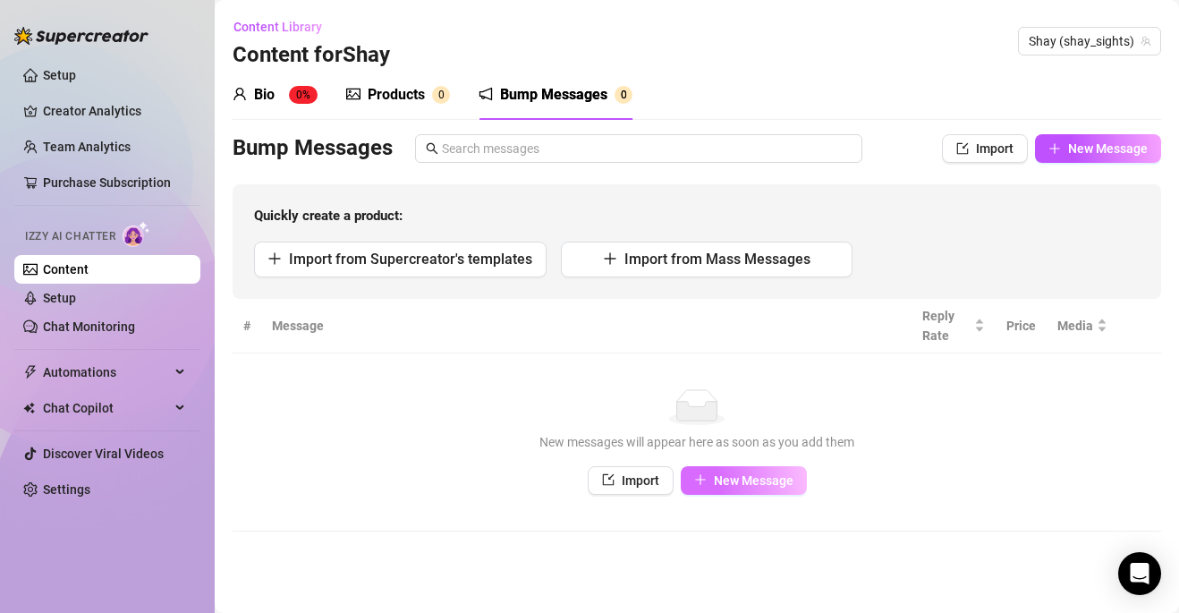
click at [737, 476] on span "New Message" at bounding box center [754, 480] width 80 height 14
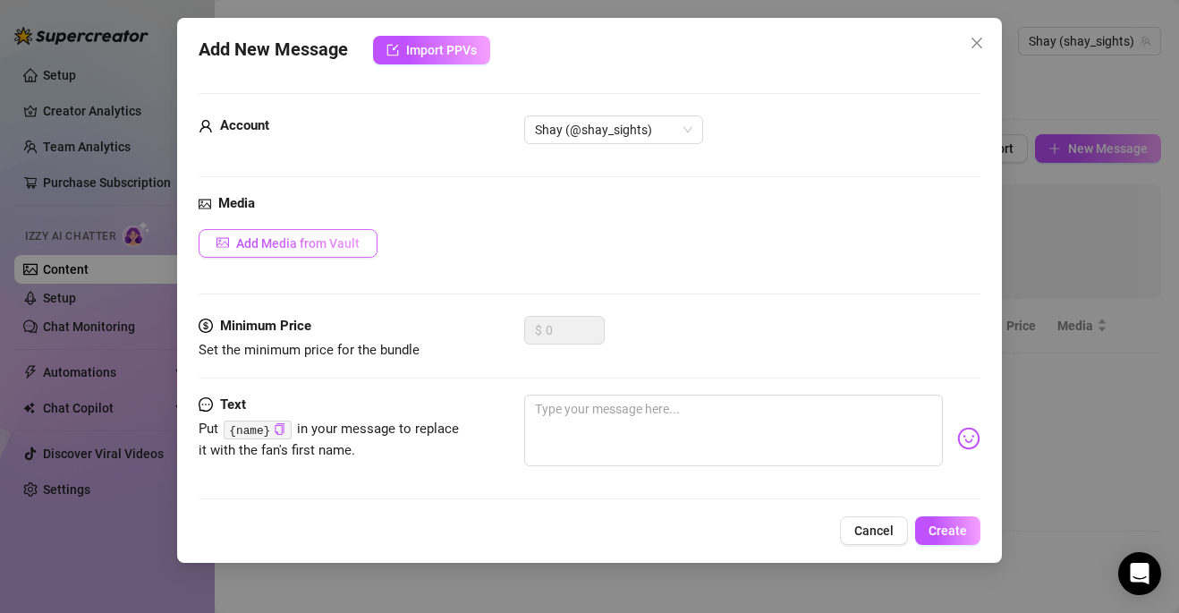
click at [300, 233] on button "Add Media from Vault" at bounding box center [288, 243] width 179 height 29
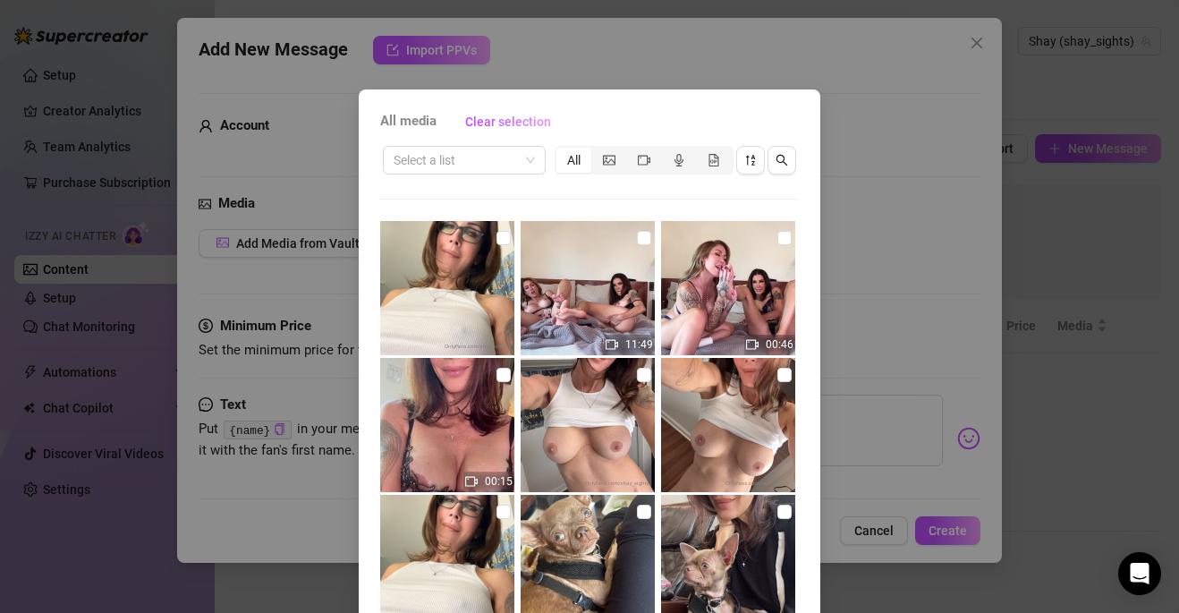
click at [742, 58] on div "All media Clear selection Select a list All 11:49 00:46 00:15 00:42 01:30 02:47…" at bounding box center [589, 306] width 1179 height 613
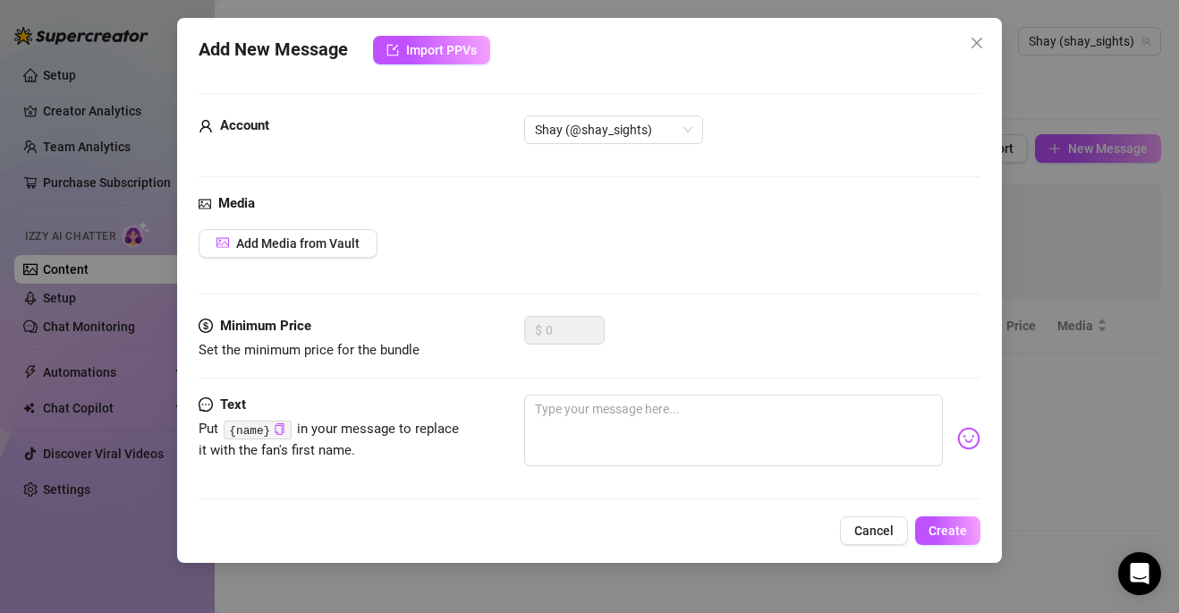
scroll to position [9, 0]
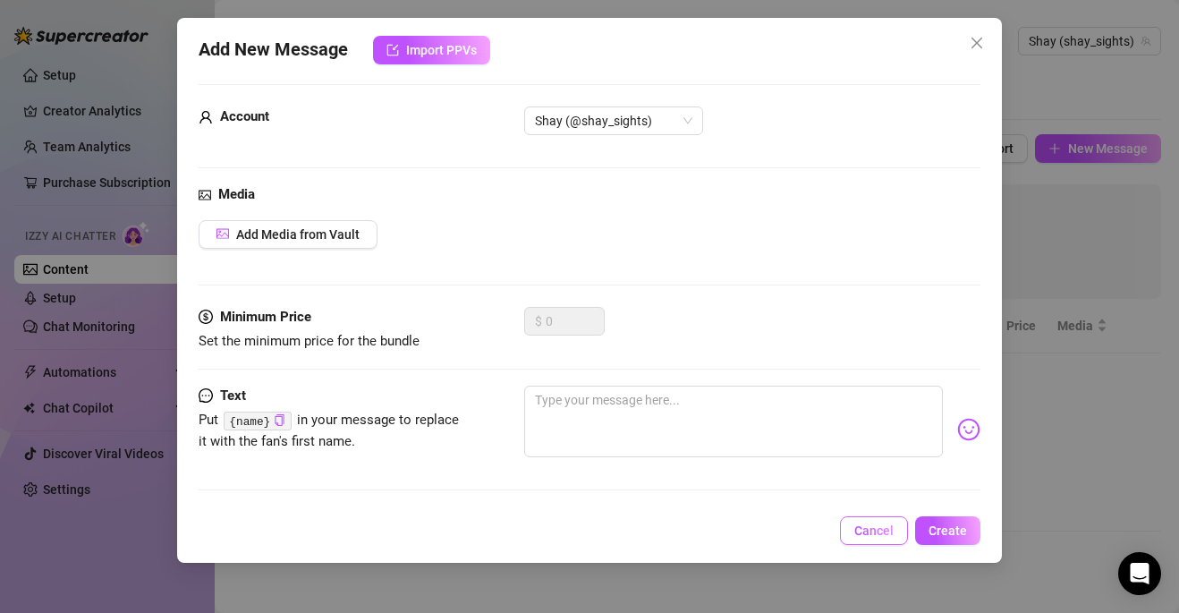
click at [865, 526] on span "Cancel" at bounding box center [873, 530] width 39 height 14
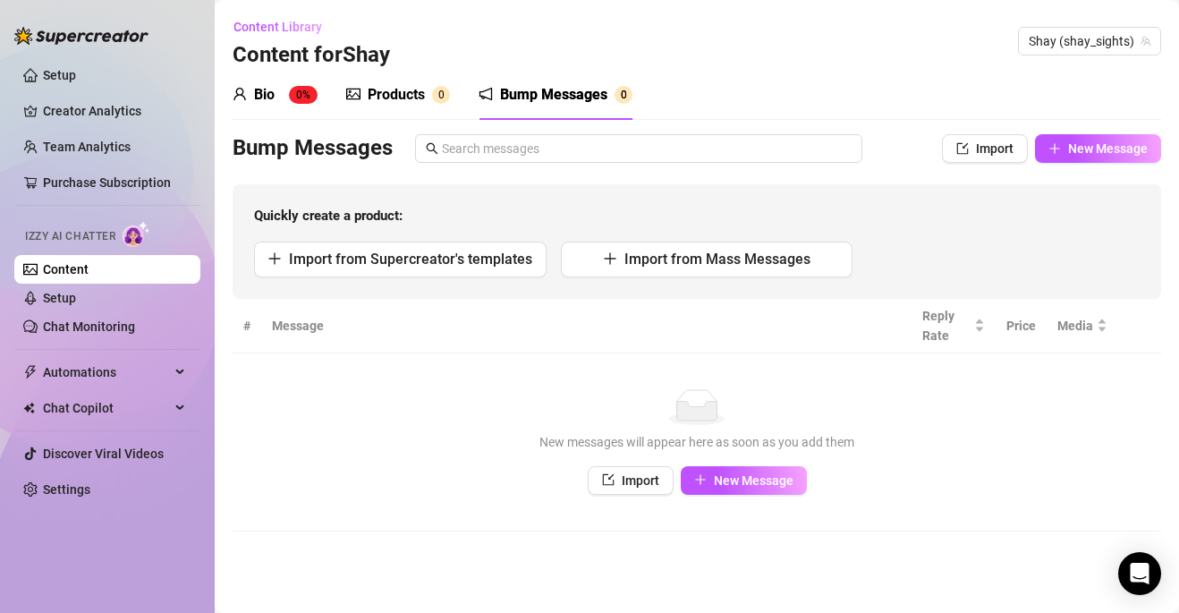
click at [744, 505] on td "No data New messages will appear here as soon as you add them Import New Message" at bounding box center [697, 442] width 929 height 178
click at [740, 486] on span "New Message" at bounding box center [754, 480] width 80 height 14
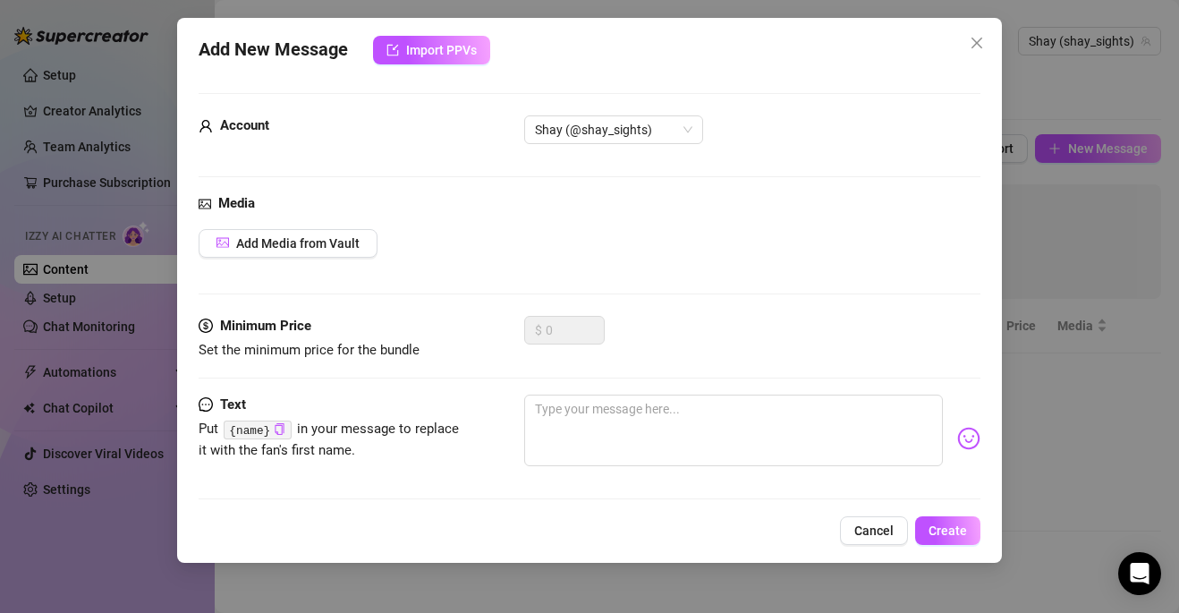
click at [313, 453] on span "Put {name} in your message to replace it with the fan's first name." at bounding box center [329, 439] width 261 height 38
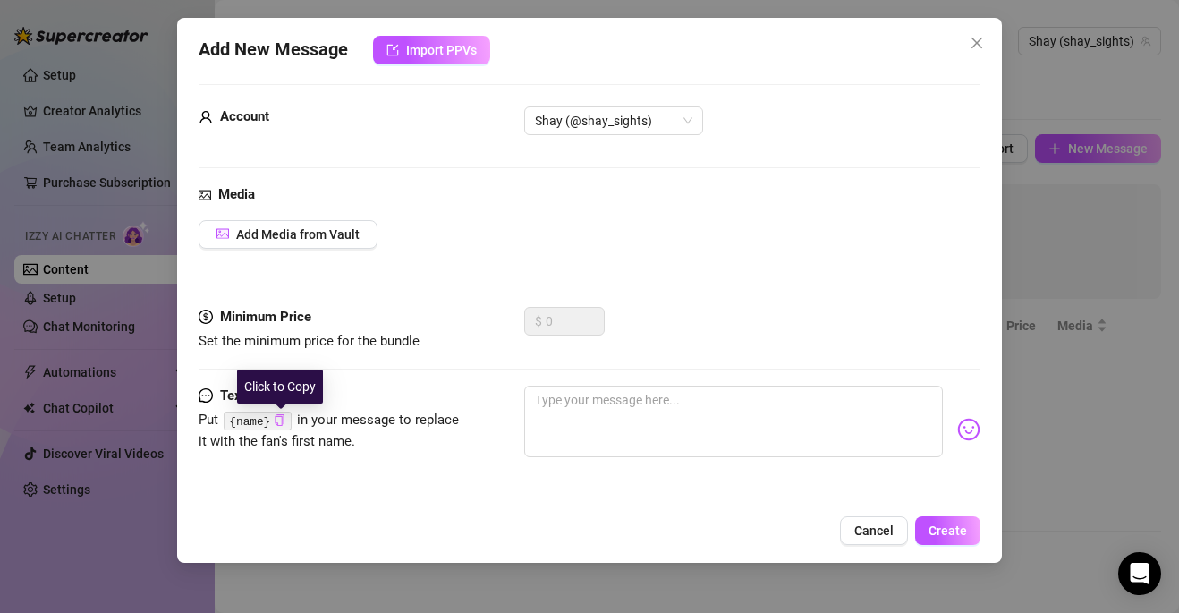
click at [281, 420] on icon "copy" at bounding box center [280, 420] width 12 height 12
click at [280, 418] on icon "check" at bounding box center [280, 420] width 12 height 12
click at [254, 420] on code "{name}" at bounding box center [257, 420] width 67 height 19
click at [290, 420] on code "{name}" at bounding box center [257, 420] width 67 height 19
click at [283, 420] on icon "check" at bounding box center [280, 420] width 12 height 12
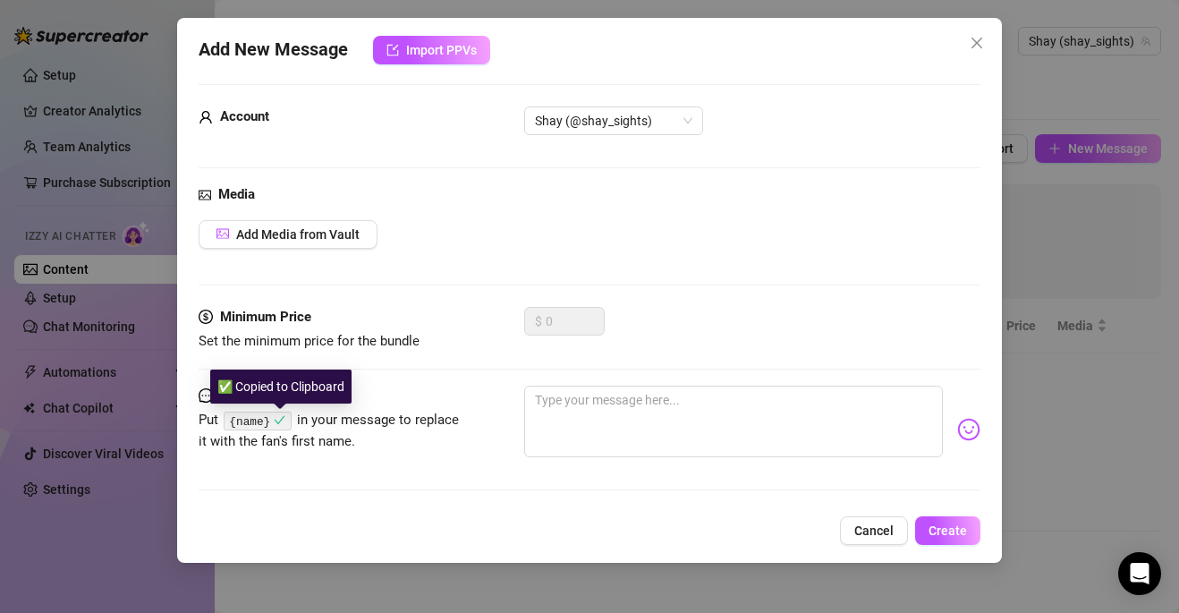
click at [278, 395] on div "✅ Copied to Clipboard" at bounding box center [280, 386] width 141 height 34
click at [319, 424] on span "Put {name} in your message to replace it with the fan's first name." at bounding box center [329, 430] width 261 height 38
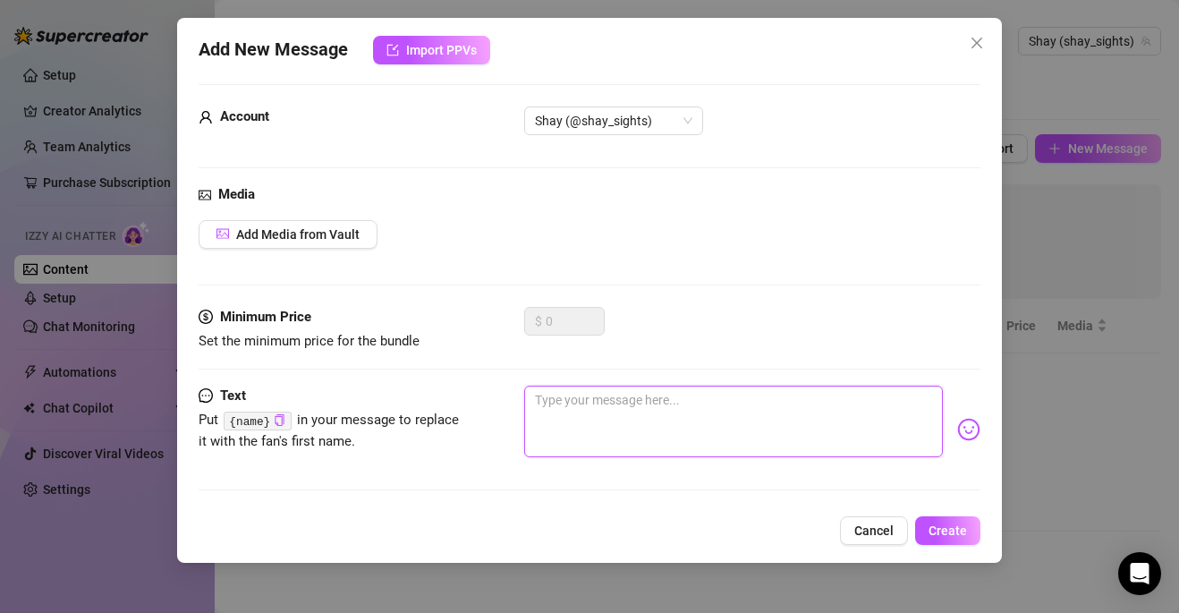
click at [592, 411] on textarea at bounding box center [734, 422] width 420 height 72
paste textarea "{name}"
type textarea "{name}"
drag, startPoint x: 587, startPoint y: 390, endPoint x: 519, endPoint y: 393, distance: 68.0
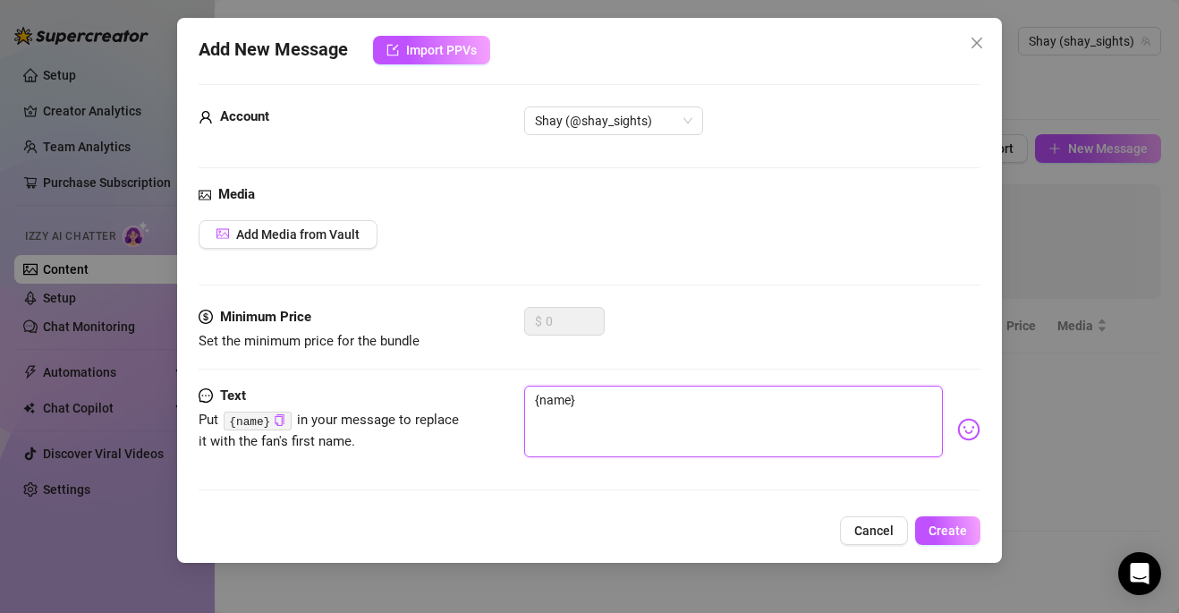
click at [519, 393] on div "Text Put {name} in your message to replace it with the fan's first name. {name}" at bounding box center [590, 430] width 783 height 88
type textarea "Type your message here..."
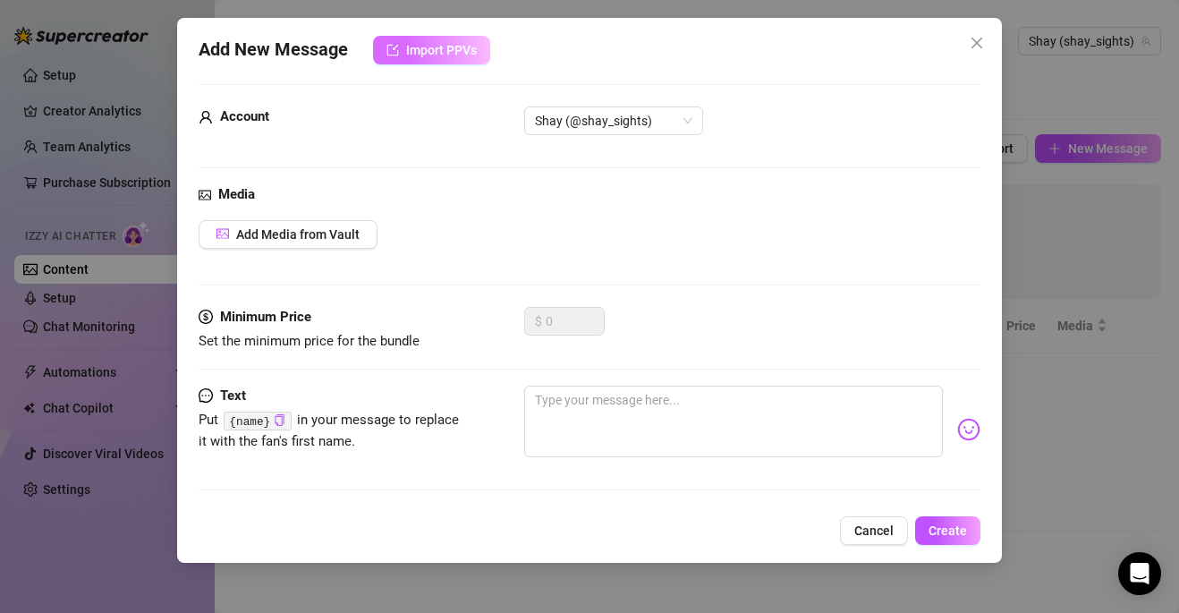
click at [435, 57] on button "Import PPVs" at bounding box center [431, 50] width 117 height 29
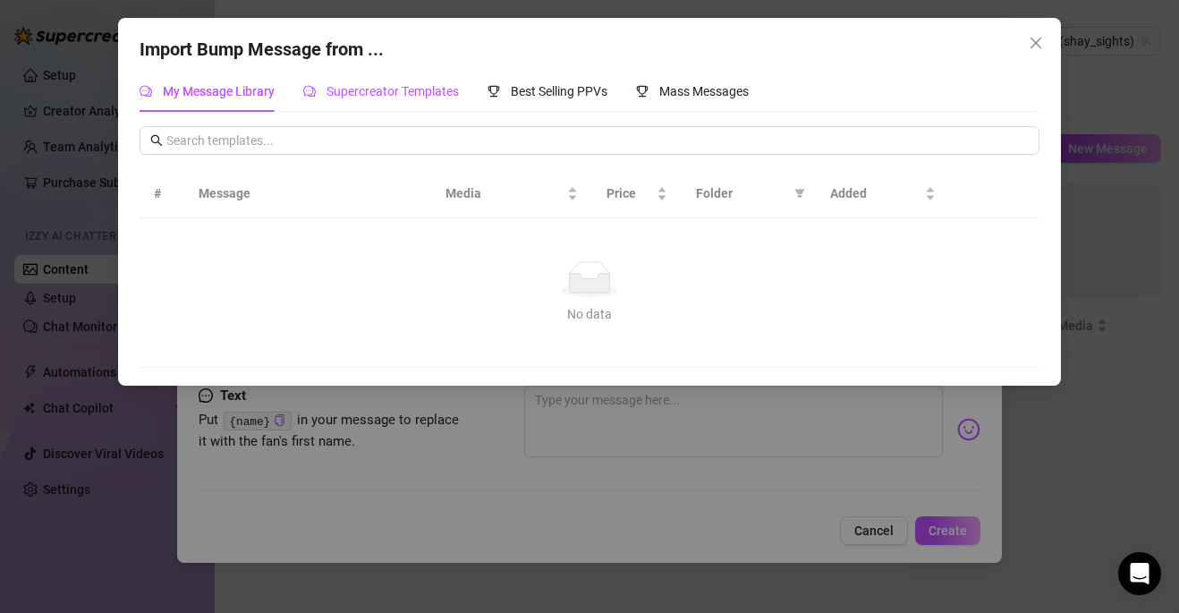
click at [381, 95] on span "Supercreator Templates" at bounding box center [393, 91] width 132 height 14
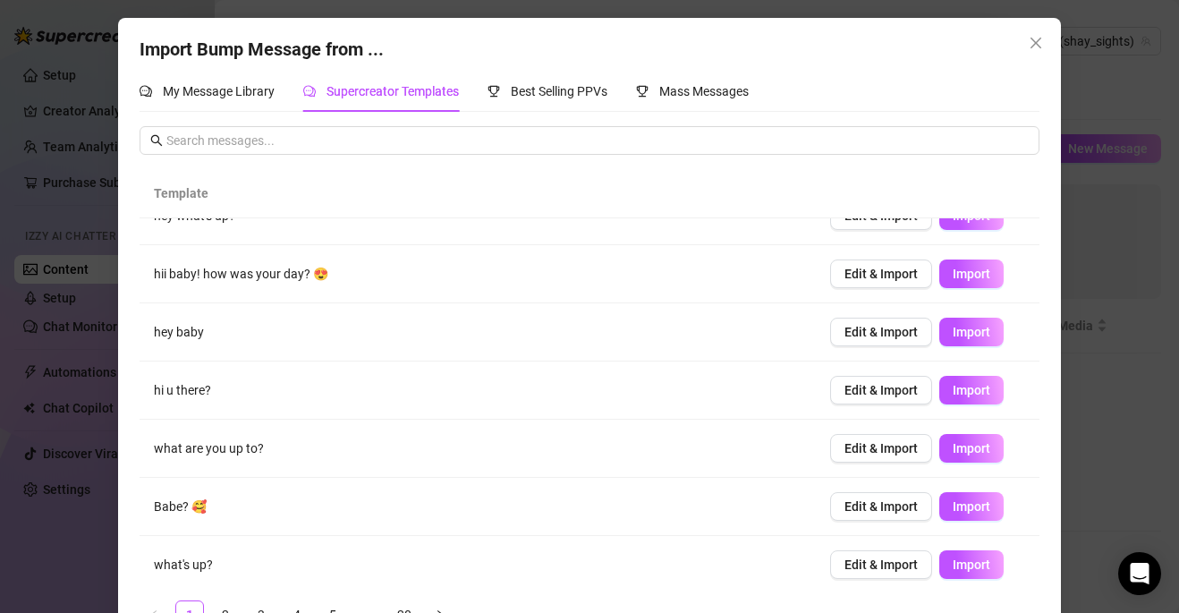
scroll to position [0, 0]
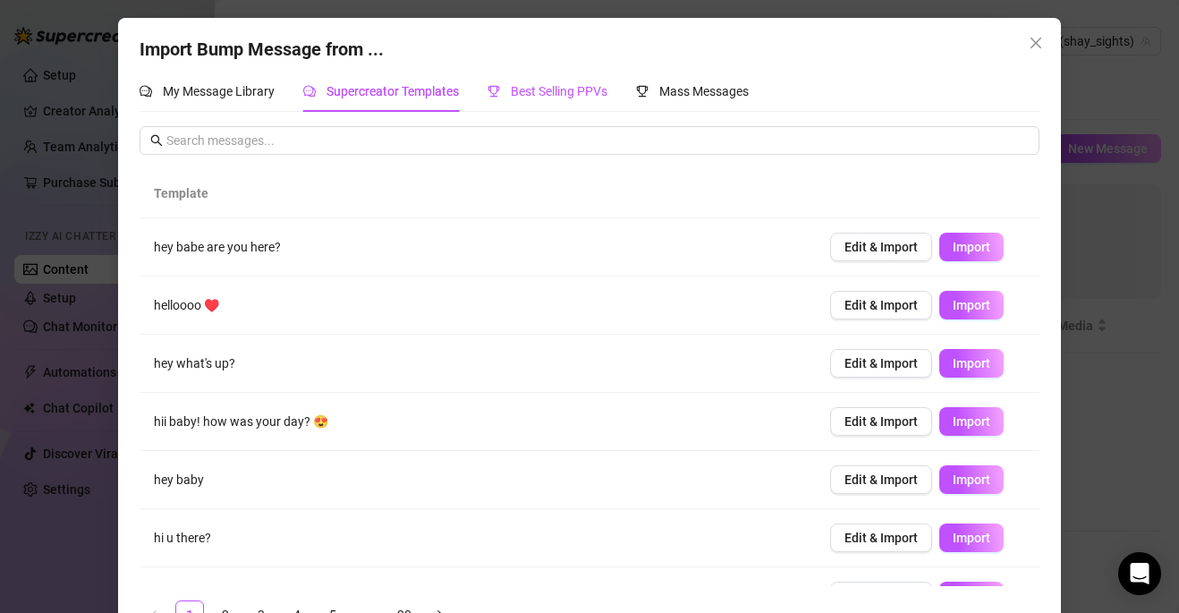
click at [539, 93] on span "Best Selling PPVs" at bounding box center [559, 91] width 97 height 14
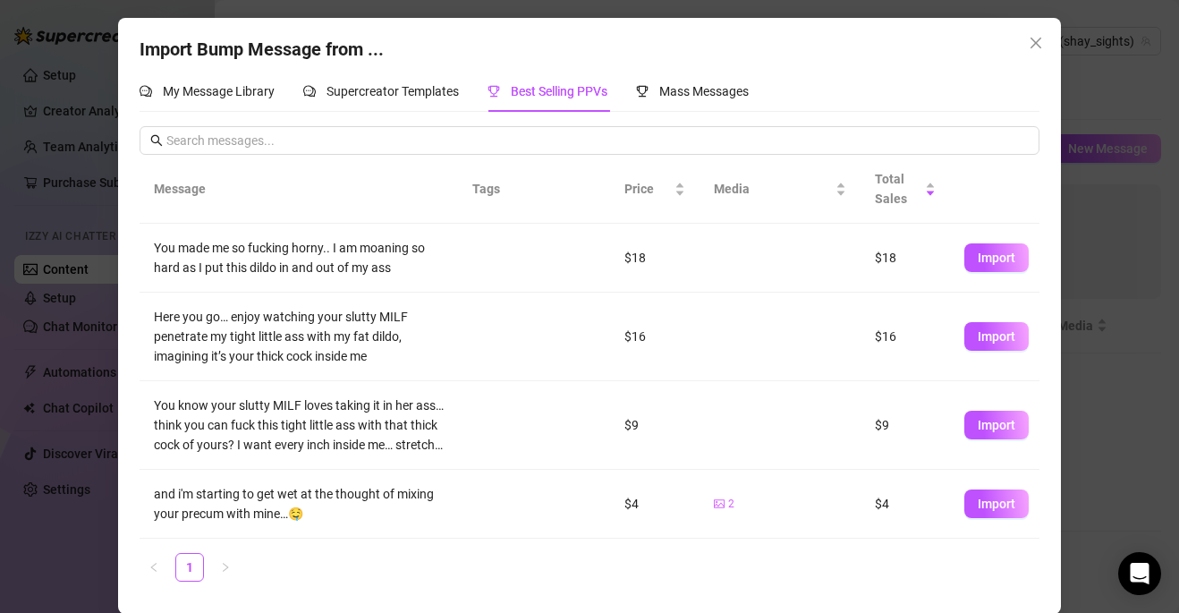
scroll to position [1, 0]
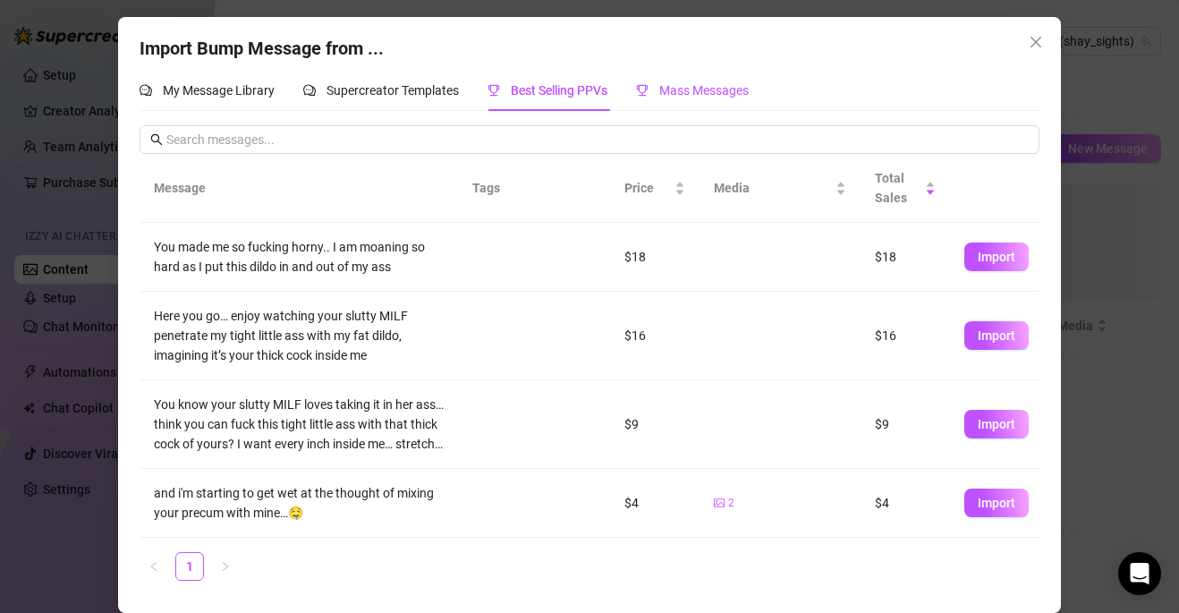
click at [703, 83] on span "Mass Messages" at bounding box center [703, 90] width 89 height 14
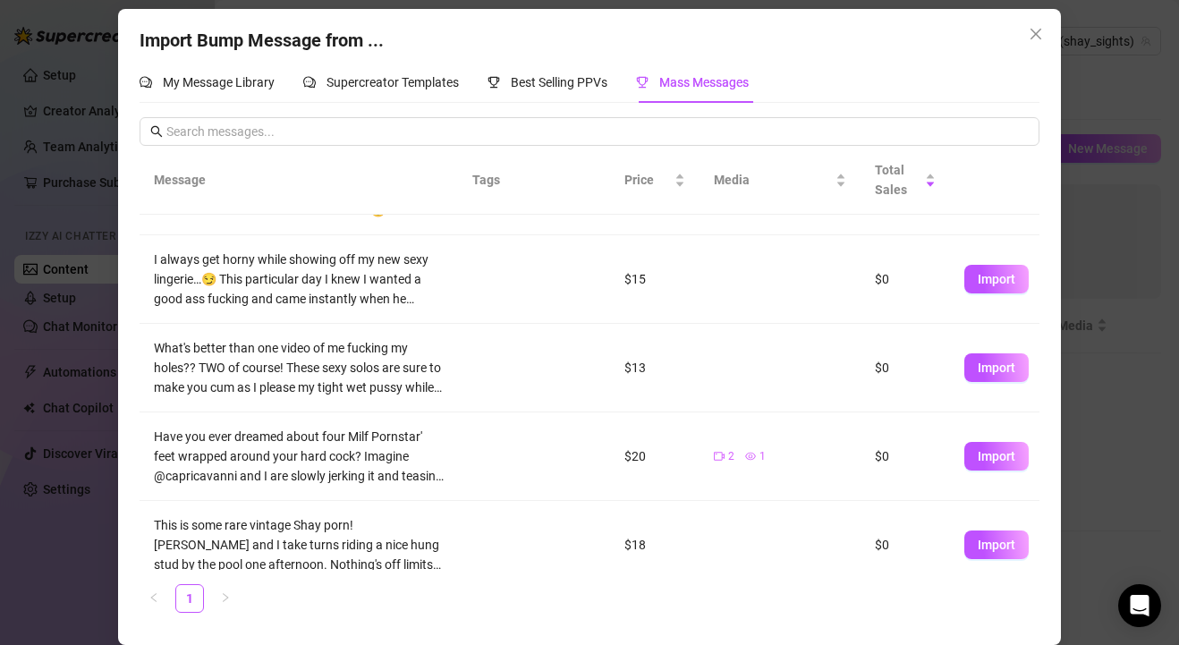
scroll to position [9, 0]
click at [1040, 38] on icon "close" at bounding box center [1036, 34] width 11 height 11
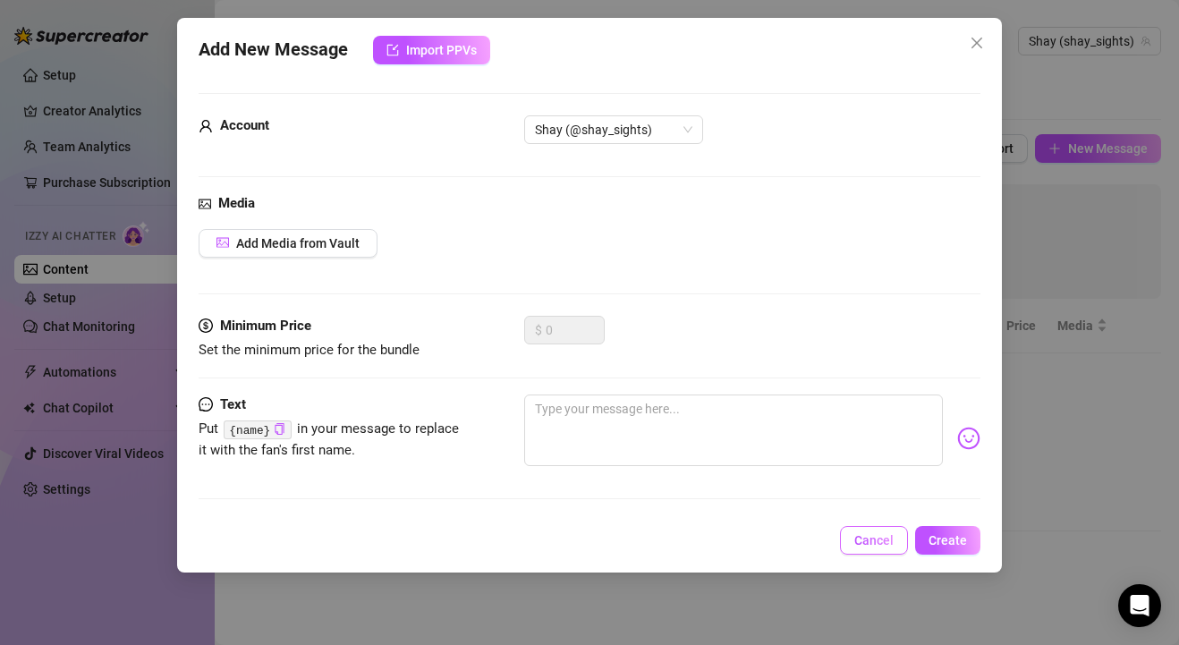
click at [878, 538] on span "Cancel" at bounding box center [873, 540] width 39 height 14
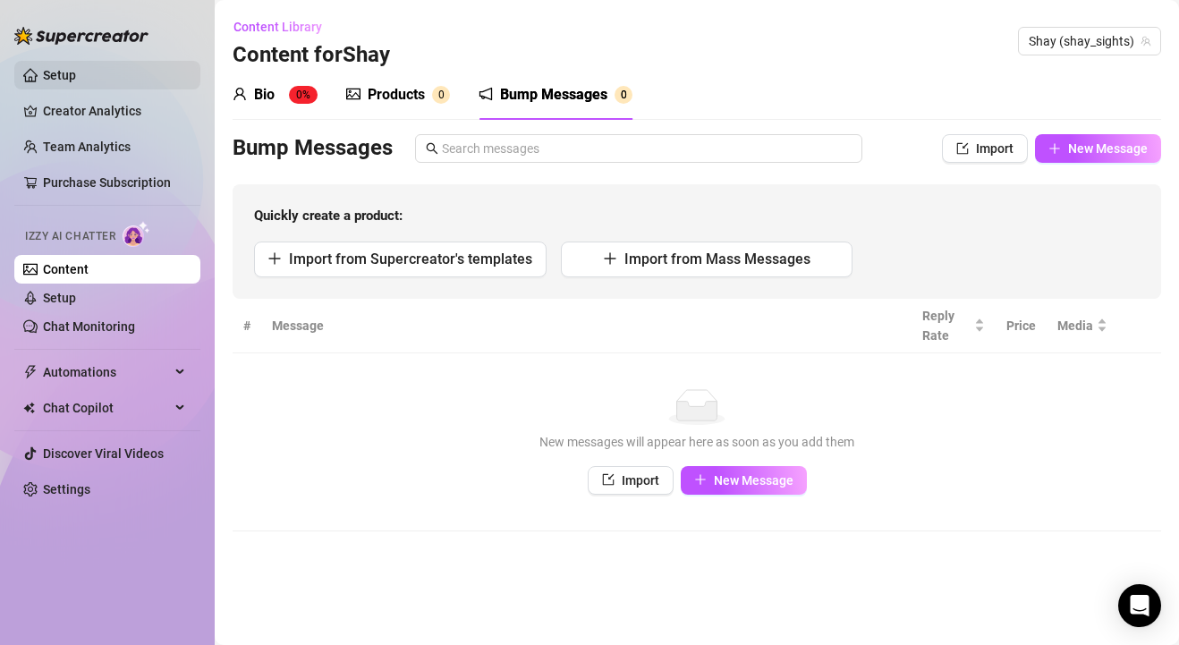
click at [76, 71] on link "Setup" at bounding box center [59, 75] width 33 height 14
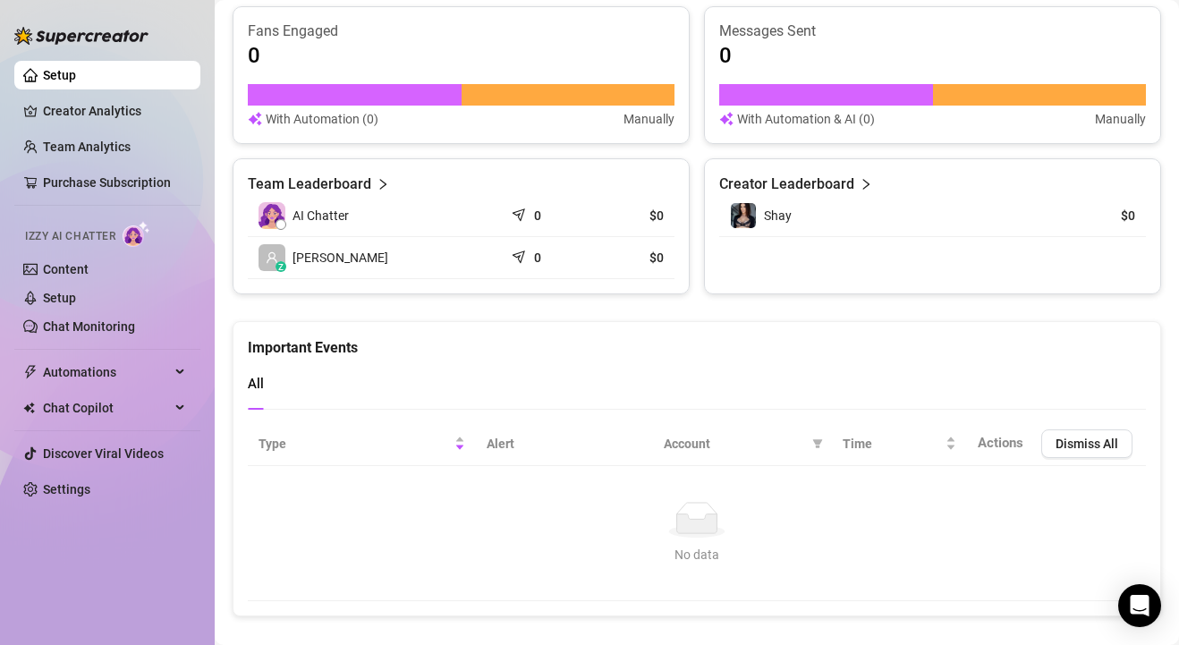
scroll to position [1152, 0]
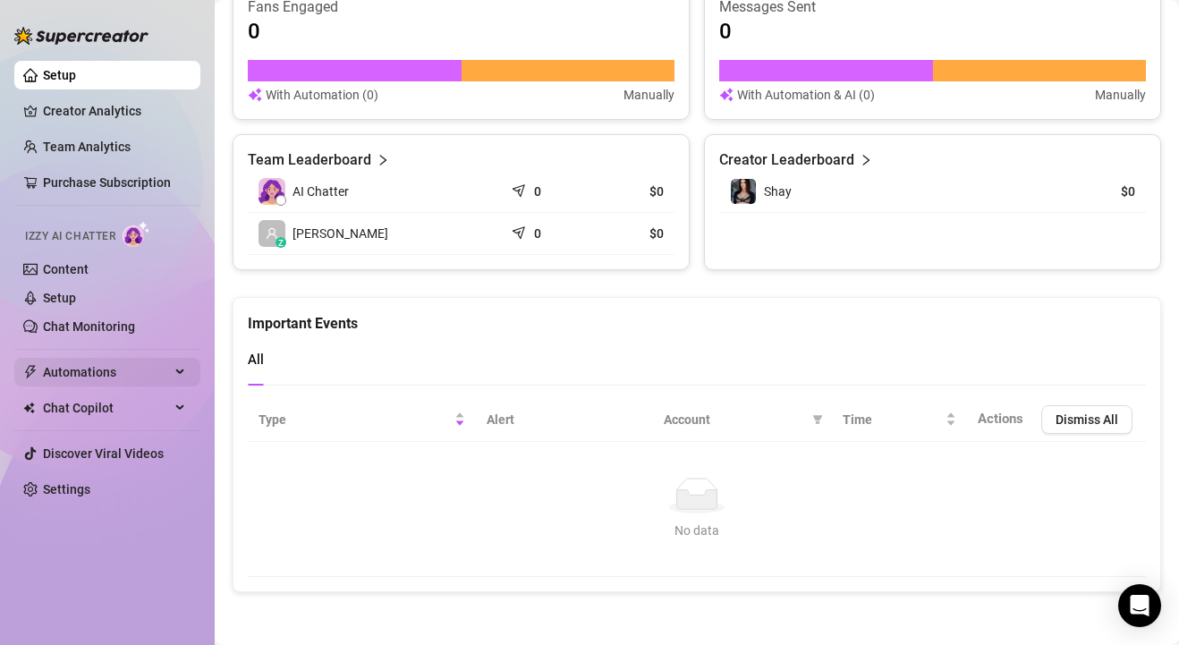
click at [143, 376] on span "Automations" at bounding box center [106, 372] width 127 height 29
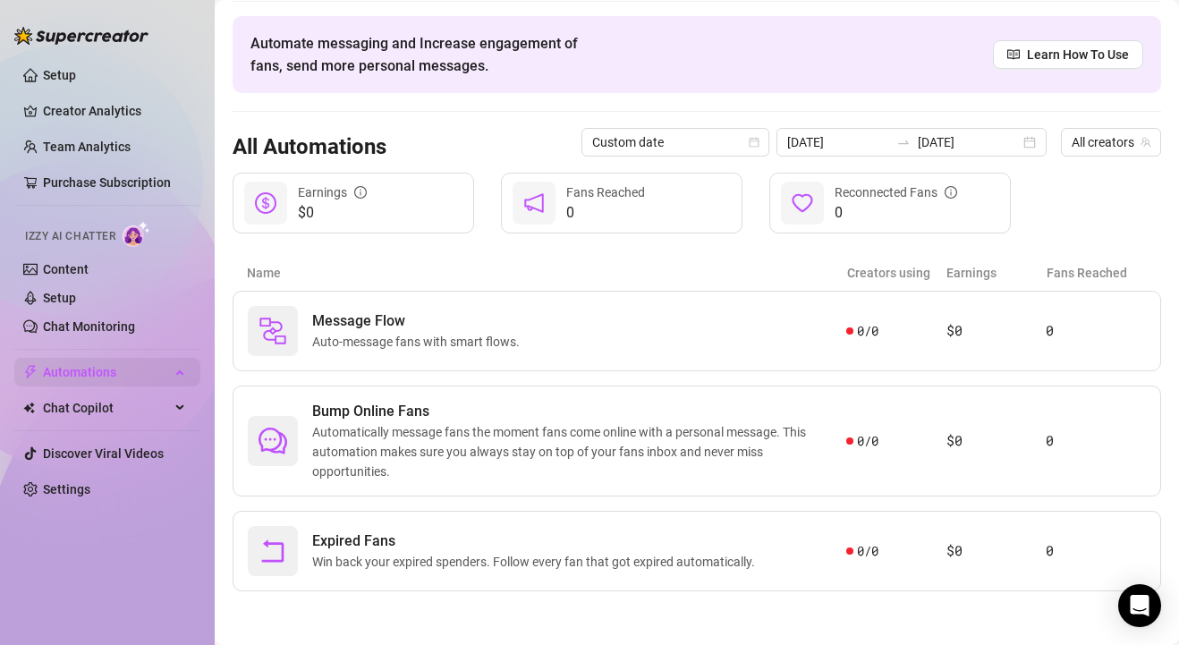
scroll to position [59, 0]
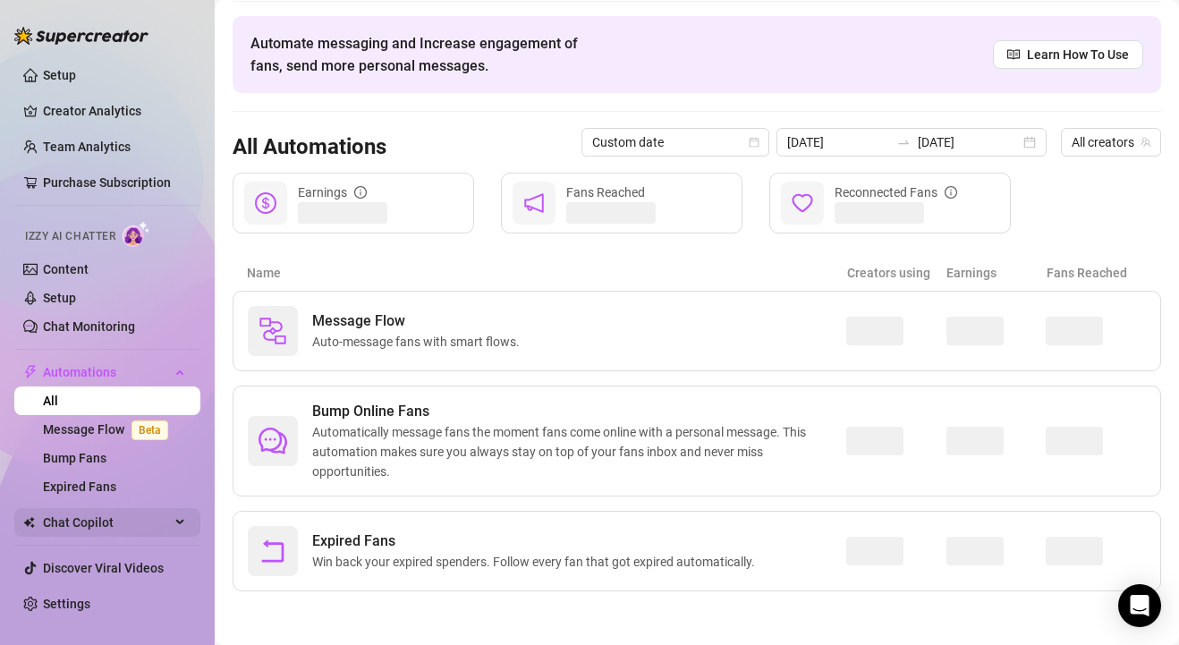
click at [140, 513] on span "Chat Copilot" at bounding box center [106, 522] width 127 height 29
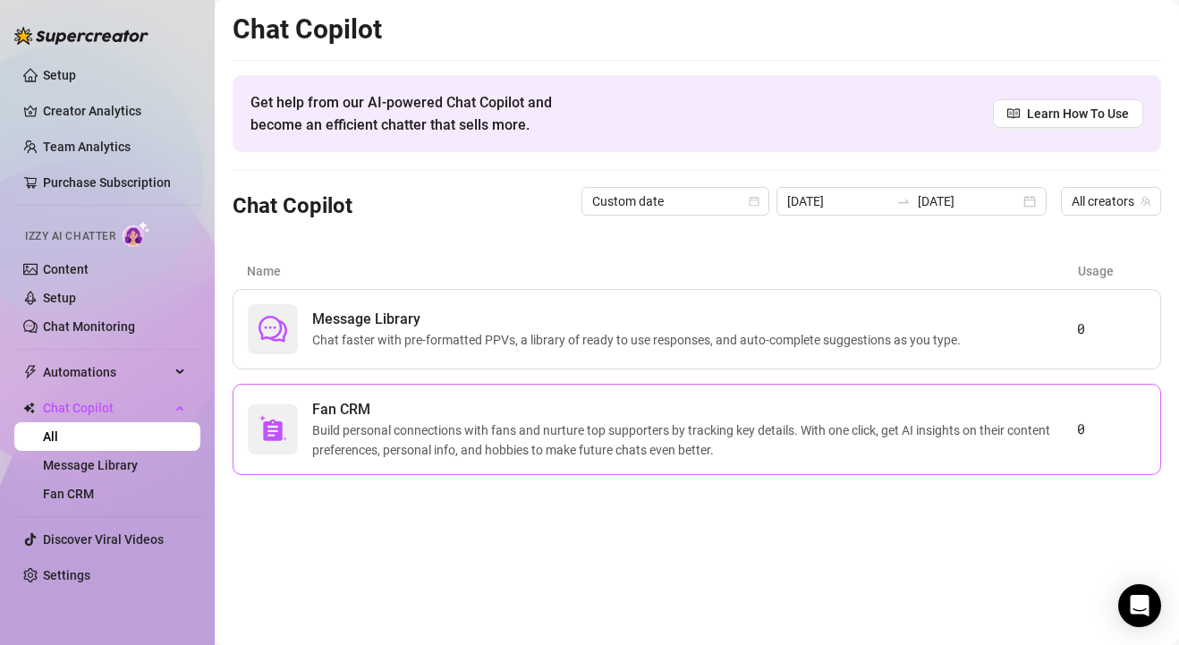
click at [397, 440] on span "Build personal connections with fans and nurture top supporters by tracking key…" at bounding box center [694, 439] width 765 height 39
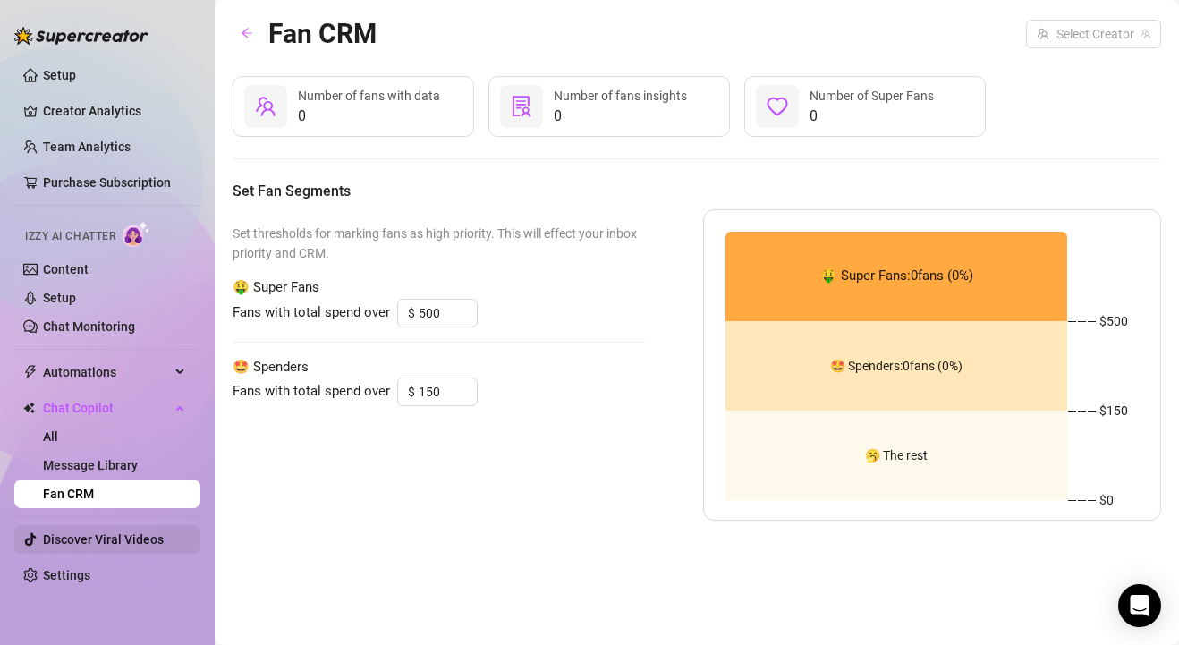
click at [115, 547] on link "Discover Viral Videos" at bounding box center [103, 539] width 121 height 14
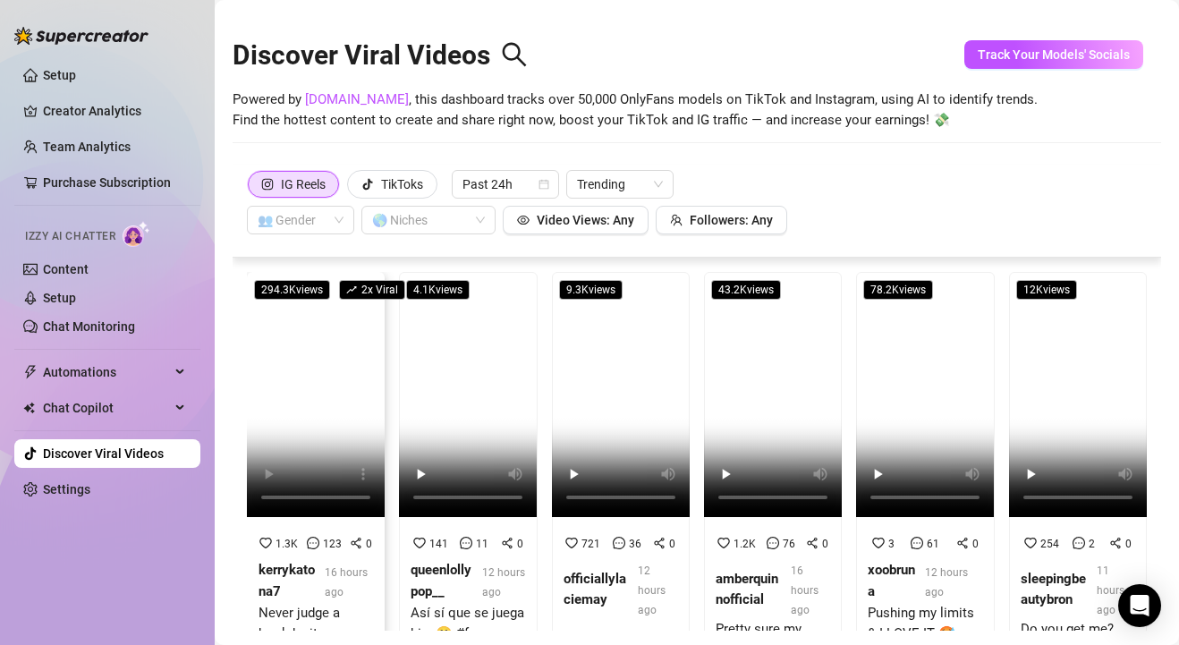
click at [310, 428] on video at bounding box center [316, 394] width 138 height 245
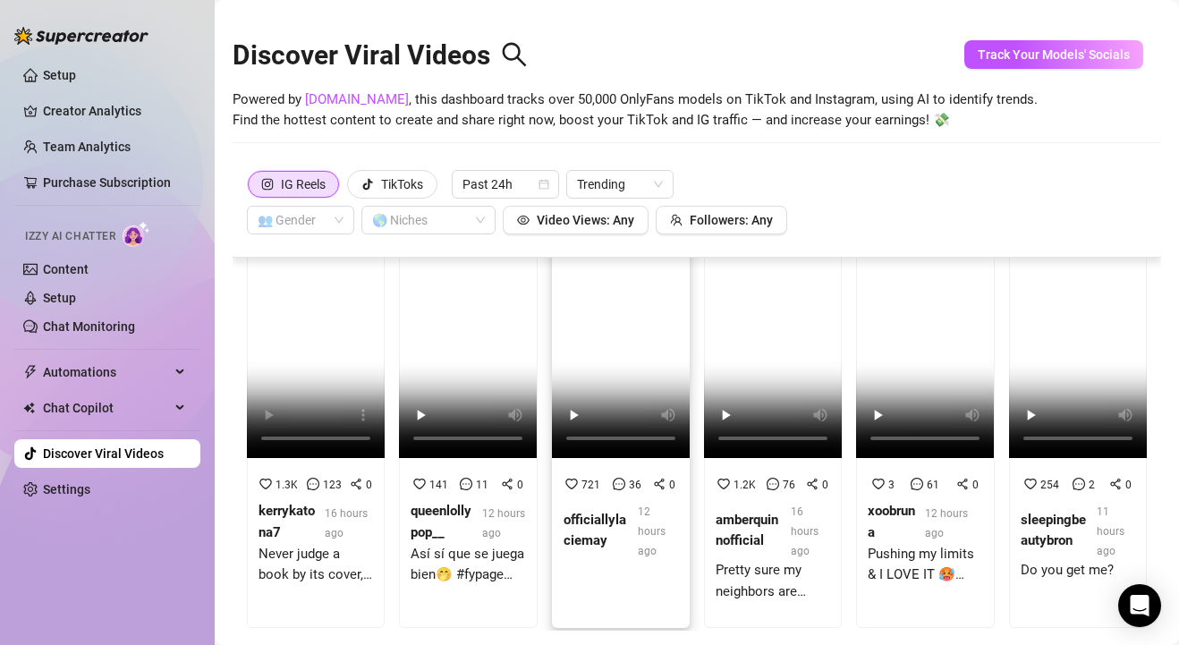
scroll to position [83, 0]
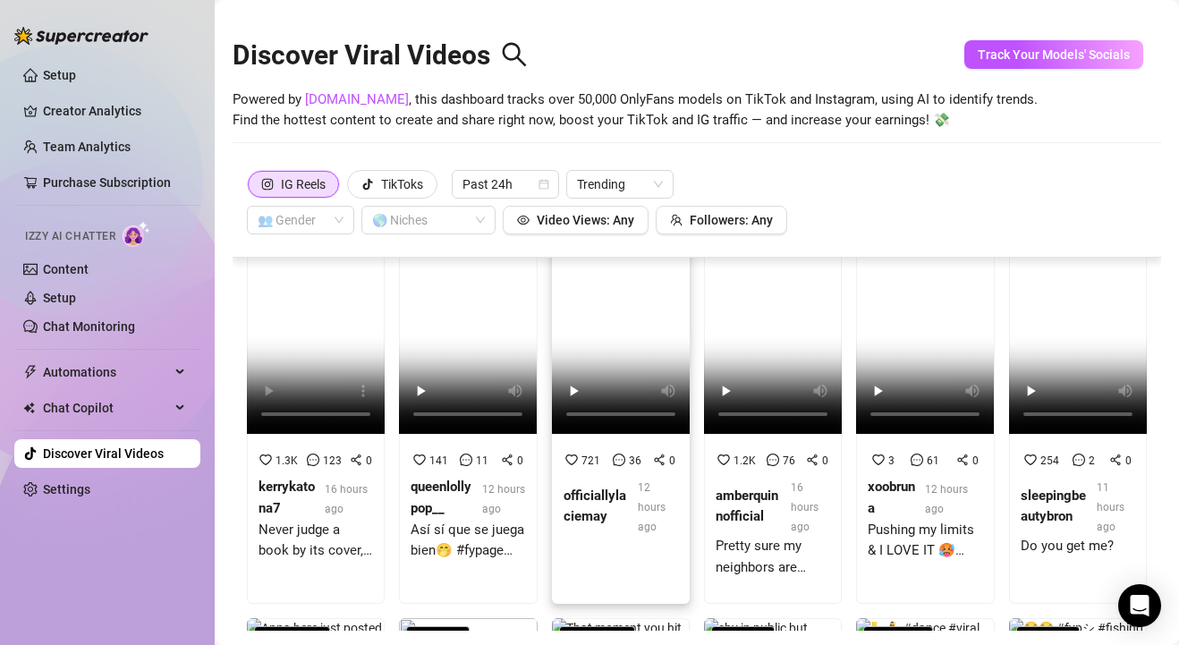
click at [608, 341] on video at bounding box center [621, 311] width 138 height 245
click at [773, 327] on video at bounding box center [773, 311] width 138 height 245
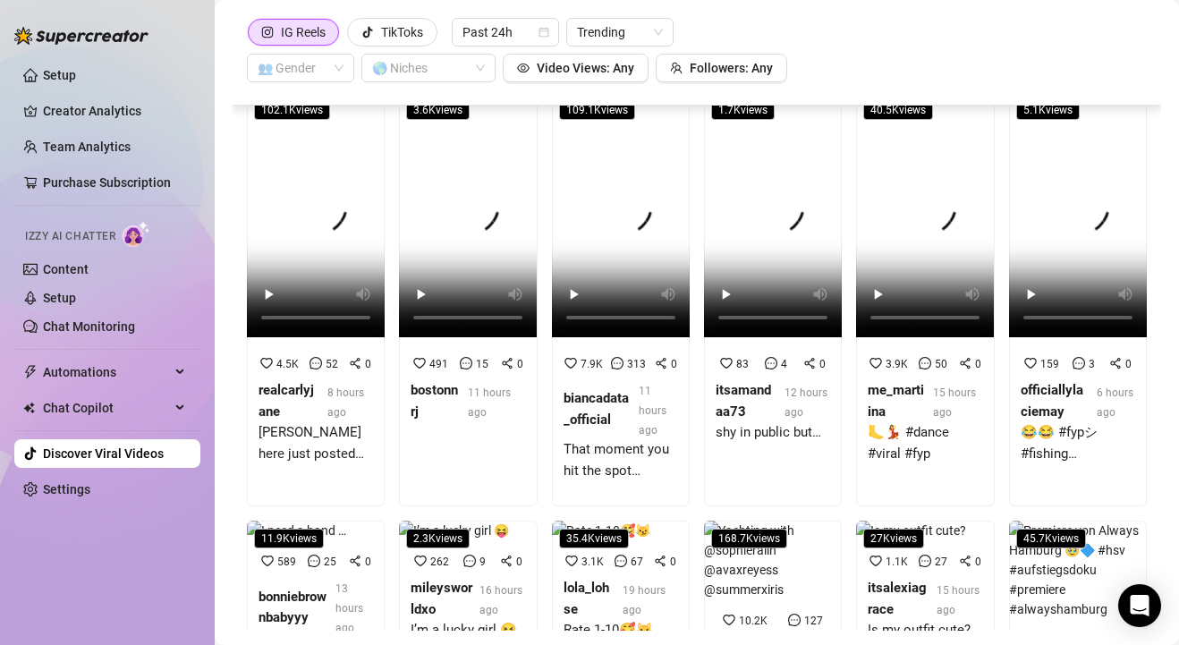
scroll to position [403, 0]
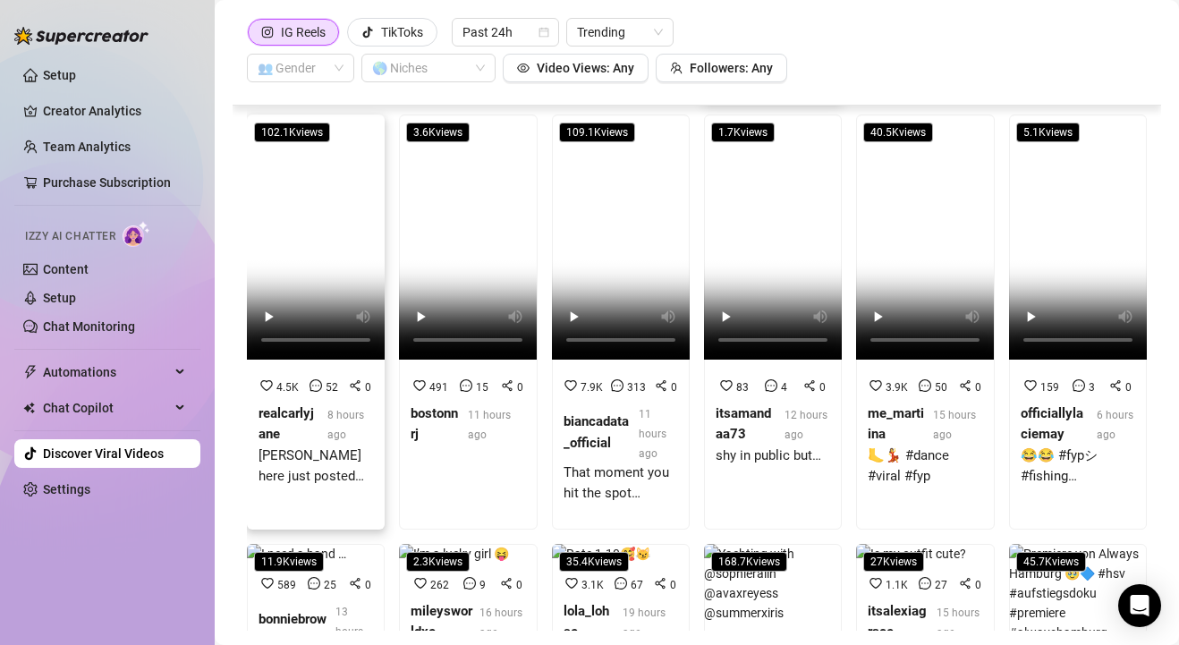
click at [314, 252] on video at bounding box center [316, 237] width 138 height 245
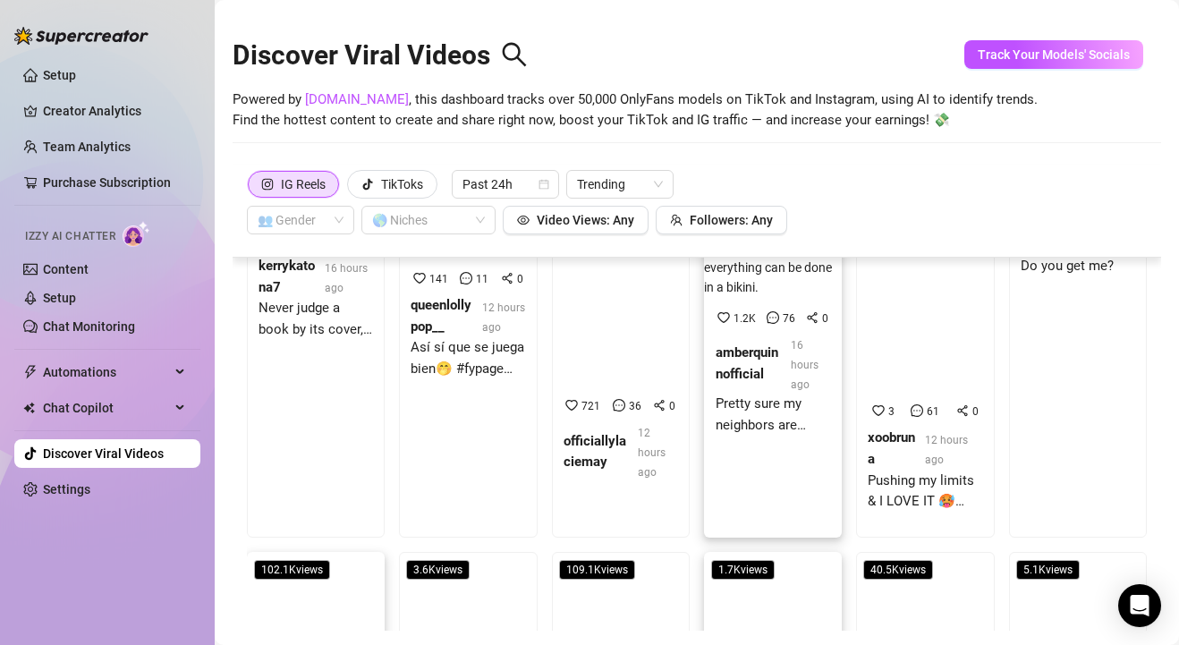
scroll to position [0, 0]
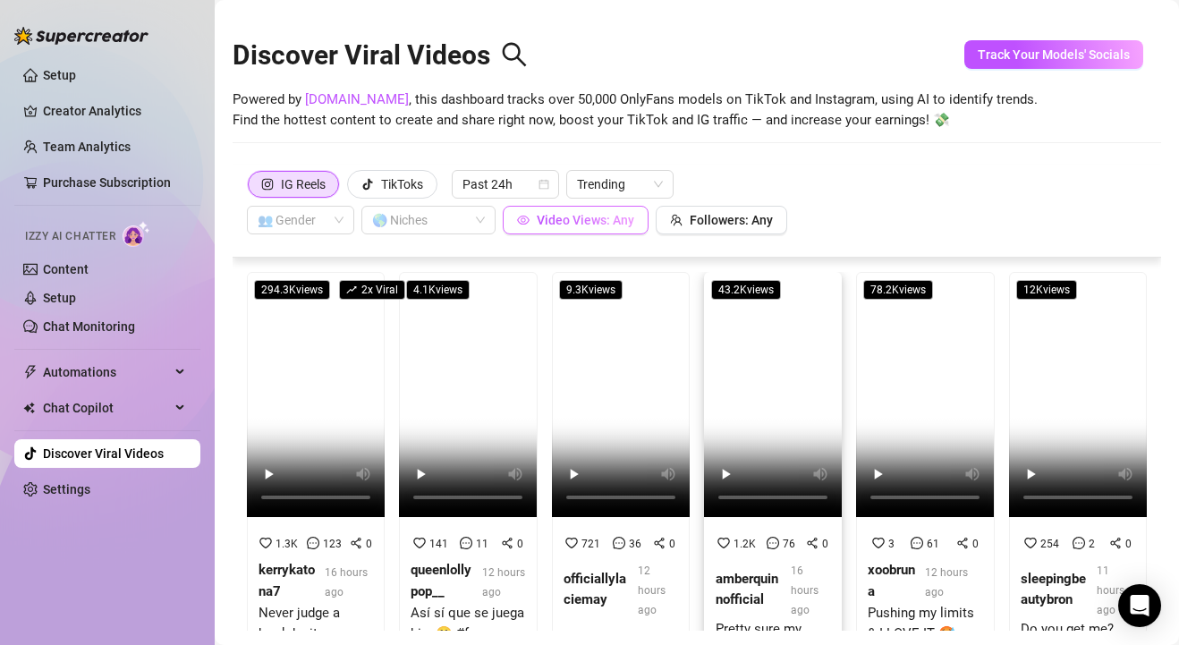
click at [610, 221] on span "Video Views: Any" at bounding box center [586, 220] width 98 height 14
click at [763, 163] on div "Discover Viral Videos Powered by [DOMAIN_NAME] , this dashboard tracks over 50,…" at bounding box center [697, 89] width 929 height 152
click at [405, 186] on div "TikToks" at bounding box center [402, 184] width 42 height 27
click at [352, 189] on input "TikToks" at bounding box center [352, 189] width 0 height 0
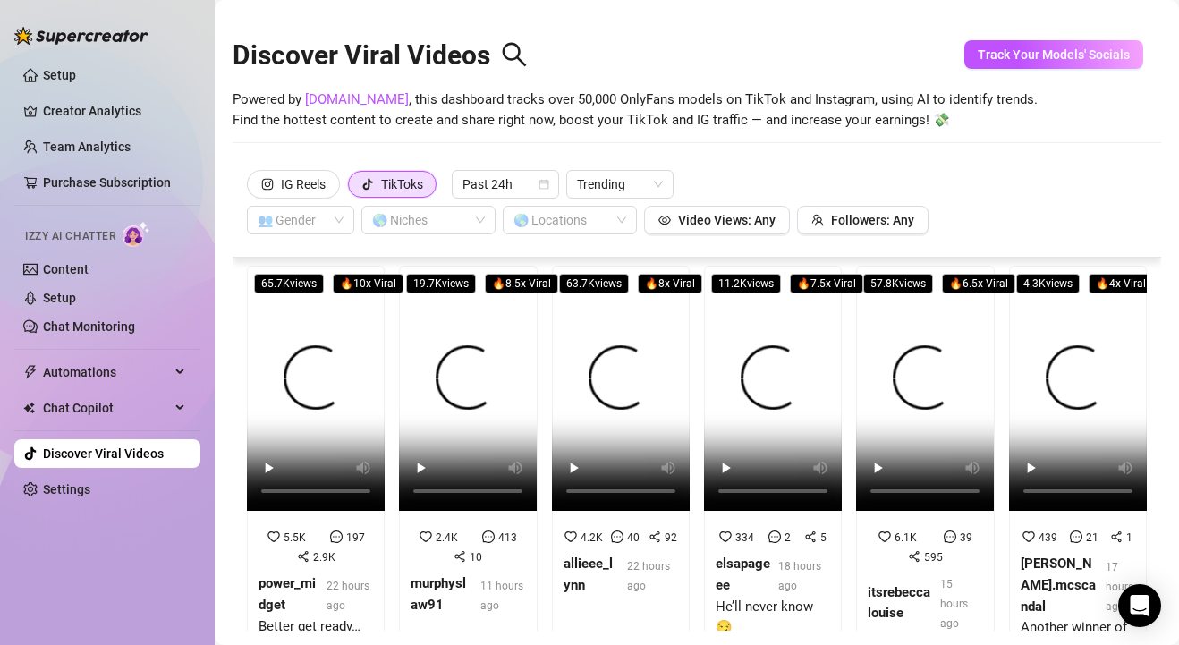
scroll to position [10, 0]
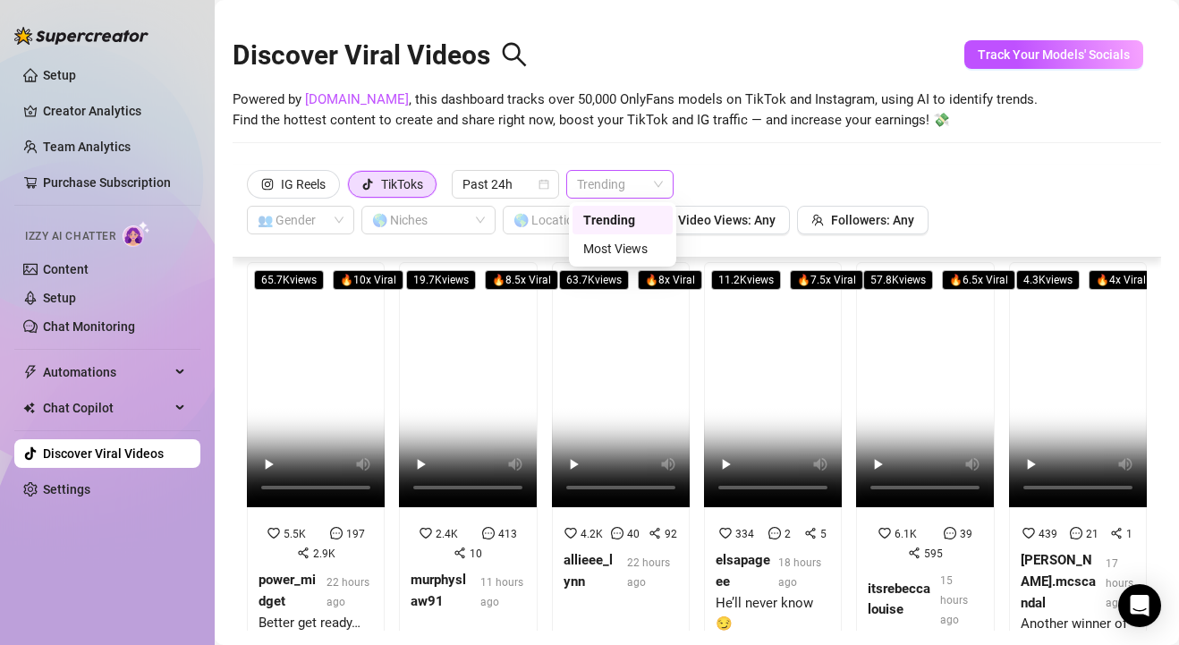
click at [649, 183] on span "Trending" at bounding box center [620, 184] width 86 height 27
click at [654, 248] on div "Most Views" at bounding box center [622, 249] width 79 height 20
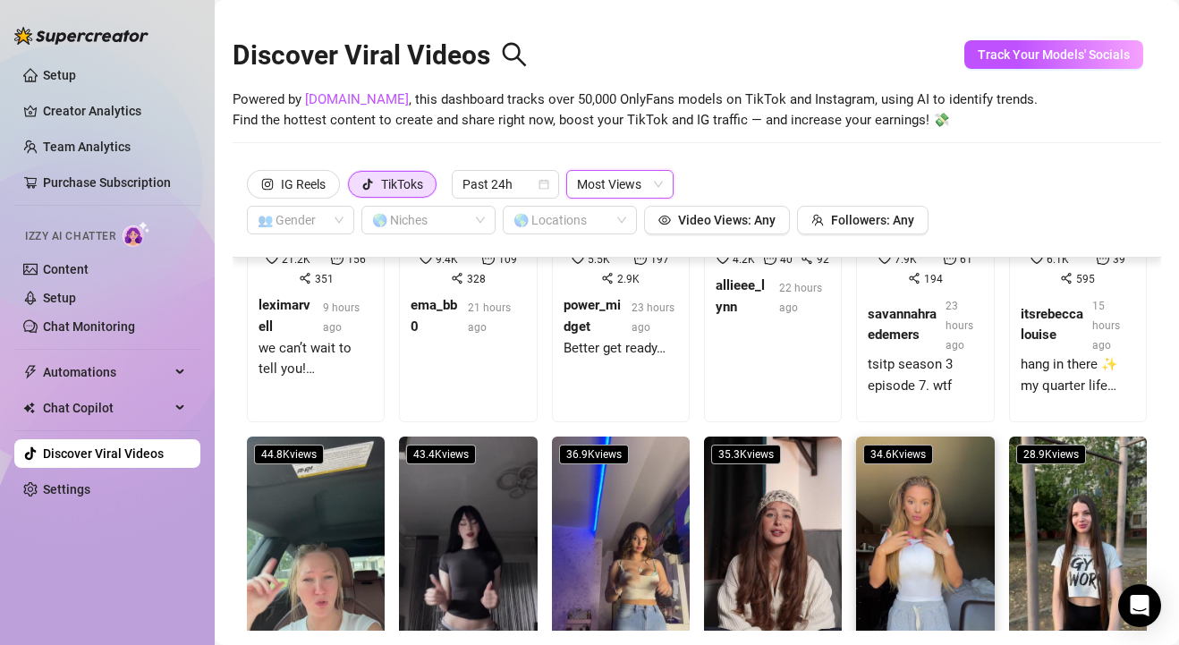
scroll to position [0, 0]
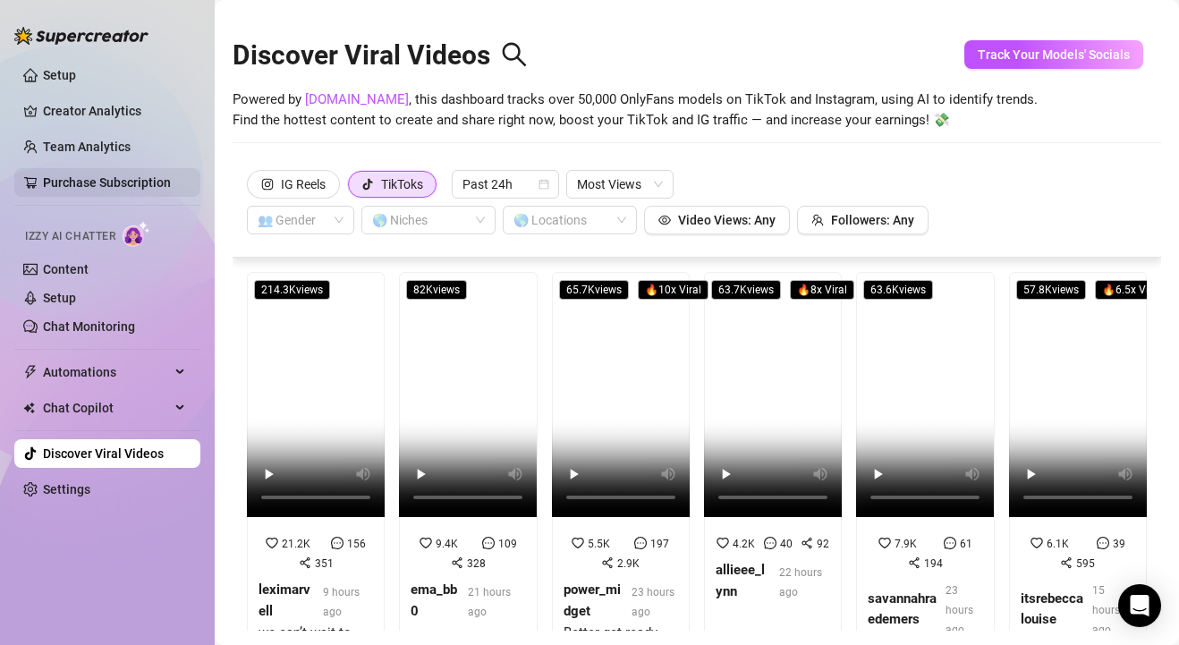
click at [131, 183] on link "Purchase Subscription" at bounding box center [107, 182] width 128 height 14
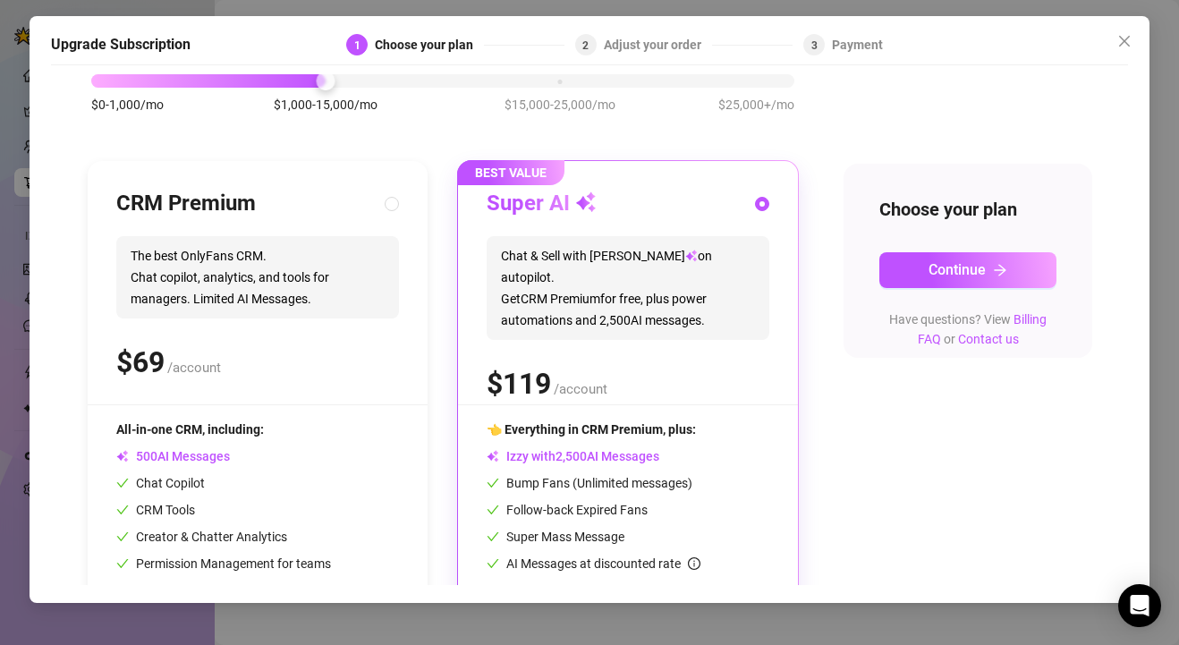
scroll to position [4, 0]
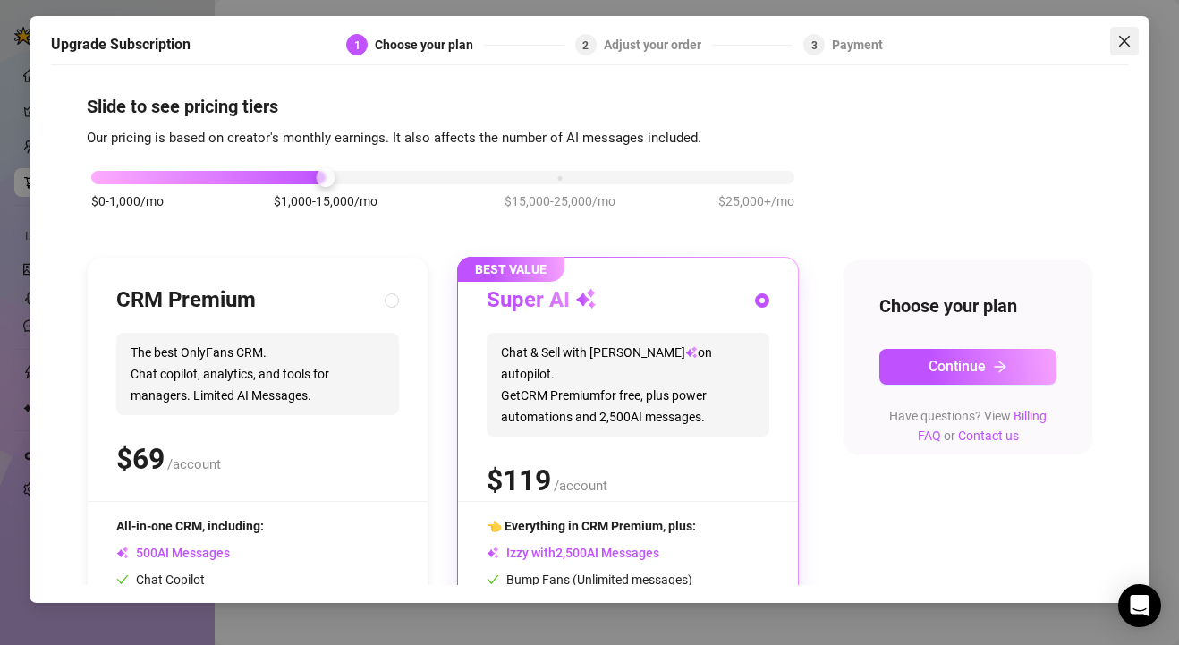
click at [1126, 47] on icon "close" at bounding box center [1124, 41] width 14 height 14
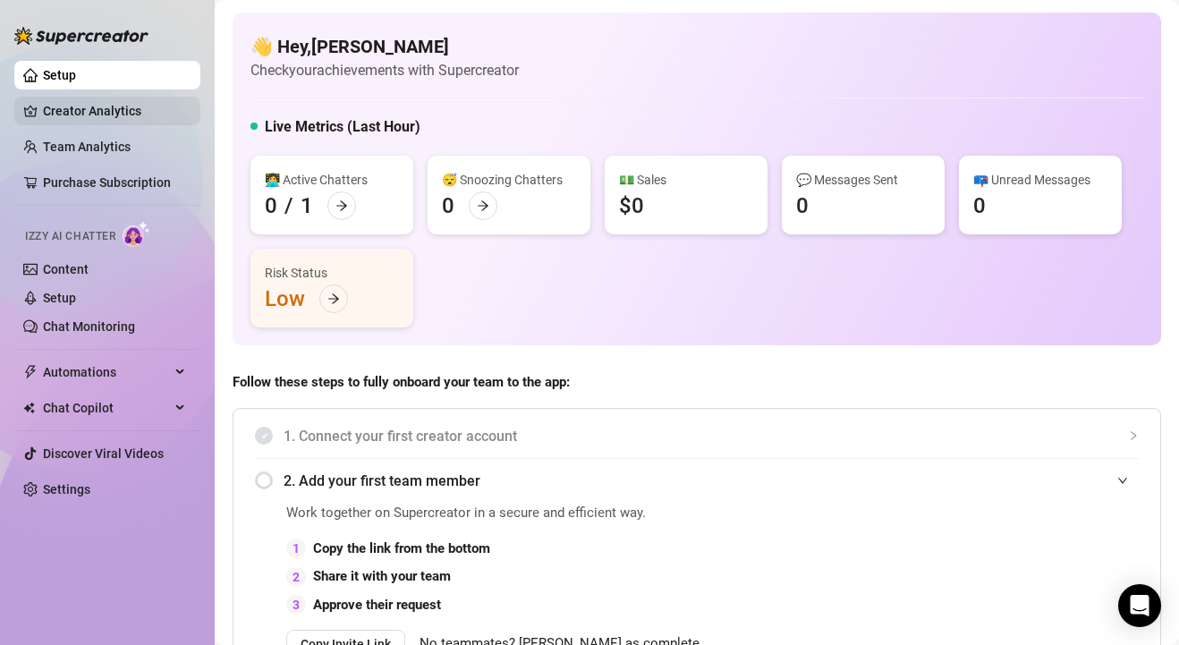
click at [81, 106] on link "Creator Analytics" at bounding box center [114, 111] width 143 height 29
